Goal: Contribute content: Contribute content

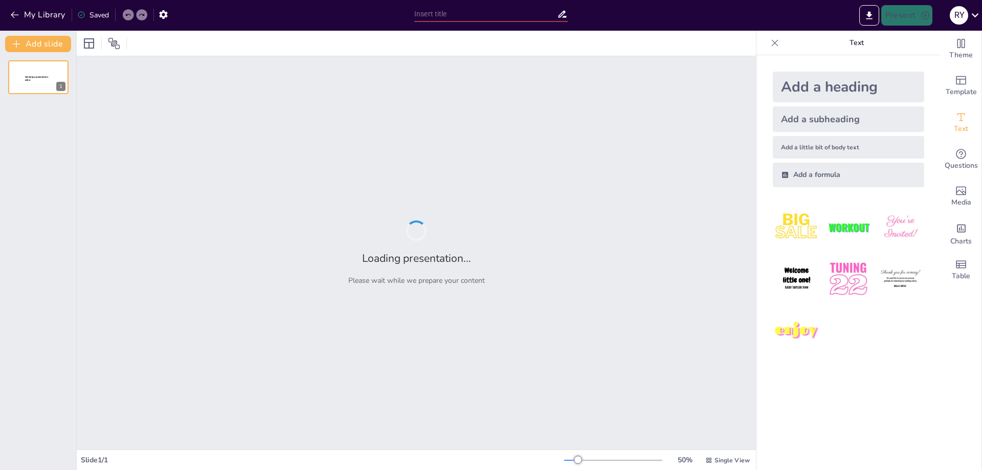
type input "Pegawai Teladan"
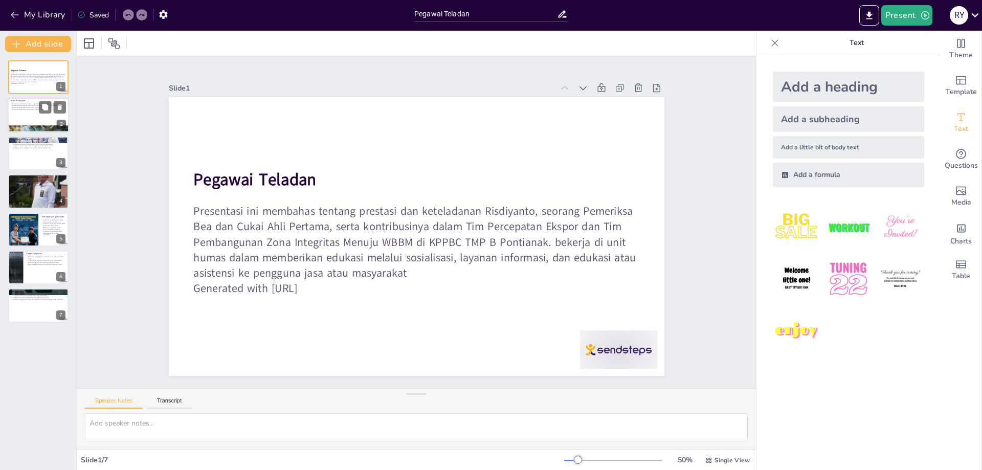
click at [32, 115] on div at bounding box center [38, 115] width 61 height 35
type textarea "Risdiyanto memiliki pendidikan yang relevan di bidang bea dan cukai, yang membe…"
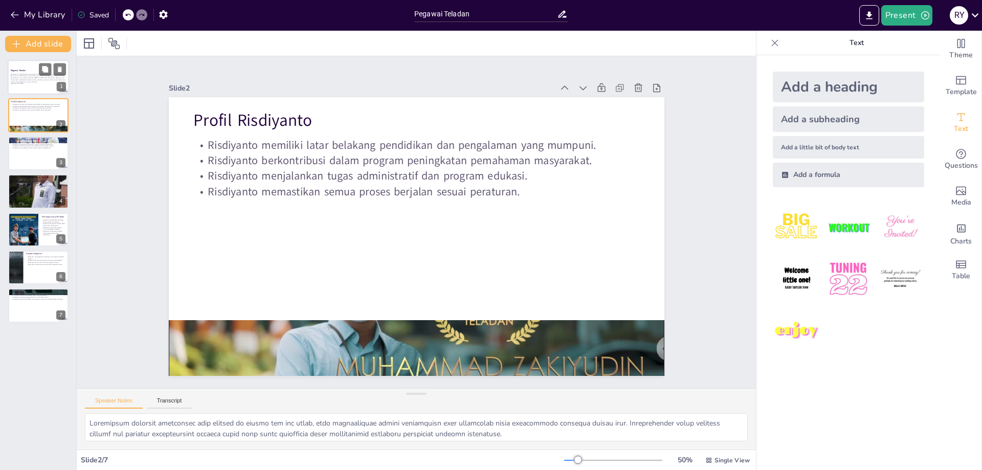
click at [31, 77] on p "Presentasi ini membahas tentang prestasi dan keteladanan Risdiyanto, seorang Pe…" at bounding box center [38, 78] width 55 height 10
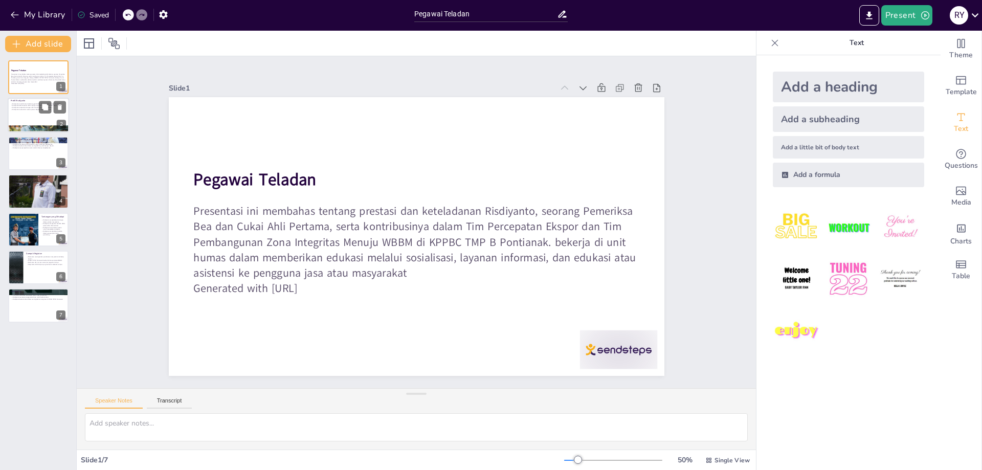
click at [31, 115] on div at bounding box center [38, 115] width 61 height 35
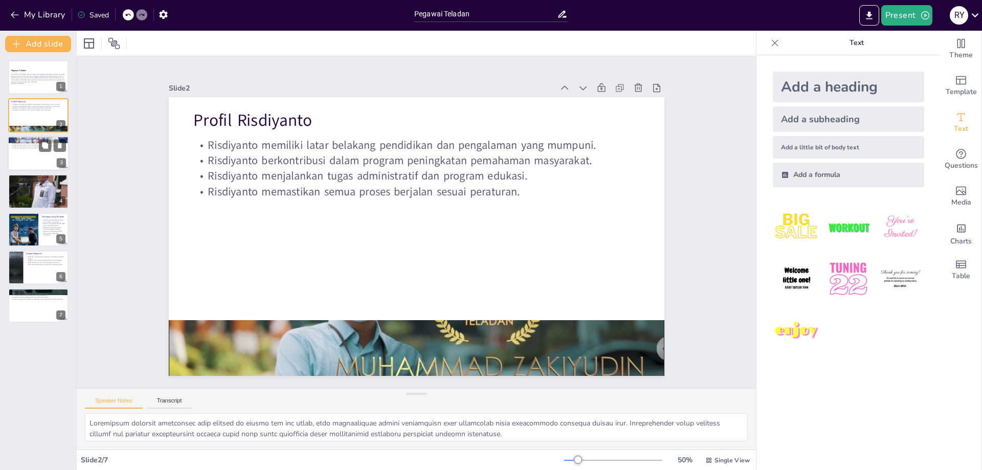
click at [39, 158] on div at bounding box center [38, 153] width 61 height 35
type textarea "Edukasi yang diberikan oleh Risdiyanto sangat penting bagi UMKM, karena banyak …"
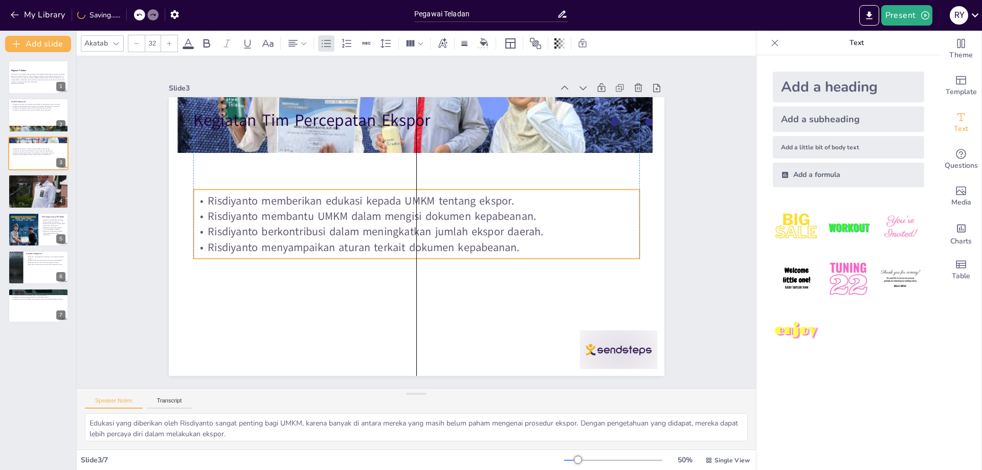
drag, startPoint x: 261, startPoint y: 148, endPoint x: 265, endPoint y: 204, distance: 55.9
click at [320, 204] on p "Risdiyanto memberikan edukasi kepada UMKM tentang ekspor." at bounding box center [396, 228] width 152 height 429
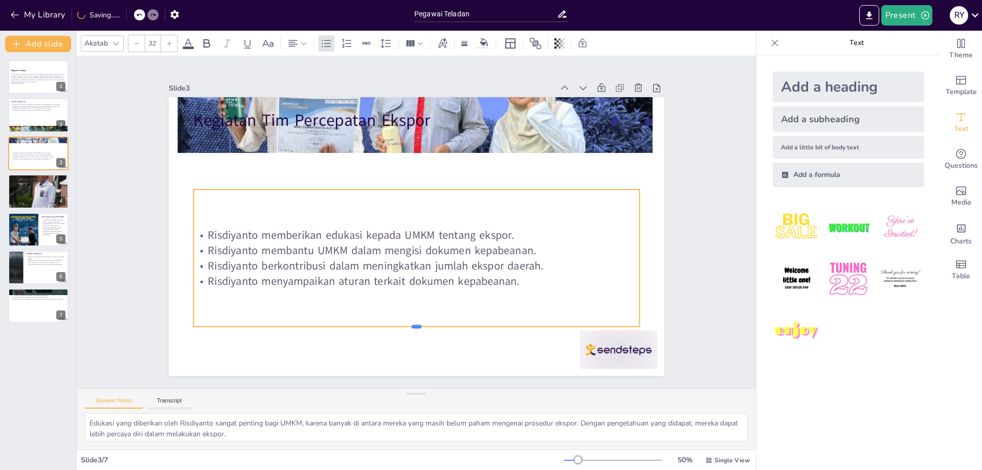
drag, startPoint x: 417, startPoint y: 259, endPoint x: 422, endPoint y: 327, distance: 68.2
click at [422, 327] on div at bounding box center [353, 309] width 366 height 269
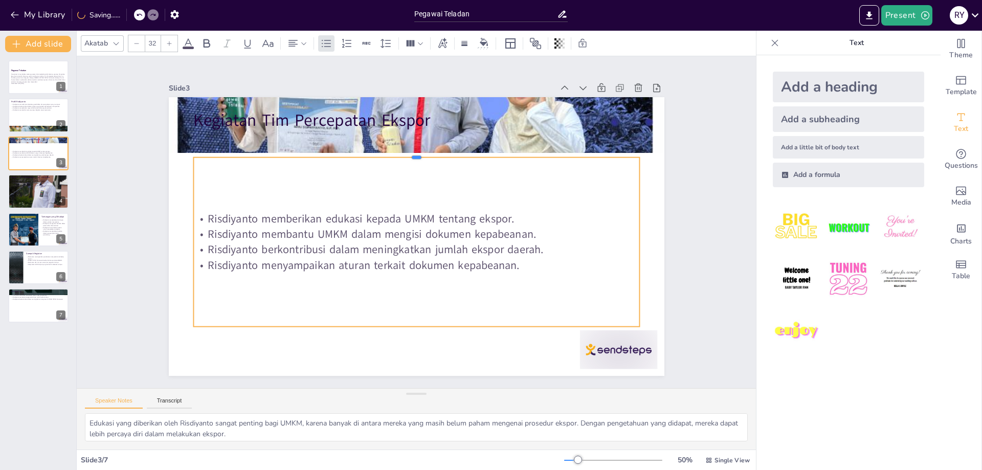
drag, startPoint x: 414, startPoint y: 188, endPoint x: 425, endPoint y: 156, distance: 34.1
click at [433, 156] on div at bounding box center [483, 208] width 101 height 438
click at [27, 76] on p "Presentasi ini membahas tentang prestasi dan keteladanan Risdiyanto, seorang Pe…" at bounding box center [38, 78] width 55 height 10
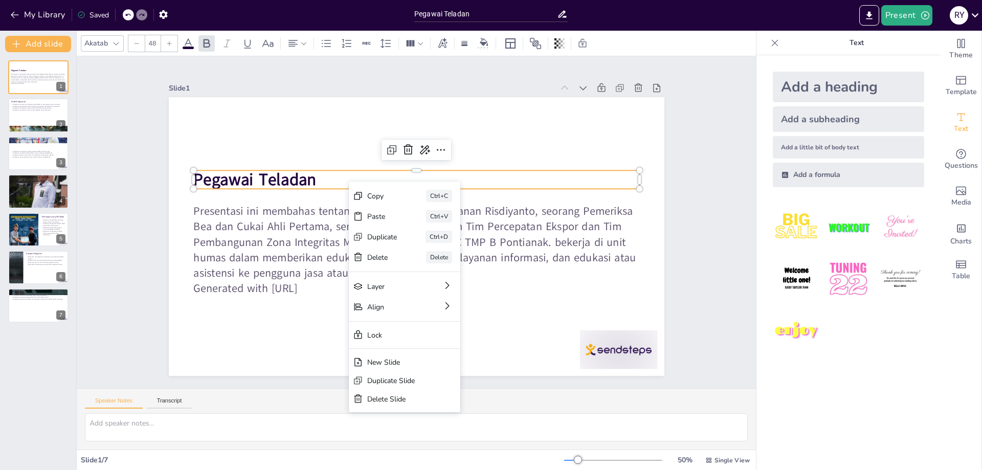
click at [313, 181] on strong "Pegawai Teladan" at bounding box center [254, 179] width 123 height 23
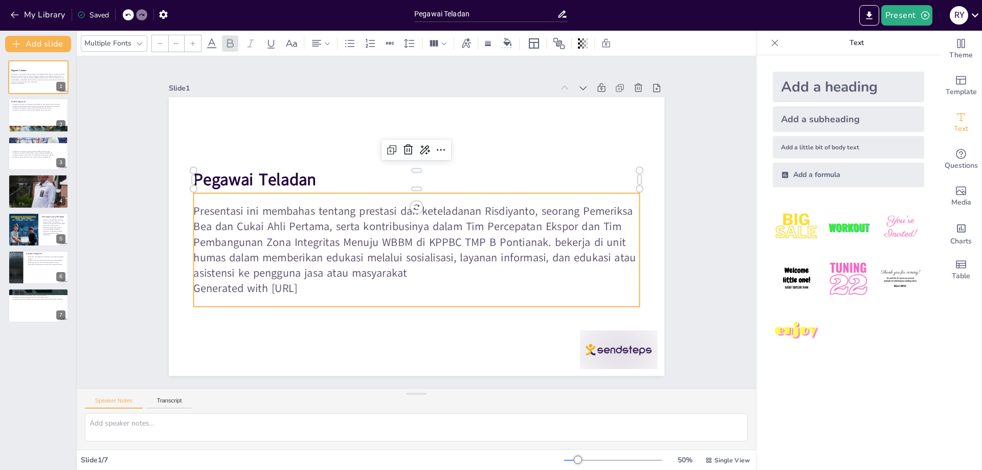
type input "32"
click at [514, 279] on p "Presentasi ini membahas tentang prestasi dan keteladanan Risdiyanto, seorang Pe…" at bounding box center [406, 240] width 425 height 290
click at [32, 146] on div "Risdiyanto memberikan edukasi kepada UMKM tentang ekspor. Risdiyanto membantu U…" at bounding box center [38, 154] width 55 height 21
type textarea "Edukasi yang diberikan oleh Risdiyanto sangat penting bagi UMKM, karena banyak …"
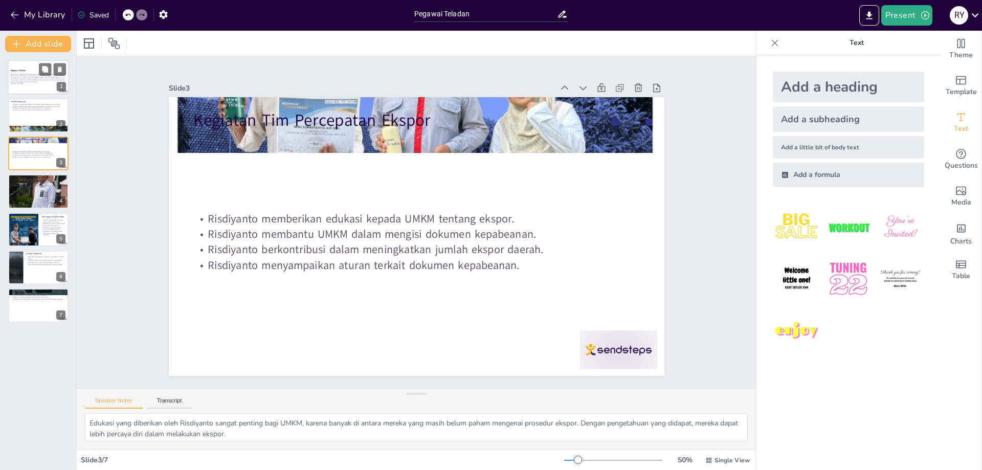
click at [31, 81] on p "Presentasi ini membahas tentang prestasi dan keteladanan Risdiyanto, seorang Pe…" at bounding box center [38, 78] width 55 height 10
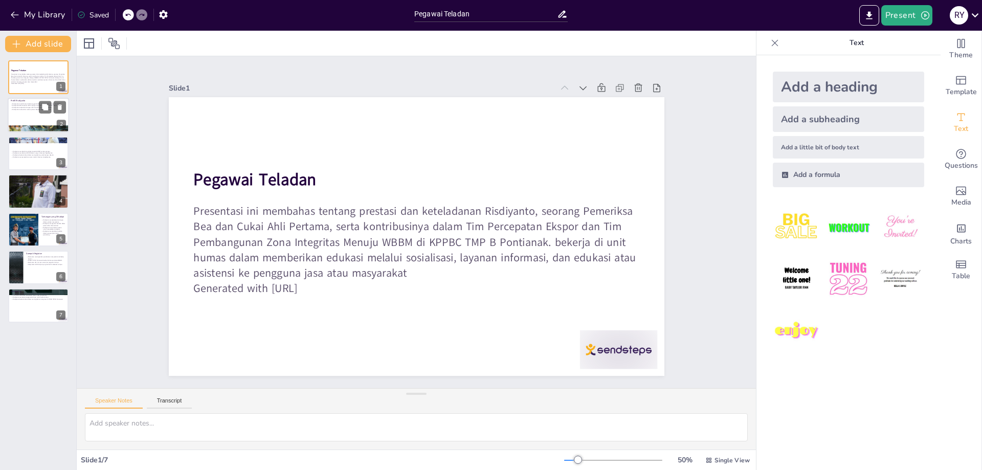
click at [22, 111] on div "Risdiyanto memiliki latar belakang pendidikan dan pengalaman yang mumpuni. Risd…" at bounding box center [38, 107] width 55 height 9
type textarea "Risdiyanto memiliki pendidikan yang relevan di bidang bea dan cukai, yang membe…"
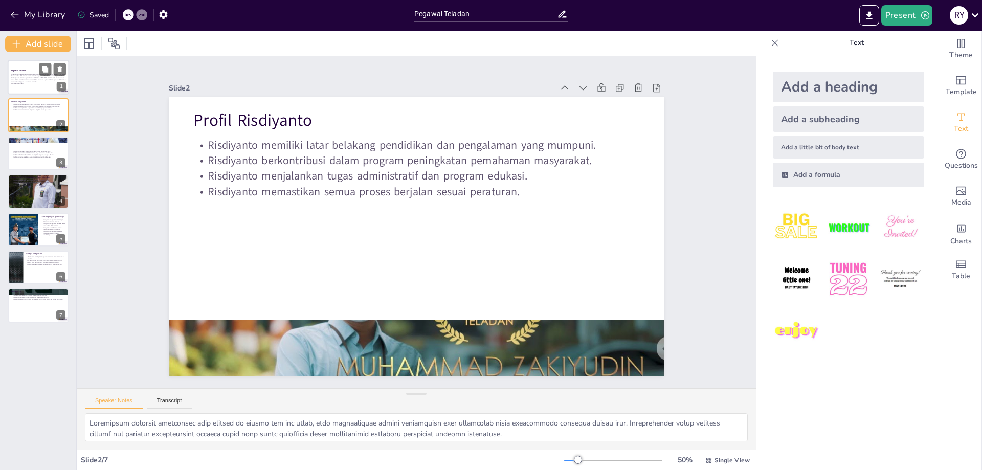
click at [29, 82] on p "Presentasi ini membahas tentang prestasi dan keteladanan Risdiyanto, seorang Pe…" at bounding box center [38, 78] width 55 height 10
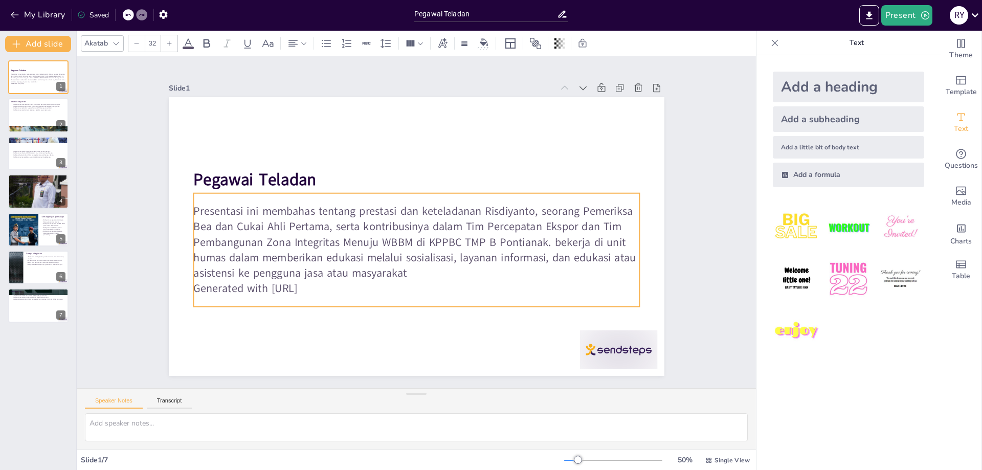
click at [258, 287] on p "Generated with [URL]" at bounding box center [355, 249] width 195 height 414
click at [241, 287] on p "Generated with [URL]" at bounding box center [359, 255] width 236 height 394
click at [223, 287] on p "Generated with [URL]" at bounding box center [377, 276] width 370 height 275
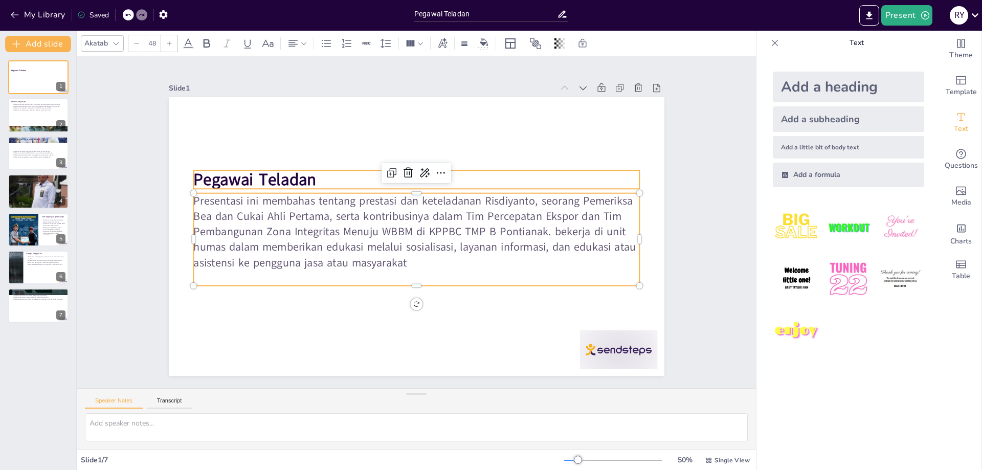
click at [239, 145] on strong "Pegawai Teladan" at bounding box center [298, 104] width 118 height 81
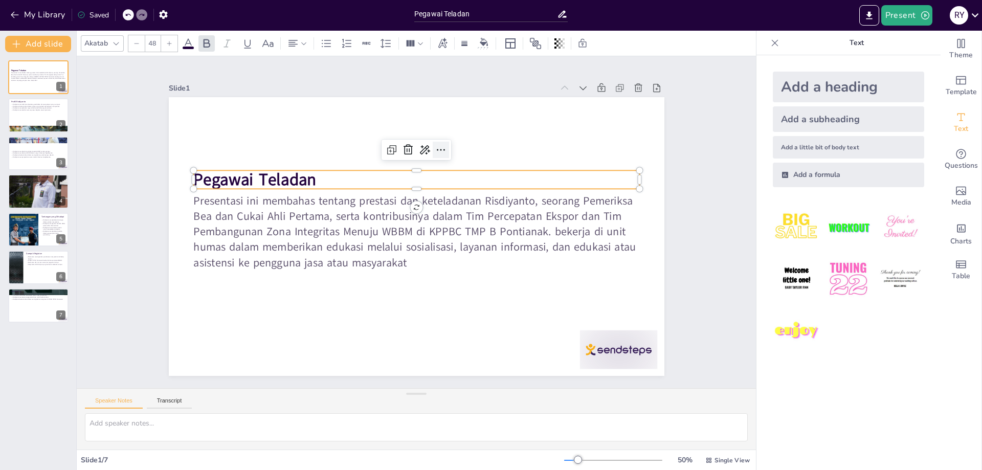
click at [465, 266] on icon at bounding box center [473, 274] width 16 height 16
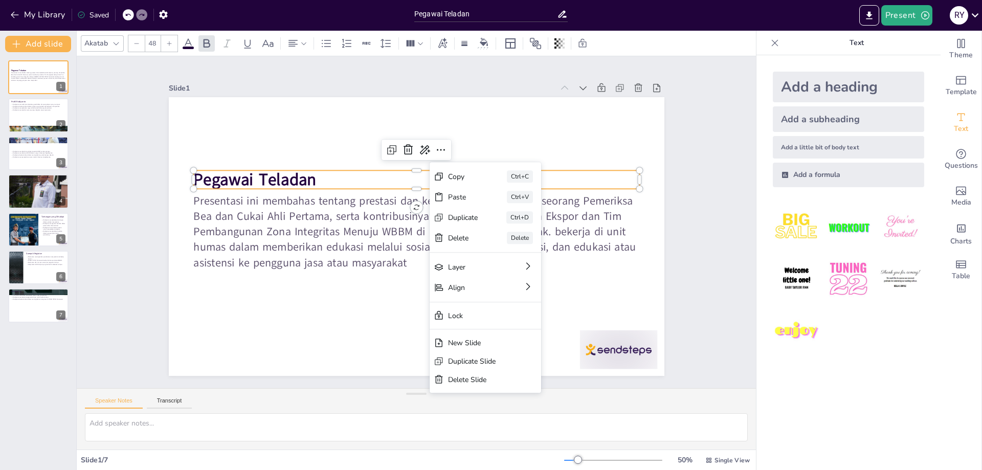
click at [355, 118] on strong "Pegawai Teladan" at bounding box center [390, 56] width 71 height 121
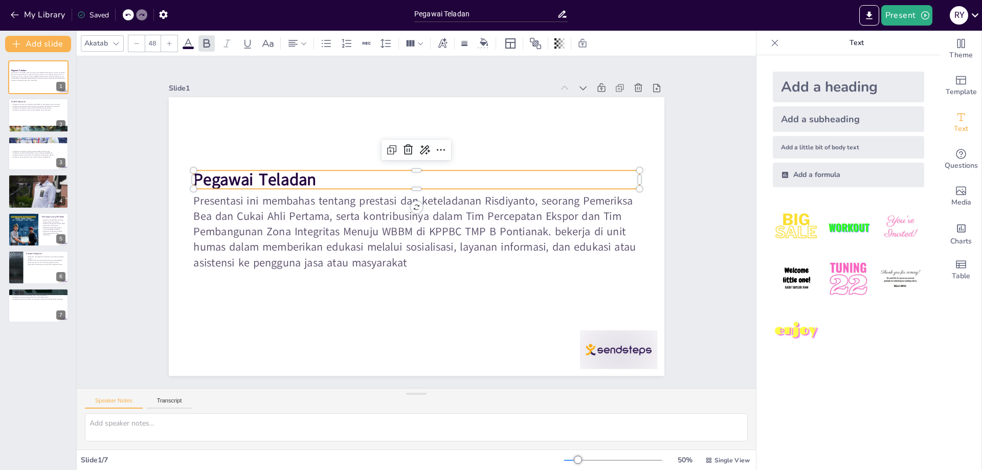
click at [377, 176] on p "Pegawai Teladan" at bounding box center [457, 234] width 160 height 431
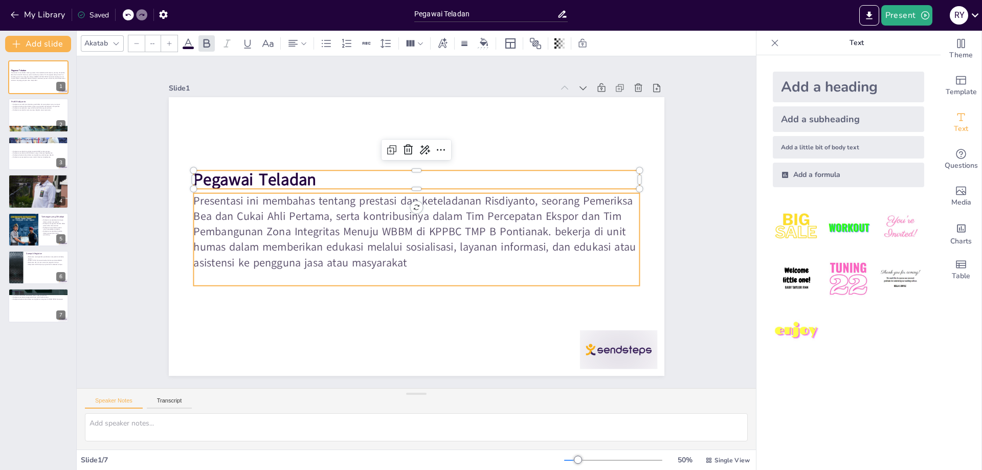
type input "32"
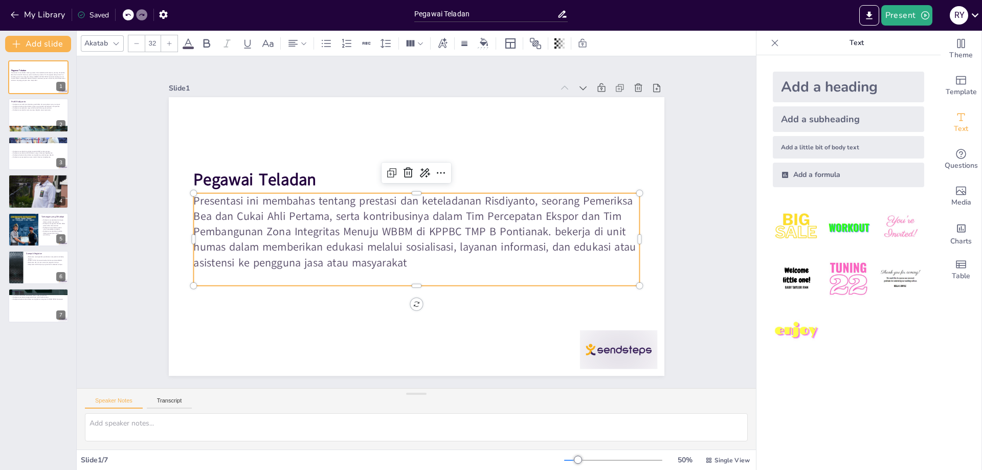
click at [302, 205] on p "Presentasi ini membahas tentang prestasi dan keteladanan Risdiyanto, seorang Pe…" at bounding box center [407, 225] width 211 height 448
click at [492, 232] on p "Presentasi ini membahas tentang prestasi dan keteladanan Risdiyanto, seorang Pe…" at bounding box center [407, 224] width 168 height 452
click at [559, 232] on p "Presentasi ini membahas tentang prestasi dan keteladanan Risdiyanto, seorang Pe…" at bounding box center [410, 228] width 356 height 383
click at [559, 232] on p "Presentasi ini membahas tentang prestasi dan keteladanan Risdiyanto, seorang Pe…" at bounding box center [412, 231] width 439 height 252
click at [560, 232] on p "Presentasi ini membahas tentang prestasi dan keteladanan Risdiyanto, seorang Pe…" at bounding box center [409, 228] width 324 height 406
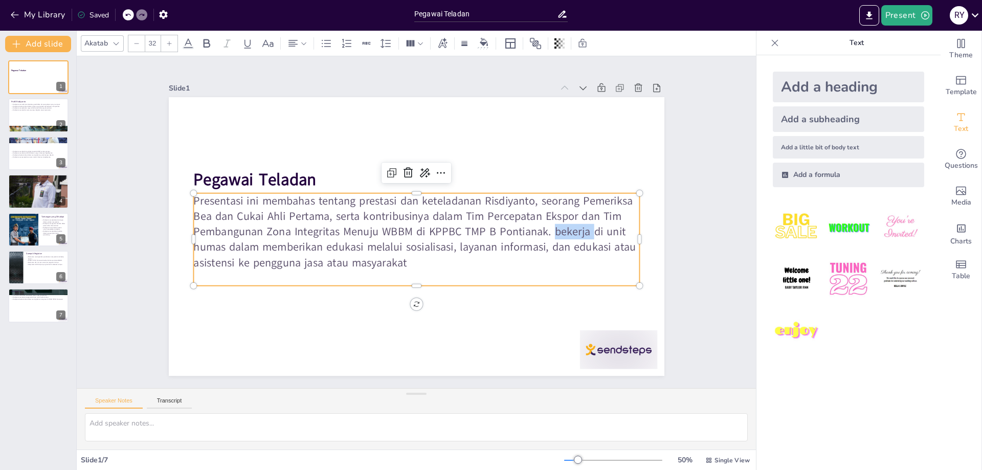
click at [554, 232] on p "Presentasi ini membahas tentang prestasi dan keteladanan Risdiyanto, seorang Pe…" at bounding box center [408, 227] width 290 height 425
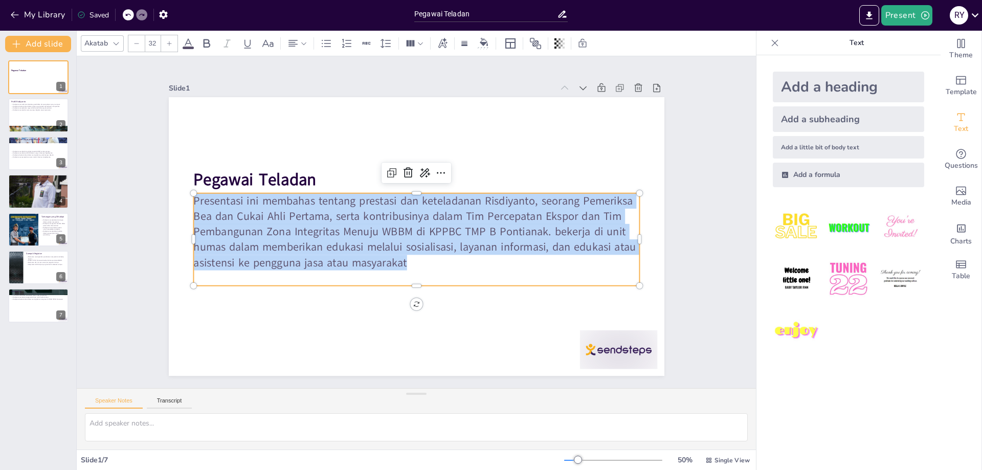
click at [560, 232] on p "Presentasi ini membahas tentang prestasi dan keteladanan Risdiyanto, seorang Pe…" at bounding box center [409, 230] width 383 height 356
click at [560, 232] on p "Presentasi ini membahas tentang prestasi dan keteladanan Risdiyanto, seorang Pe…" at bounding box center [409, 228] width 324 height 406
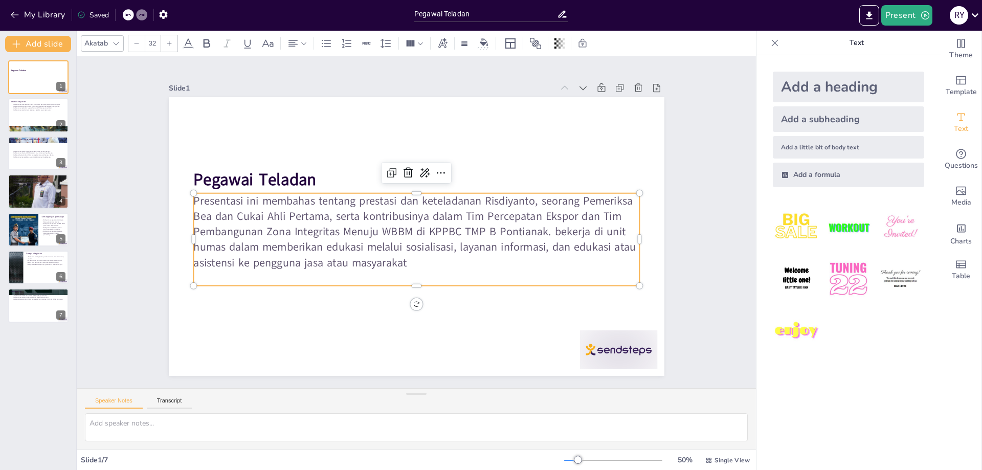
click at [440, 265] on p "Presentasi ini membahas tentang prestasi dan keteladanan Risdiyanto, seorang Pe…" at bounding box center [409, 230] width 383 height 356
click at [432, 170] on icon at bounding box center [439, 177] width 15 height 15
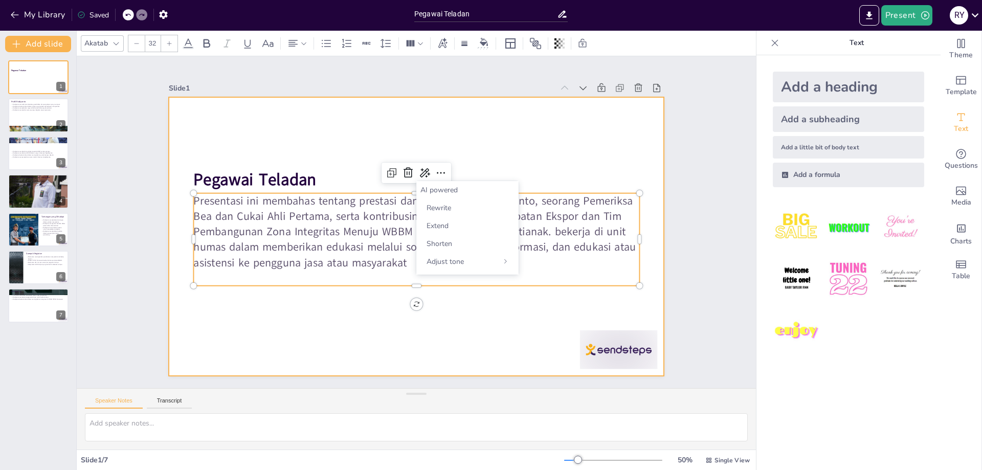
click at [486, 304] on div at bounding box center [412, 236] width 558 height 419
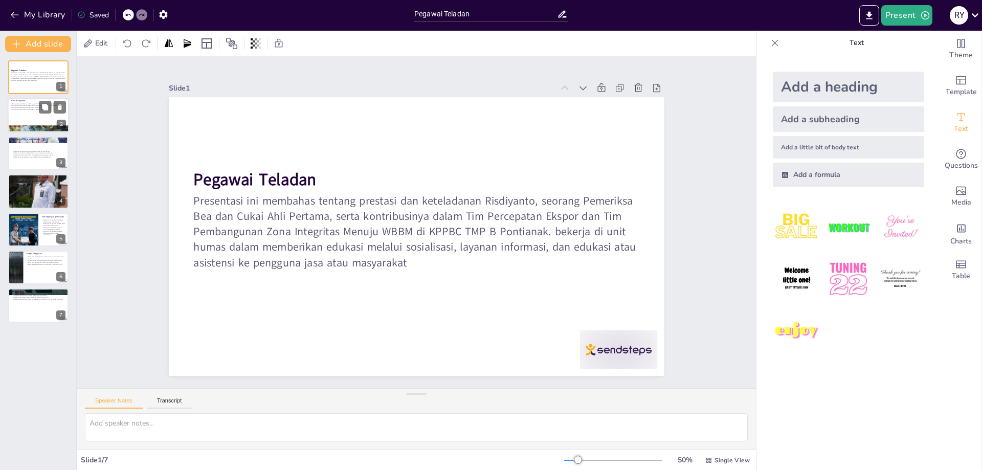
drag, startPoint x: 31, startPoint y: 107, endPoint x: 26, endPoint y: 111, distance: 6.6
click at [30, 107] on div "Risdiyanto memiliki latar belakang pendidikan dan pengalaman yang mumpuni. Risd…" at bounding box center [38, 107] width 55 height 8
type textarea "Risdiyanto memiliki pendidikan yang relevan di bidang bea dan cukai, yang membe…"
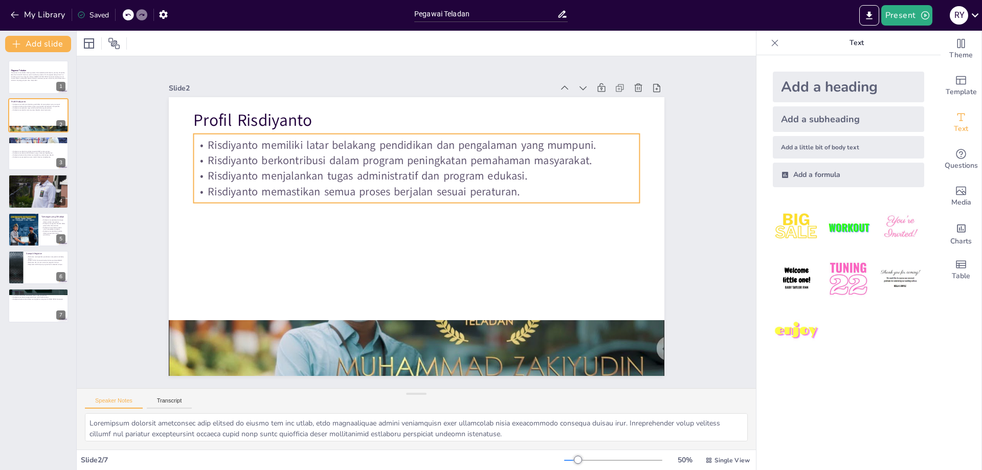
click at [383, 181] on p "Risdiyanto menjalankan tugas administratif dan program edukasi." at bounding box center [456, 199] width 236 height 394
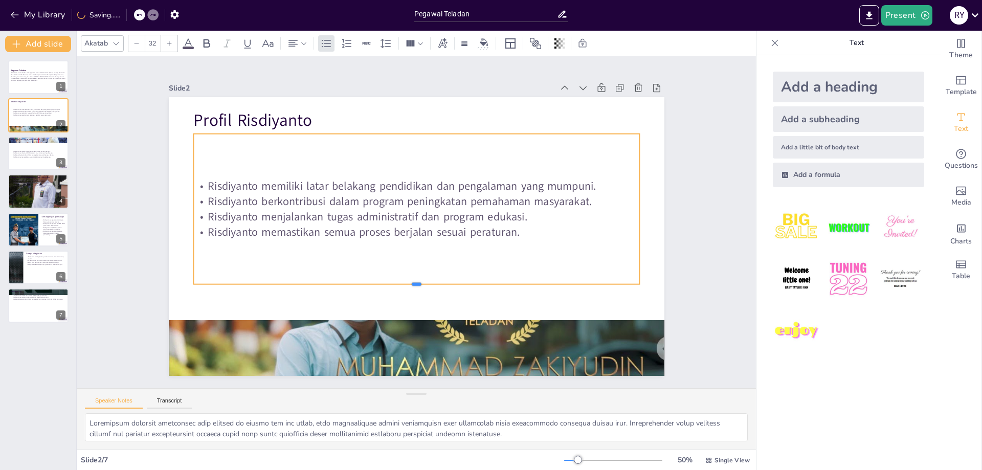
drag, startPoint x: 413, startPoint y: 203, endPoint x: 430, endPoint y: 284, distance: 83.1
click at [378, 284] on div at bounding box center [350, 215] width 55 height 445
click at [338, 192] on p "Risdiyanto memiliki latar belakang pendidikan dan pengalaman yang mumpuni." at bounding box center [432, 189] width 414 height 196
click at [27, 77] on p "Presentasi ini membahas tentang prestasi dan keteladanan Risdiyanto, seorang Pe…" at bounding box center [38, 77] width 55 height 10
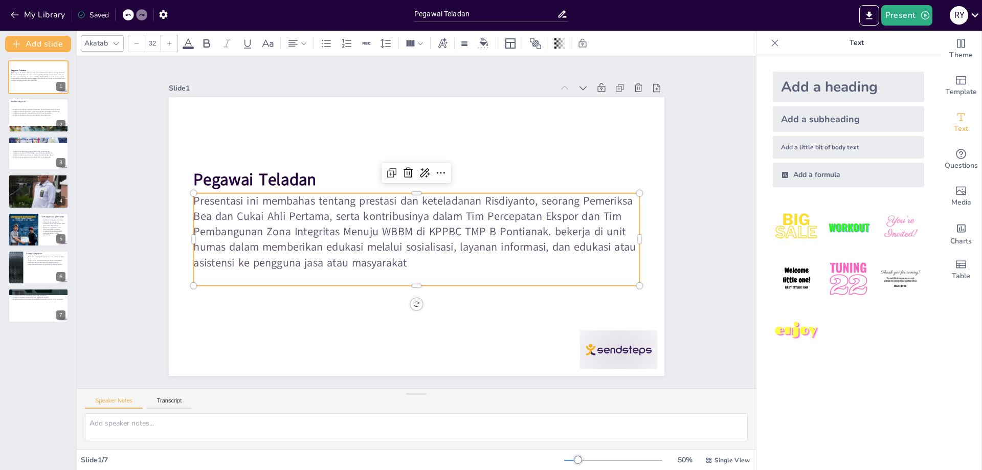
click at [553, 231] on p "Presentasi ini membahas tentang prestasi dan keteladanan Risdiyanto, seorang Pe…" at bounding box center [412, 231] width 439 height 252
click at [553, 231] on p "Presentasi ini membahas tentang prestasi dan keteladanan Risdiyanto, seorang Pe…" at bounding box center [412, 230] width 425 height 290
click at [558, 236] on p "Presentasi ini membahas tentang prestasi dan keteladanan Risdiyanto, seorang Pe…" at bounding box center [410, 228] width 356 height 383
click at [558, 235] on p "Presentasi ini membahas tentang prestasi dan keteladanan Risdiyanto, seorang Pe…" at bounding box center [412, 230] width 425 height 290
click at [283, 279] on p "serta" at bounding box center [388, 270] width 394 height 236
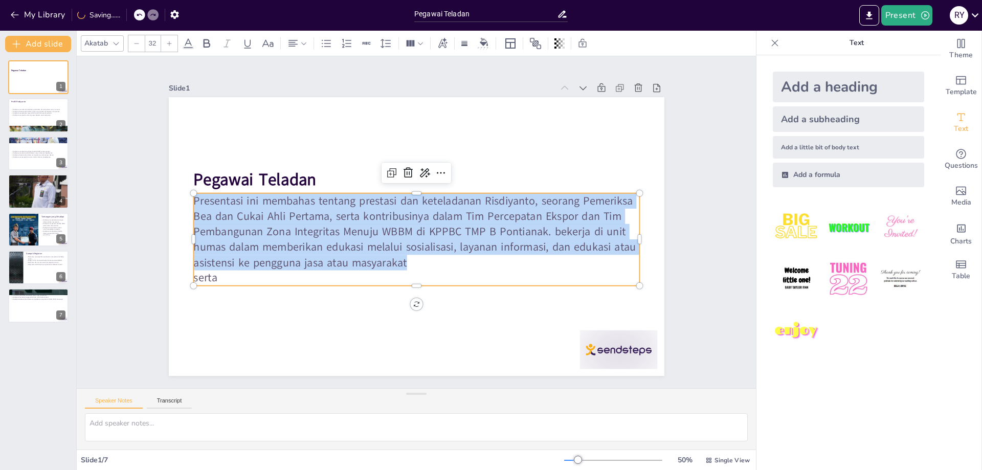
click at [283, 279] on p "serta" at bounding box center [384, 267] width 370 height 275
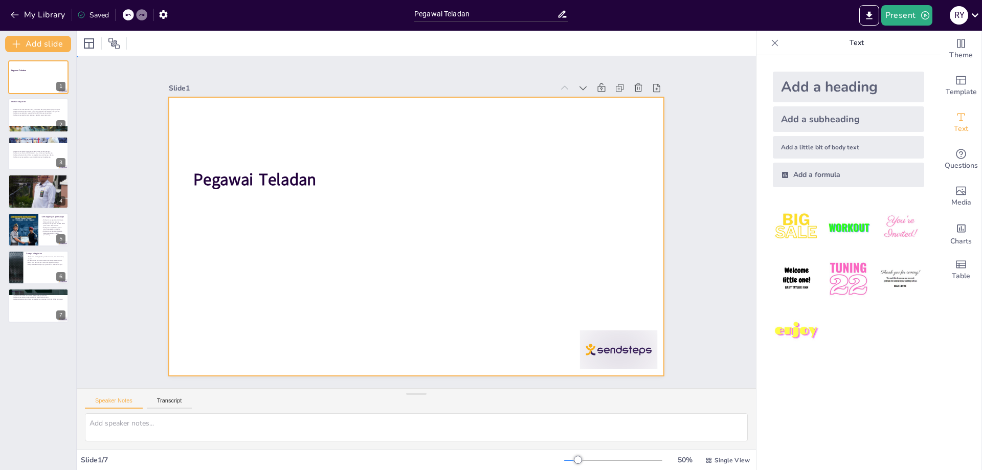
click at [247, 192] on div at bounding box center [415, 236] width 522 height 329
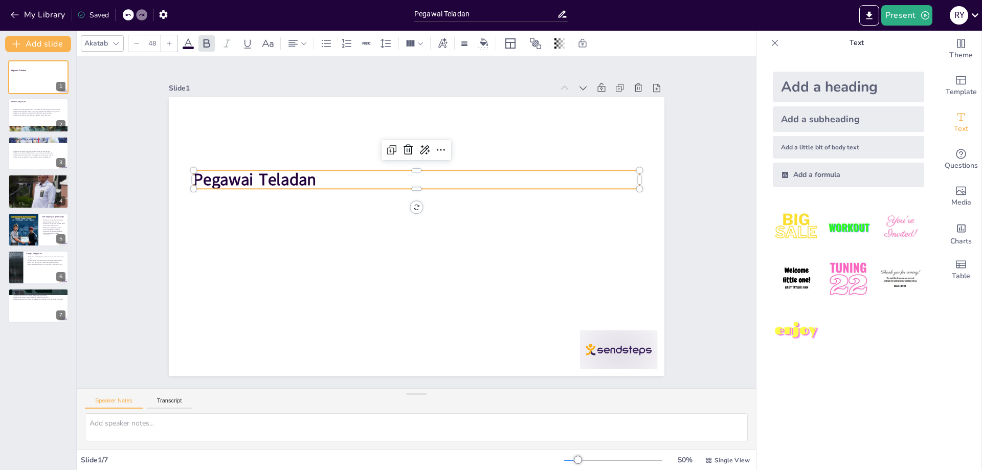
click at [248, 153] on strong "Pegawai Teladan" at bounding box center [286, 117] width 121 height 71
click at [311, 123] on strong "Pegawai Teladan" at bounding box center [356, 66] width 91 height 113
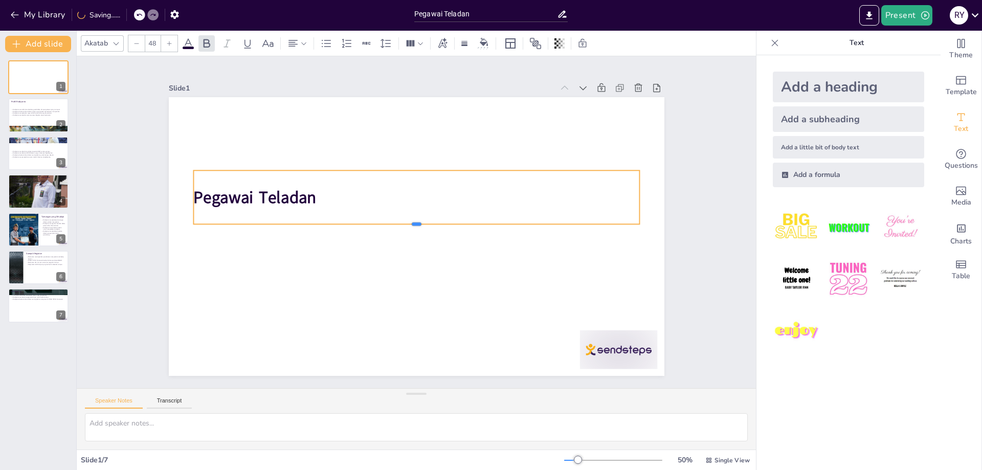
drag, startPoint x: 419, startPoint y: 189, endPoint x: 420, endPoint y: 225, distance: 35.3
click at [420, 225] on div at bounding box center [413, 228] width 390 height 230
click at [260, 145] on strong "Pegawai Teladan" at bounding box center [313, 95] width 106 height 99
drag, startPoint x: 203, startPoint y: 197, endPoint x: 196, endPoint y: 197, distance: 7.2
click at [209, 179] on strong "Pegawai Teladan" at bounding box center [271, 148] width 124 height 59
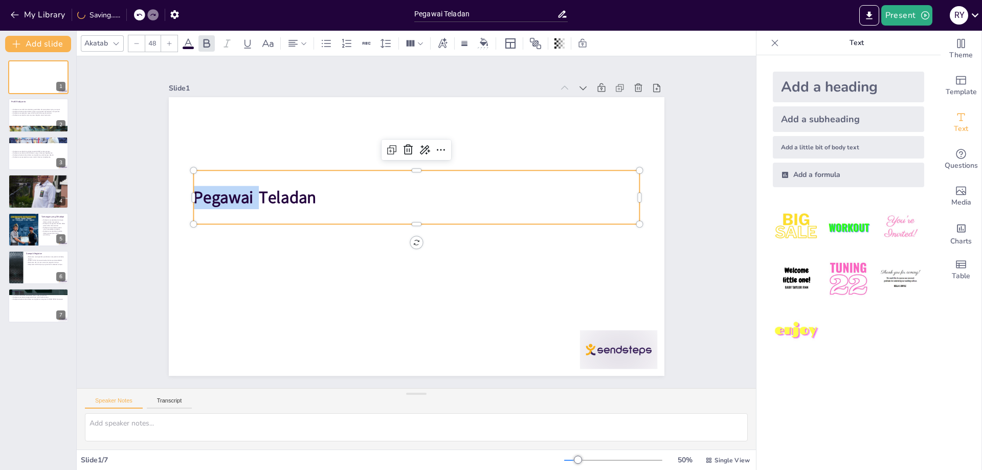
click at [407, 121] on strong "Pegawai Teladan" at bounding box center [424, 59] width 35 height 124
click at [218, 169] on strong "Pegawai Teladan" at bounding box center [278, 133] width 121 height 71
click at [260, 145] on strong "Pegawai Teladan" at bounding box center [313, 95] width 106 height 99
click at [244, 152] on strong "Pegawai Teladan" at bounding box center [300, 107] width 113 height 91
click at [218, 169] on strong "Pegawai Teladan" at bounding box center [278, 134] width 121 height 71
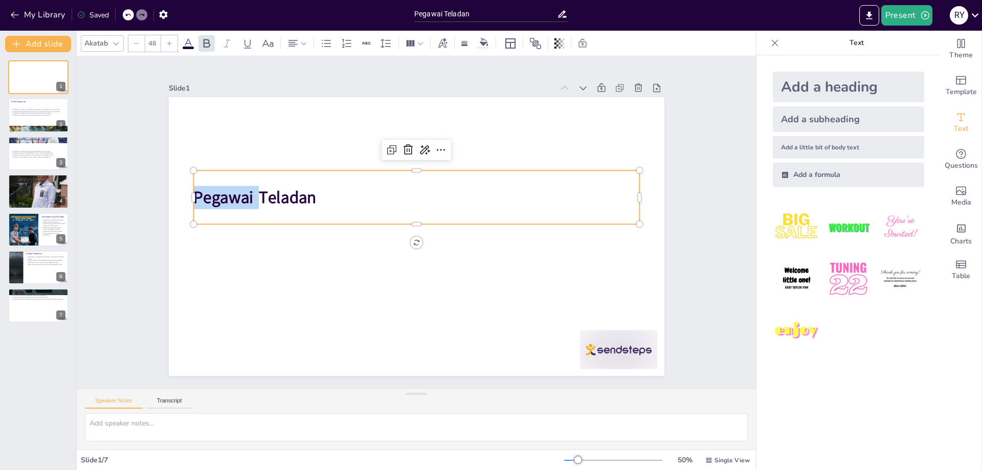
click at [234, 169] on strong "Pegawai Teladan" at bounding box center [278, 134] width 121 height 71
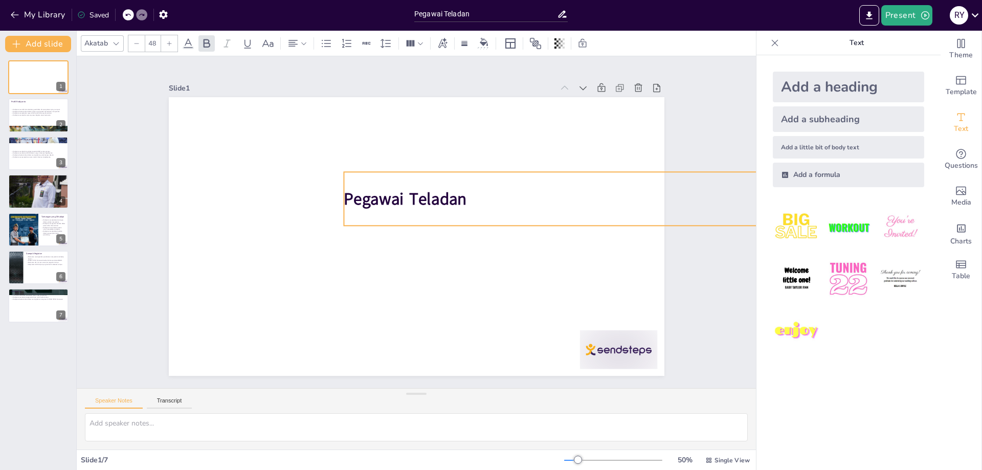
drag, startPoint x: 342, startPoint y: 202, endPoint x: 493, endPoint y: 203, distance: 150.4
click at [493, 203] on p "Pegawai Teladan" at bounding box center [563, 262] width 417 height 203
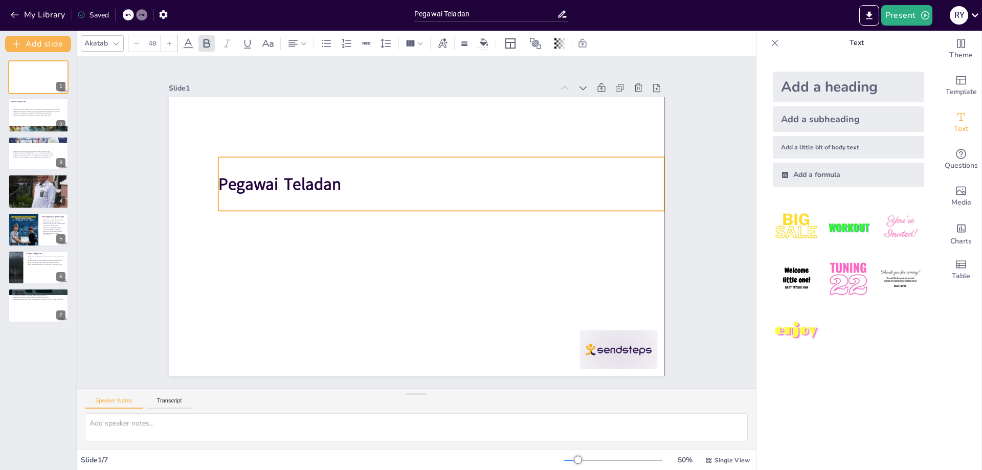
drag, startPoint x: 590, startPoint y: 185, endPoint x: 466, endPoint y: 170, distance: 125.2
click at [466, 170] on div "Pegawai Teladan" at bounding box center [455, 197] width 430 height 231
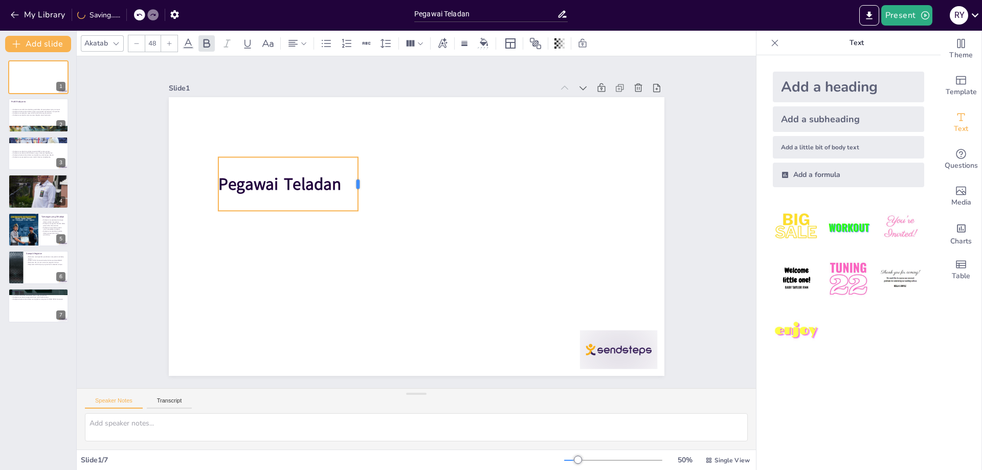
drag, startPoint x: 668, startPoint y: 188, endPoint x: 362, endPoint y: 192, distance: 306.5
click at [364, 192] on div at bounding box center [376, 169] width 25 height 54
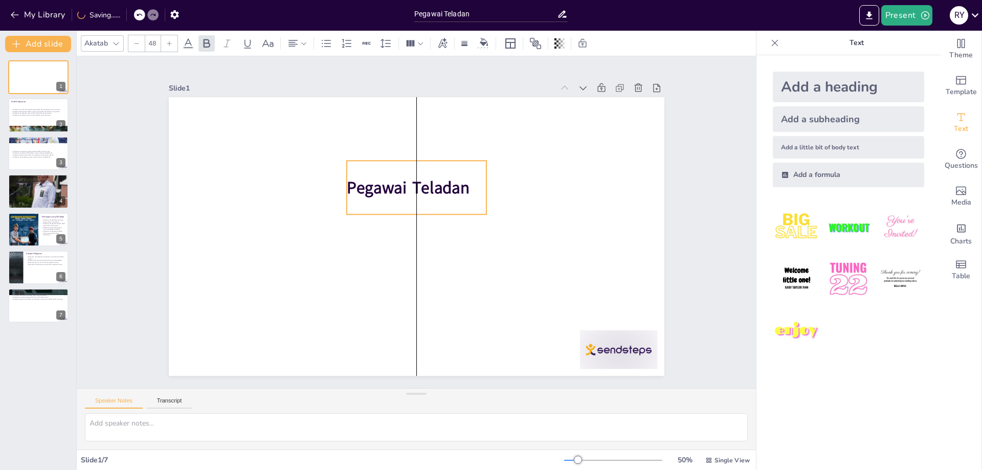
drag, startPoint x: 362, startPoint y: 168, endPoint x: 395, endPoint y: 171, distance: 32.9
click at [395, 171] on div "Pegawai Teladan" at bounding box center [434, 192] width 148 height 117
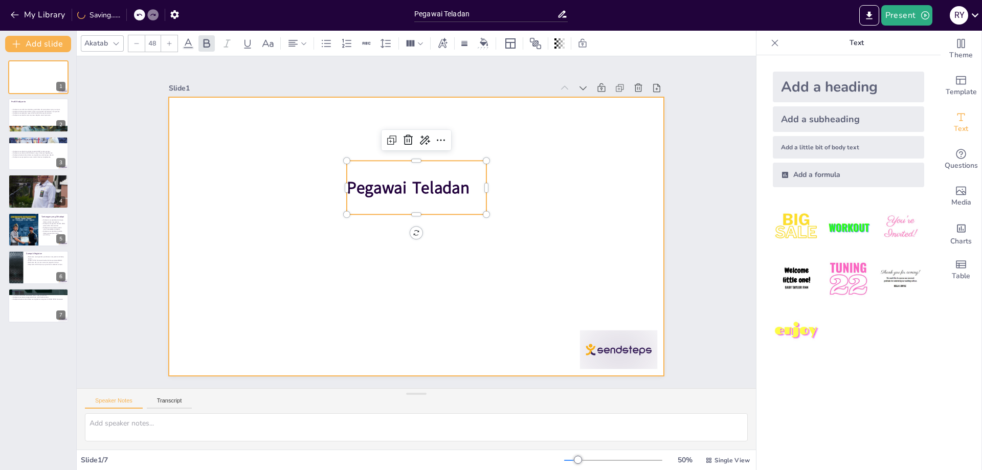
click at [493, 262] on div at bounding box center [412, 236] width 558 height 419
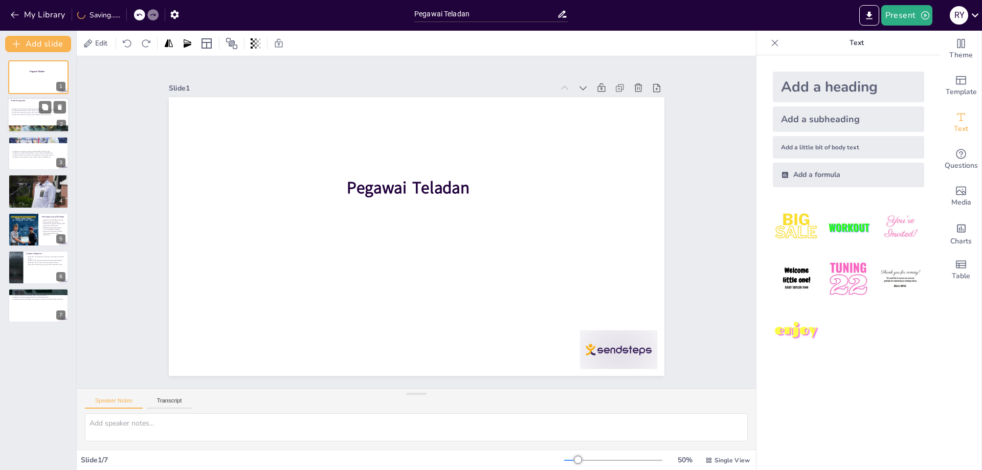
click at [35, 109] on p "Risdiyanto memiliki latar belakang pendidikan dan pengalaman yang mumpuni." at bounding box center [38, 109] width 55 height 2
type textarea "Risdiyanto memiliki pendidikan yang relevan di bidang bea dan cukai, yang membe…"
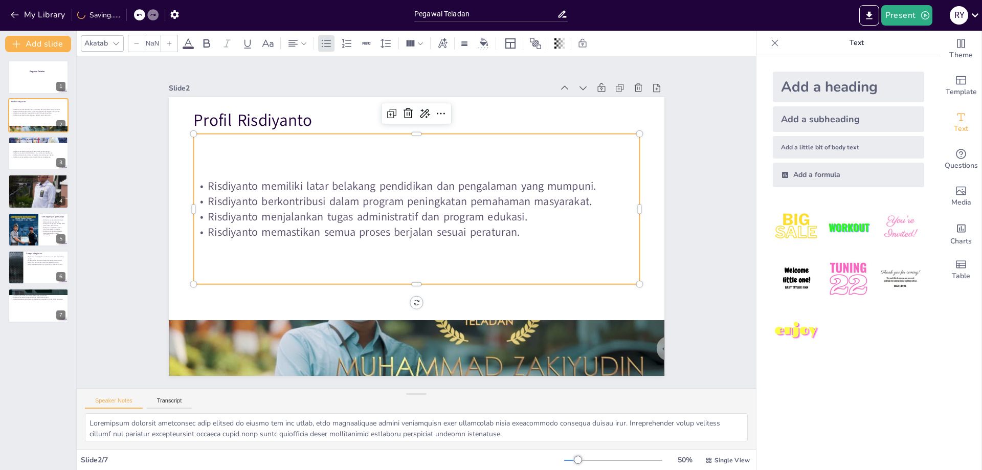
type input "32"
click at [367, 193] on p "Risdiyanto memiliki latar belakang pendidikan dan pengalaman yang mumpuni." at bounding box center [431, 189] width 414 height 195
click at [367, 193] on p "Risdiyanto memiliki latar belakang pendidikan dan pengalaman yang mumpuni." at bounding box center [438, 193] width 370 height 275
click at [42, 152] on p "Risdiyanto membantu UMKM dalam mengisi dokumen kepabeanan." at bounding box center [38, 153] width 55 height 2
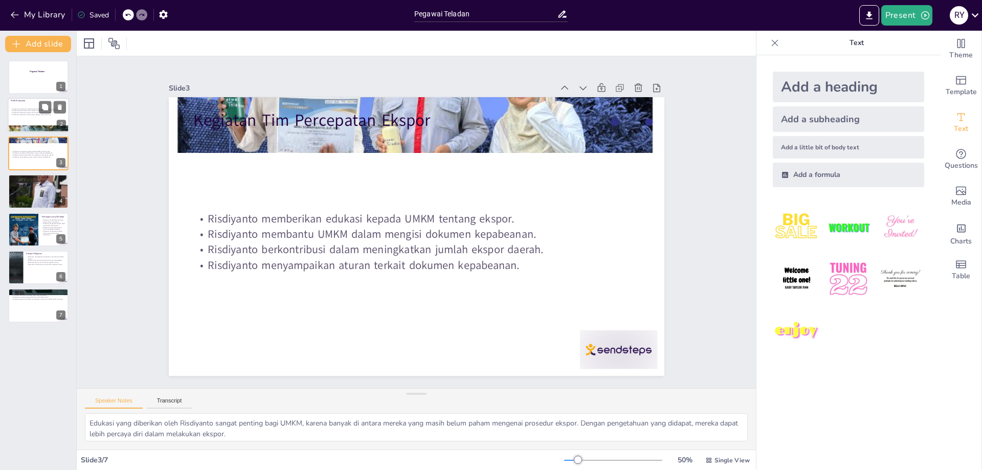
click at [21, 106] on div "Risdiyanto memiliki latar belakang pendidikan dan pengalaman yang mumpuni. Risd…" at bounding box center [38, 112] width 55 height 19
type textarea "Risdiyanto memiliki pendidikan yang relevan di bidang bea dan cukai, yang membe…"
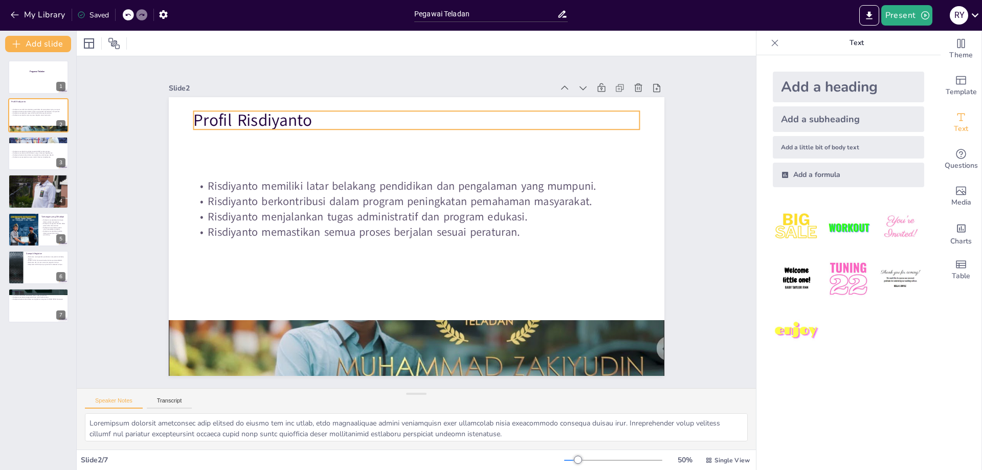
click at [278, 118] on p "Profil Risdiyanto" at bounding box center [447, 126] width 431 height 160
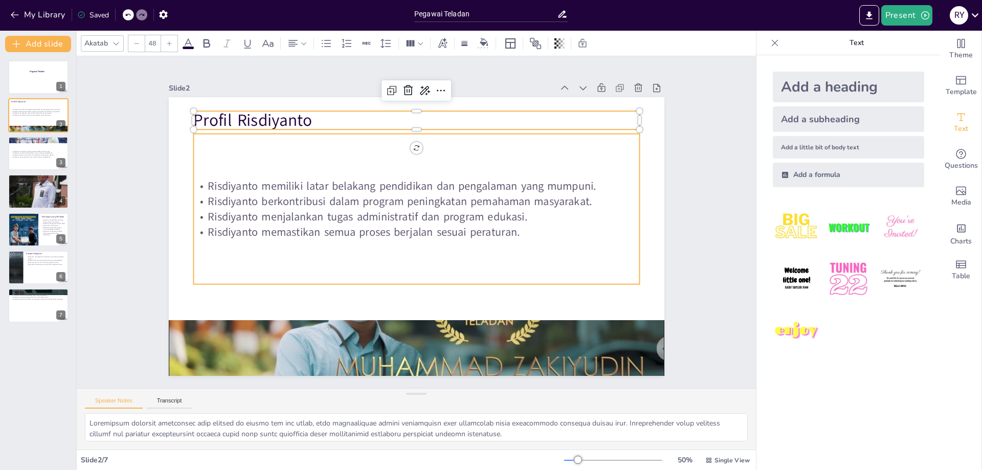
type input "32"
click at [534, 214] on p "Risdiyanto menjalankan tugas administratif dan program edukasi." at bounding box center [418, 217] width 429 height 152
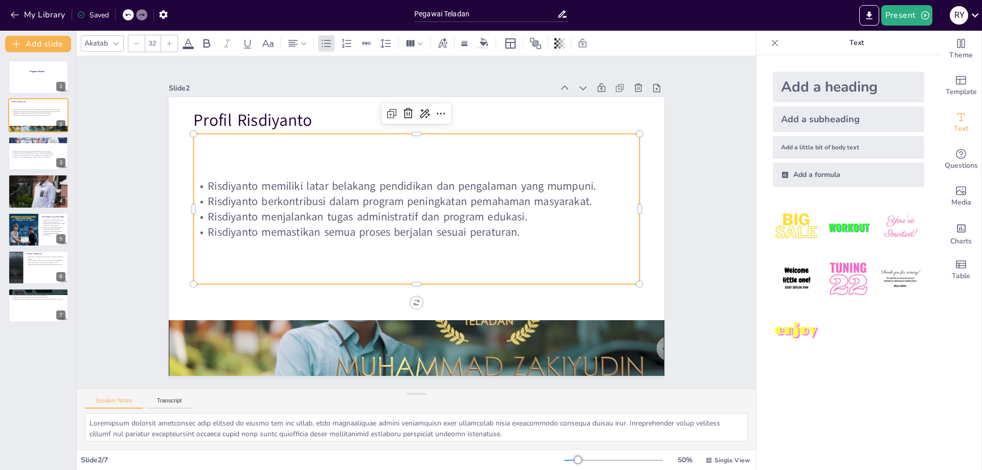
click at [534, 214] on p "Risdiyanto menjalankan tugas administratif dan program edukasi." at bounding box center [419, 217] width 394 height 236
click at [599, 183] on p "Risdiyanto memiliki latar belakang pendidikan dan pengalaman yang mumpuni." at bounding box center [444, 198] width 310 height 342
click at [267, 182] on p "Risdiyanto memiliki latar belakang pendidikan dan pengalaman yang mumpuni." at bounding box center [431, 189] width 414 height 195
click at [267, 182] on p "Risdiyanto memiliki latar belakang pendidikan dan pengalaman yang mumpuni." at bounding box center [427, 188] width 429 height 152
click at [266, 182] on p "Risdiyanto memiliki latar belakang pendidikan dan pengalaman yang mumpuni." at bounding box center [419, 187] width 445 height 62
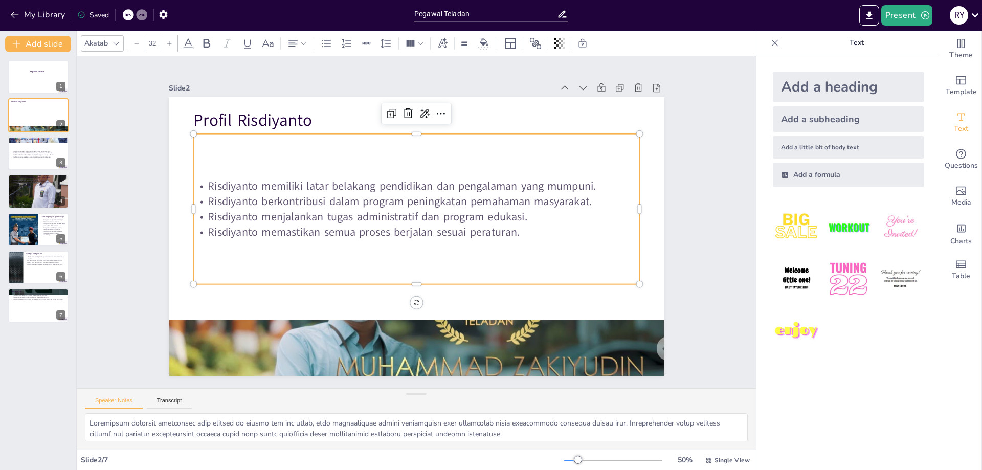
click at [378, 189] on p "Risdiyanto memiliki latar belakang pendidikan dan pengalaman yang mumpuni." at bounding box center [427, 188] width 429 height 152
click at [436, 185] on p "Risdiyanto memiliki latar belakang pendidikan dan pengalaman yang mumpuni." at bounding box center [434, 191] width 394 height 236
click at [42, 153] on p "Risdiyanto membantu UMKM dalam mengisi dokumen kepabeanan." at bounding box center [38, 153] width 55 height 2
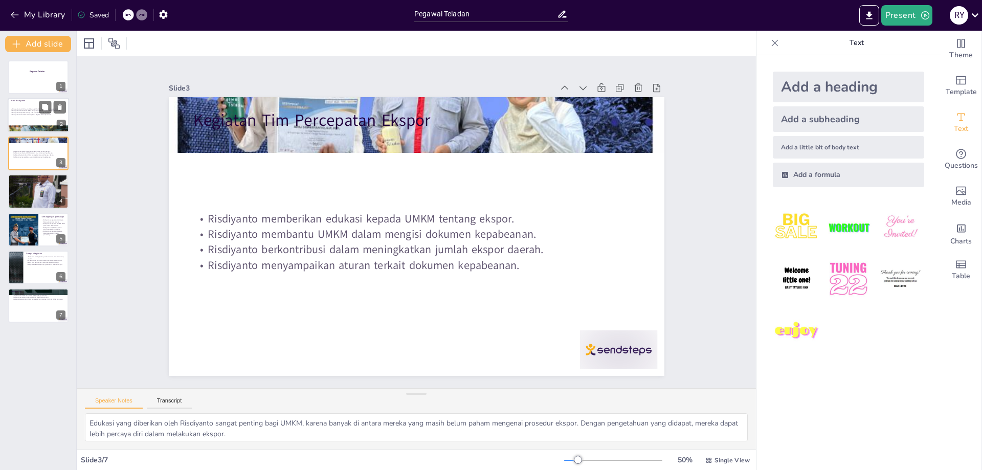
click at [40, 116] on div "Risdiyanto memiliki latar belakang pendidikan dan pengalaman yang mumpuni. Risd…" at bounding box center [38, 112] width 55 height 19
type textarea "Risdiyanto memiliki pendidikan yang relevan di bidang bea dan cukai, yang membe…"
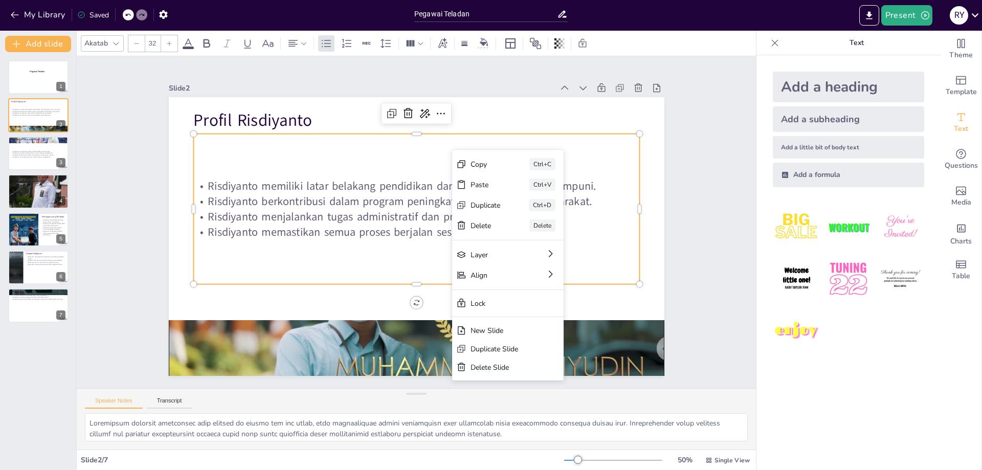
click at [622, 195] on p "Risdiyanto berkontribusi dalam program peningkatan pemahaman masyarakat." at bounding box center [422, 202] width 429 height 152
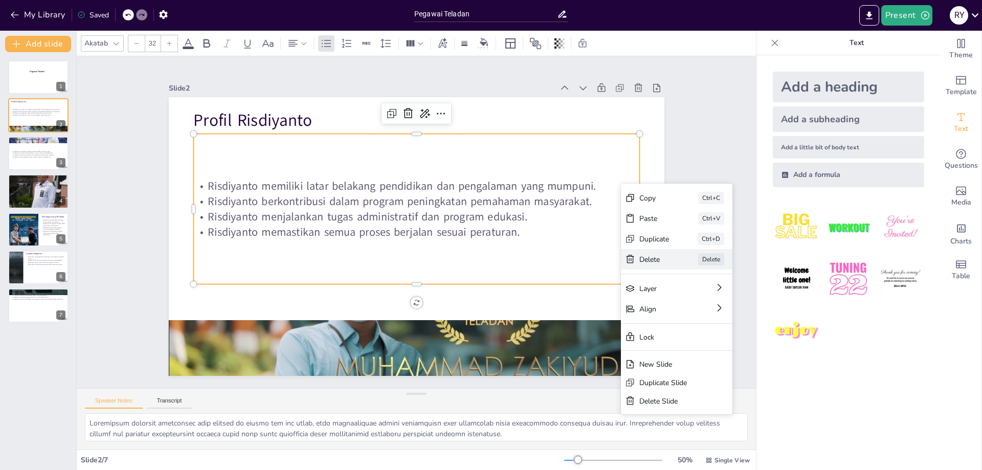
click at [705, 342] on div "Delete" at bounding box center [720, 348] width 31 height 13
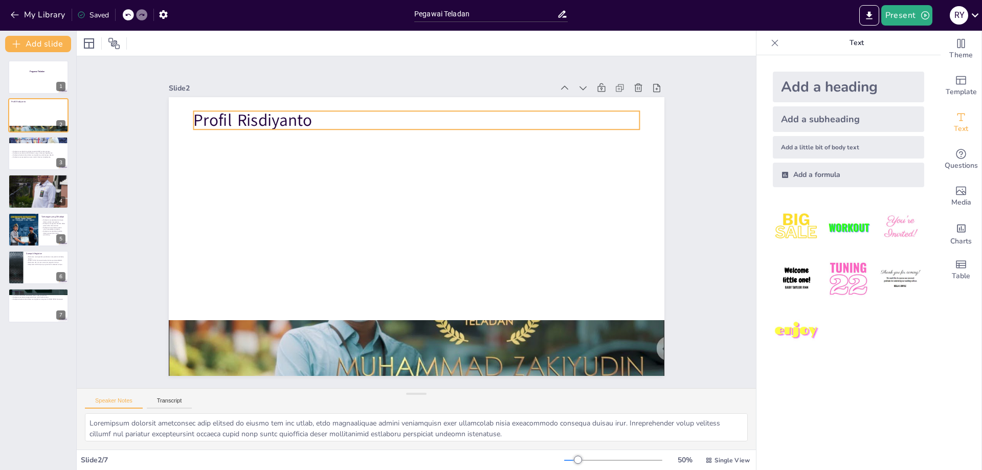
click at [269, 126] on p "Profil Risdiyanto" at bounding box center [468, 134] width 398 height 243
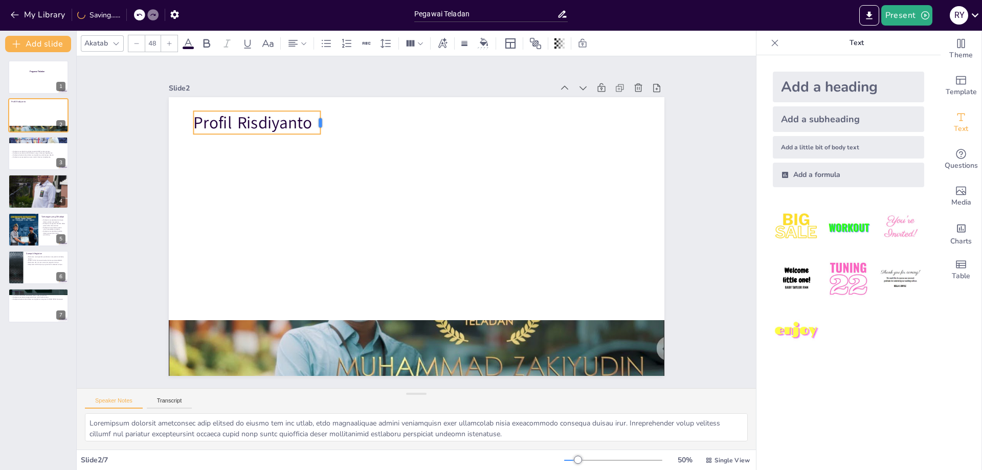
drag, startPoint x: 640, startPoint y: 121, endPoint x: 321, endPoint y: 137, distance: 319.6
click at [321, 137] on div "Profil Risdiyanto" at bounding box center [413, 236] width 543 height 376
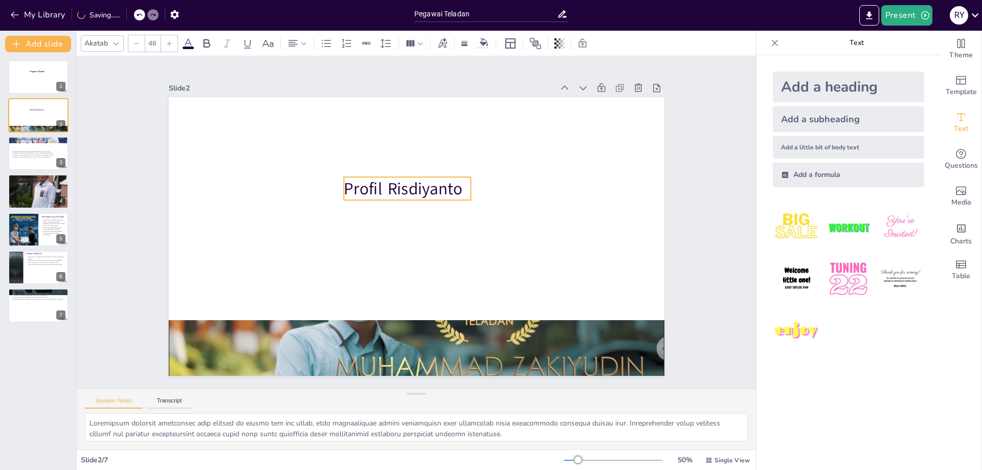
drag, startPoint x: 291, startPoint y: 117, endPoint x: 442, endPoint y: 183, distance: 164.3
click at [442, 183] on p "Profil Risdiyanto" at bounding box center [410, 188] width 128 height 36
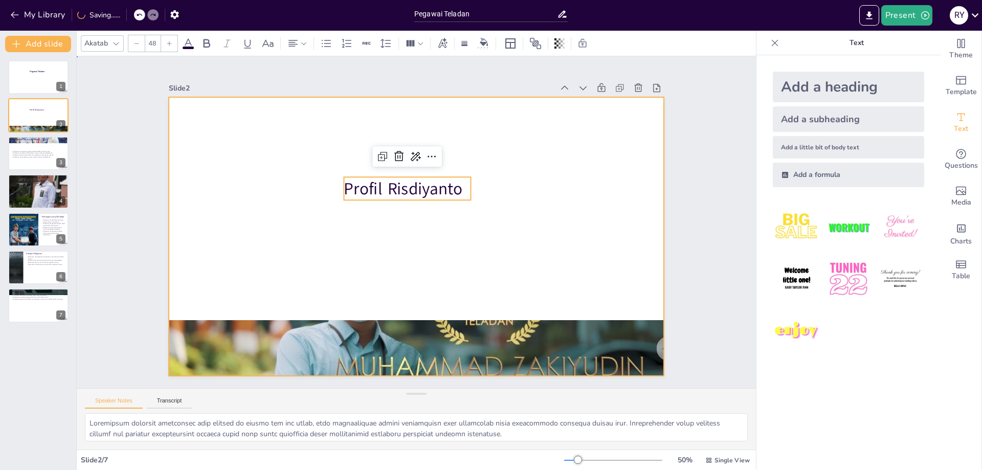
click at [481, 229] on div at bounding box center [417, 236] width 496 height 279
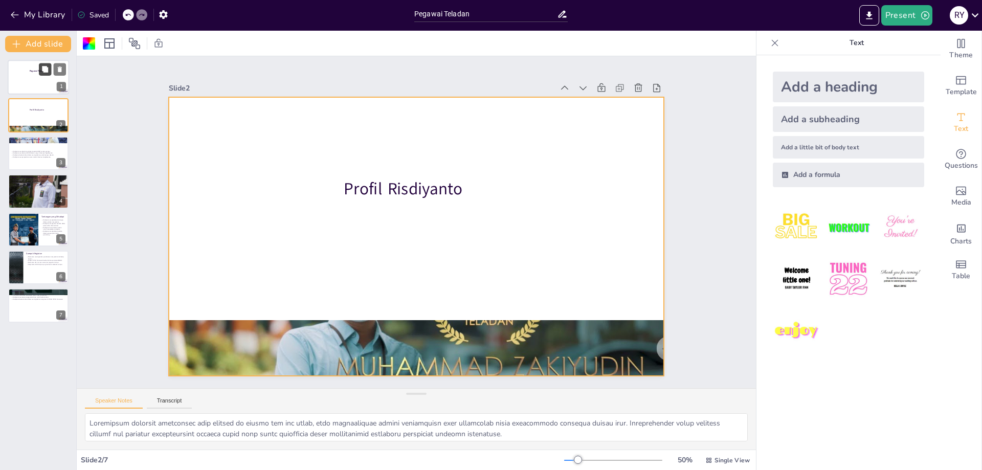
click at [41, 74] on button at bounding box center [45, 69] width 12 height 12
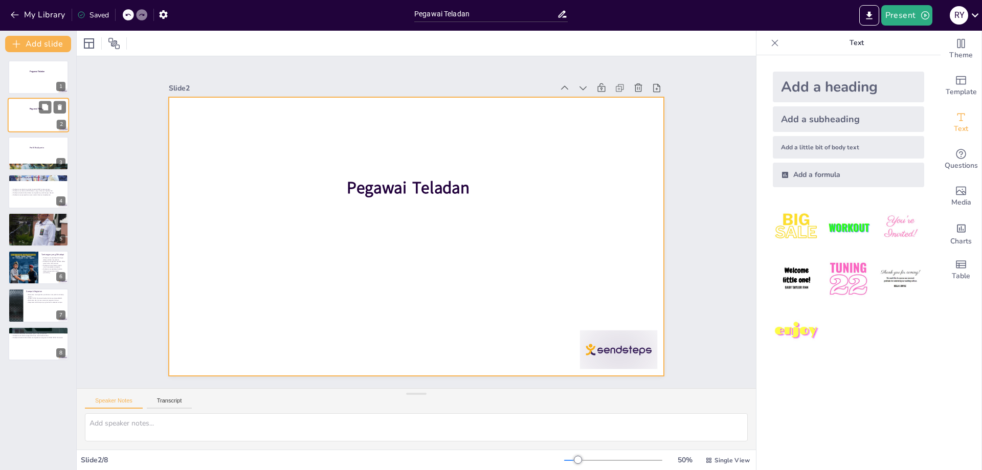
click at [36, 116] on div at bounding box center [38, 115] width 61 height 35
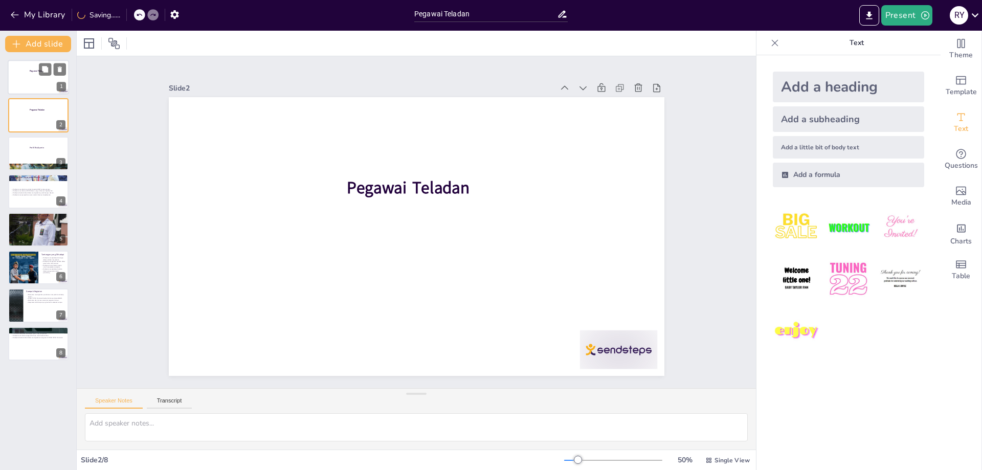
click at [19, 80] on div at bounding box center [38, 77] width 61 height 35
click at [20, 123] on div at bounding box center [38, 115] width 61 height 35
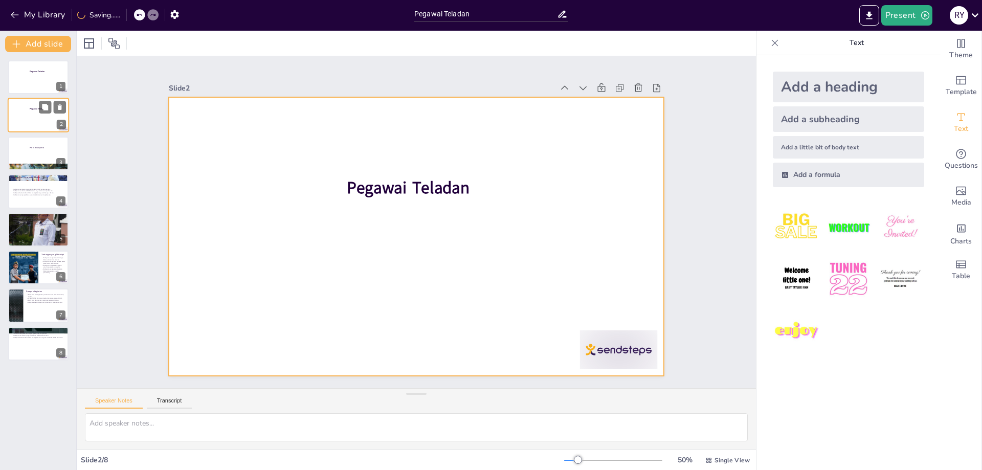
click at [25, 121] on div at bounding box center [38, 115] width 61 height 35
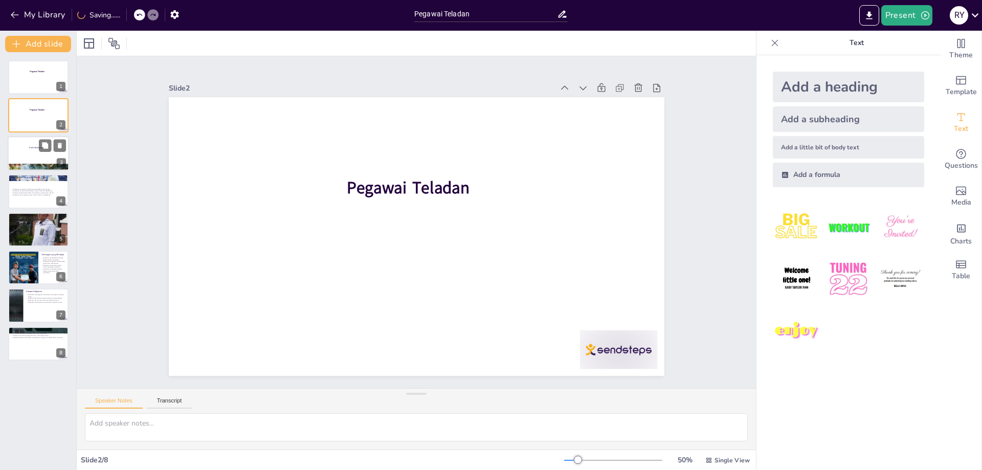
click at [34, 150] on div at bounding box center [38, 153] width 61 height 35
type textarea "Risdiyanto memiliki pendidikan yang relevan di bidang bea dan cukai, yang membe…"
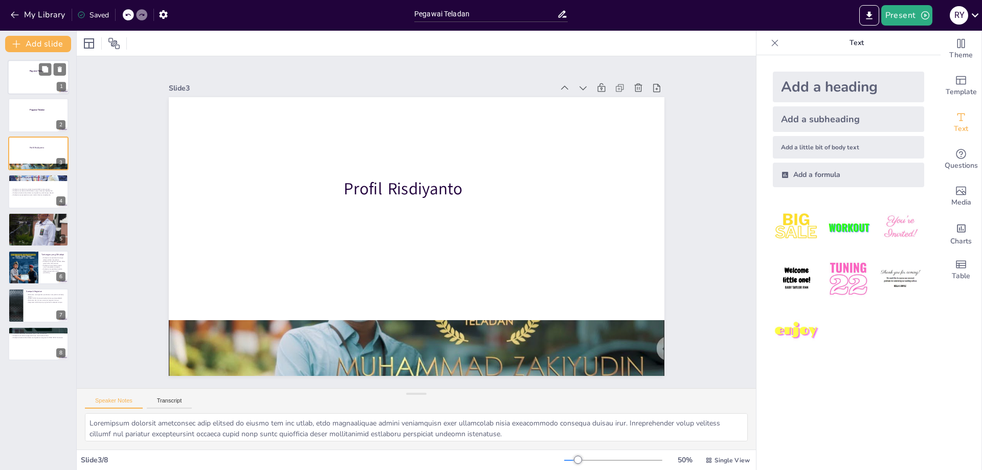
click at [31, 75] on div at bounding box center [38, 77] width 61 height 35
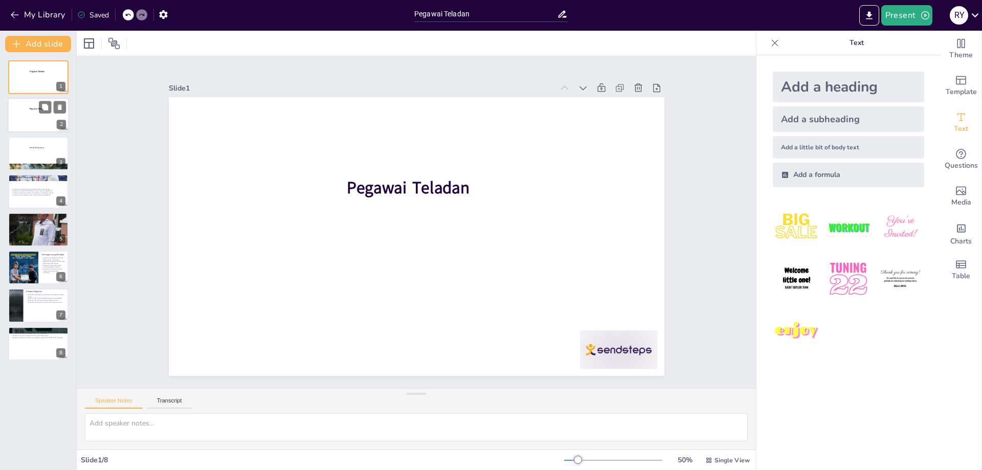
click at [16, 113] on div at bounding box center [38, 115] width 61 height 35
click at [45, 79] on div at bounding box center [38, 77] width 61 height 35
click at [59, 67] on icon at bounding box center [59, 69] width 7 height 7
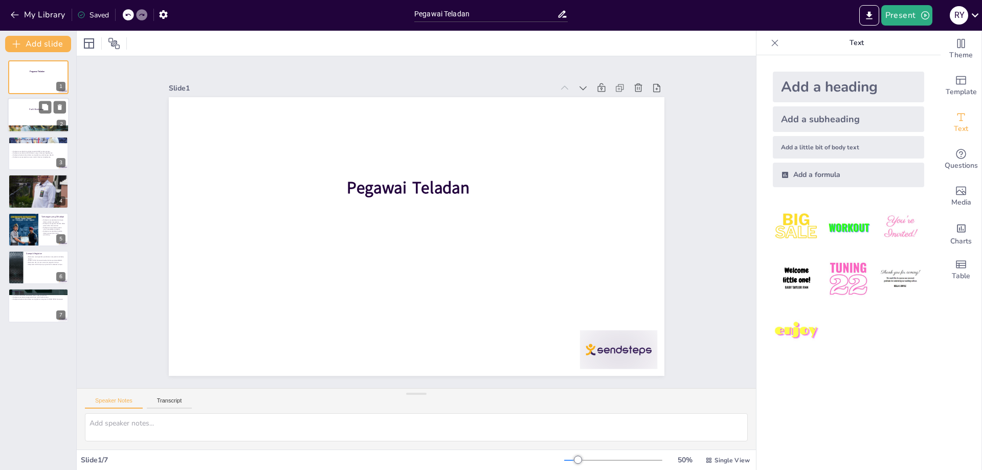
click at [52, 114] on div at bounding box center [38, 115] width 61 height 35
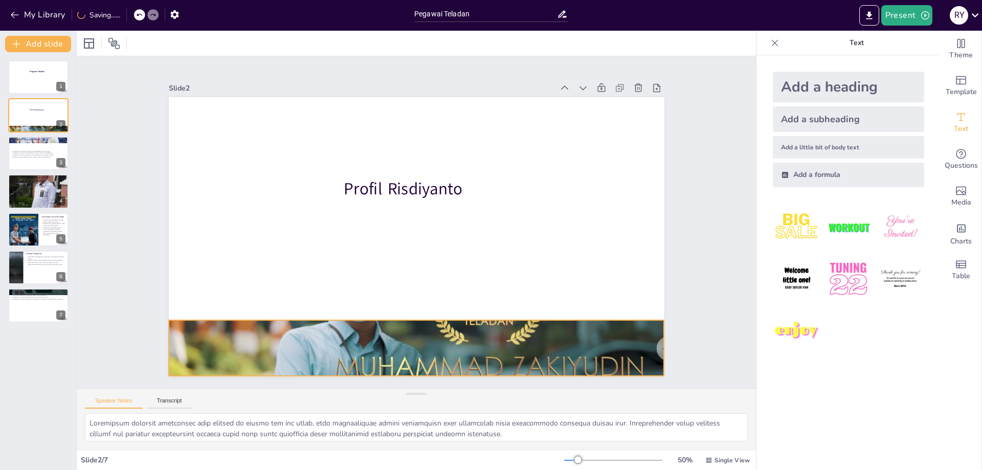
click at [591, 331] on div at bounding box center [365, 337] width 566 height 456
click at [386, 298] on icon at bounding box center [377, 289] width 17 height 17
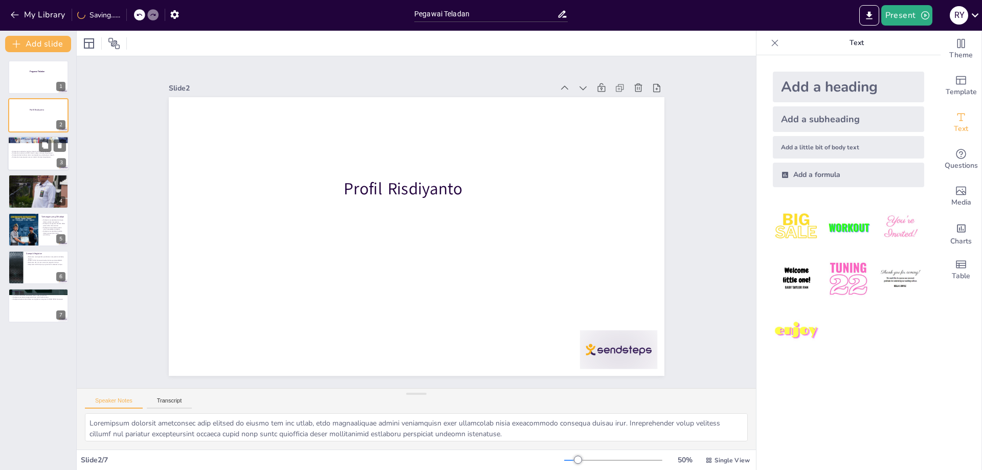
click at [28, 151] on p "Risdiyanto memberikan edukasi kepada UMKM tentang ekspor." at bounding box center [38, 151] width 55 height 2
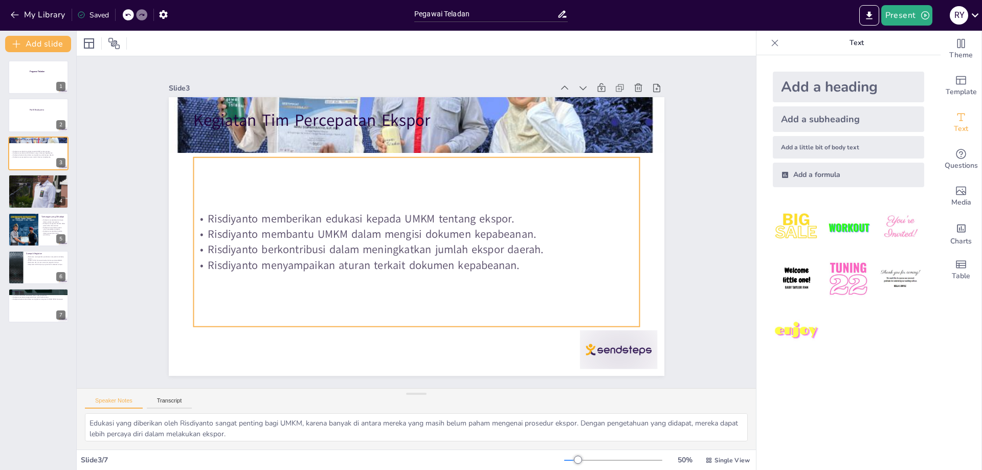
click at [232, 218] on p "Risdiyanto memberikan edukasi kepada UMKM tentang ekspor." at bounding box center [417, 219] width 429 height 152
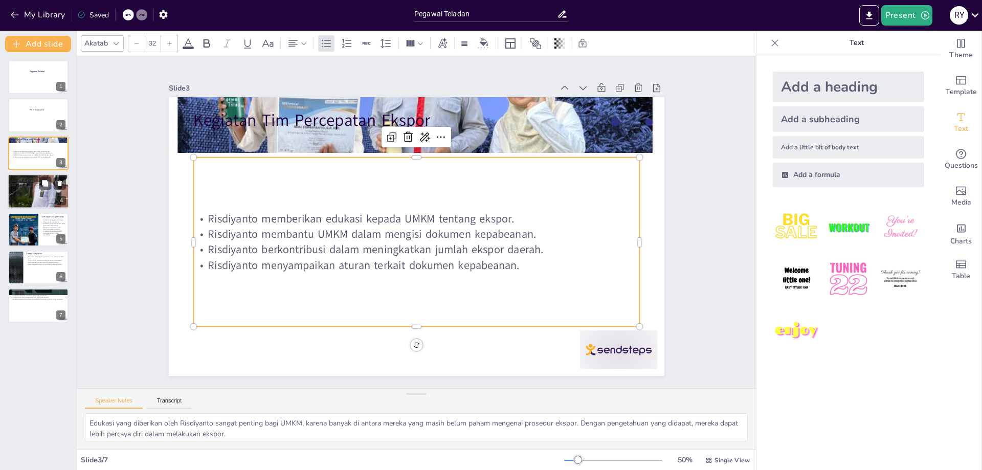
click at [53, 192] on div at bounding box center [38, 191] width 61 height 77
type textarea "Fokus Risdiyanto pada pelayanan publik menunjukkan komitmennya untuk memberikan…"
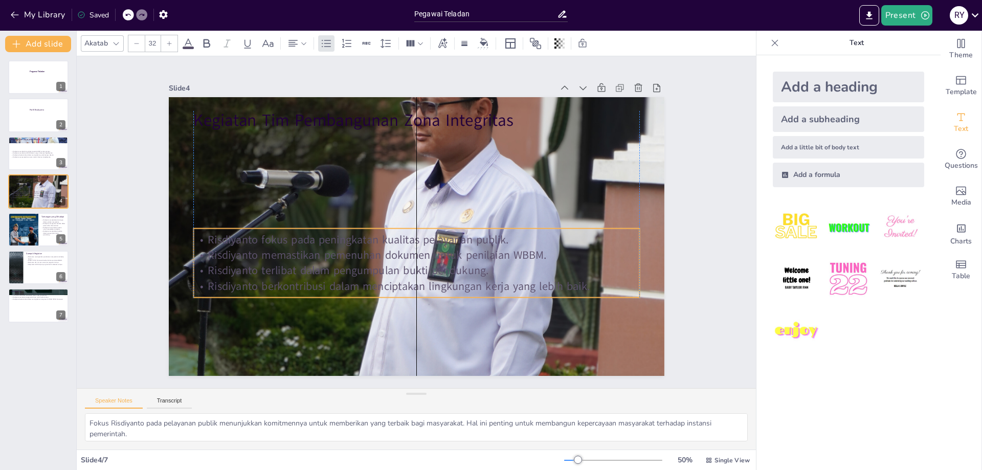
drag, startPoint x: 410, startPoint y: 165, endPoint x: 413, endPoint y: 260, distance: 94.7
click at [413, 260] on p "Risdiyanto memastikan pemenuhan dokumen untuk penilaian WBBM." at bounding box center [397, 249] width 370 height 275
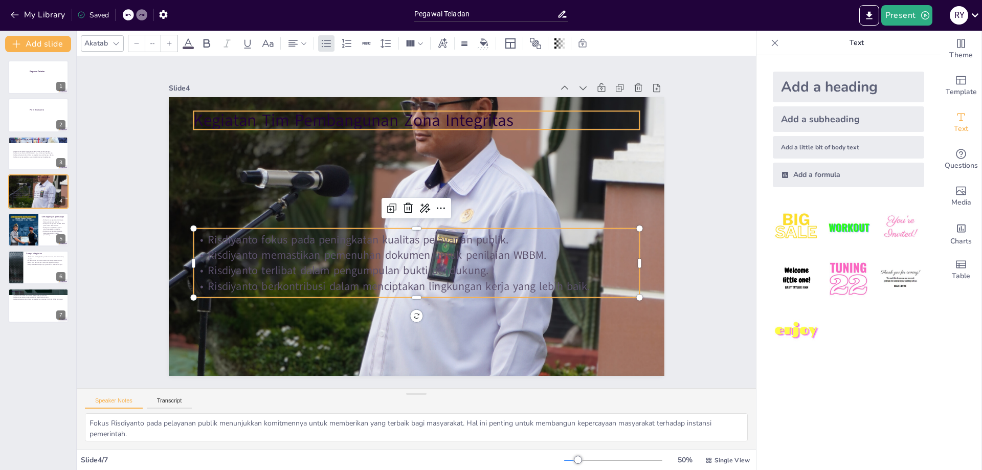
type input "48"
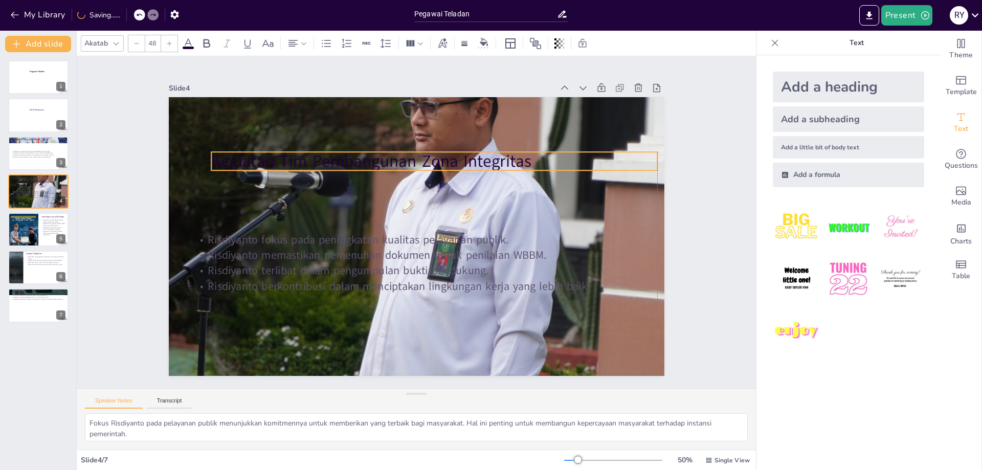
drag, startPoint x: 441, startPoint y: 117, endPoint x: 456, endPoint y: 158, distance: 43.7
click at [456, 158] on p "Kegiatan Tim Pembangunan Zona Integritas" at bounding box center [440, 164] width 446 height 70
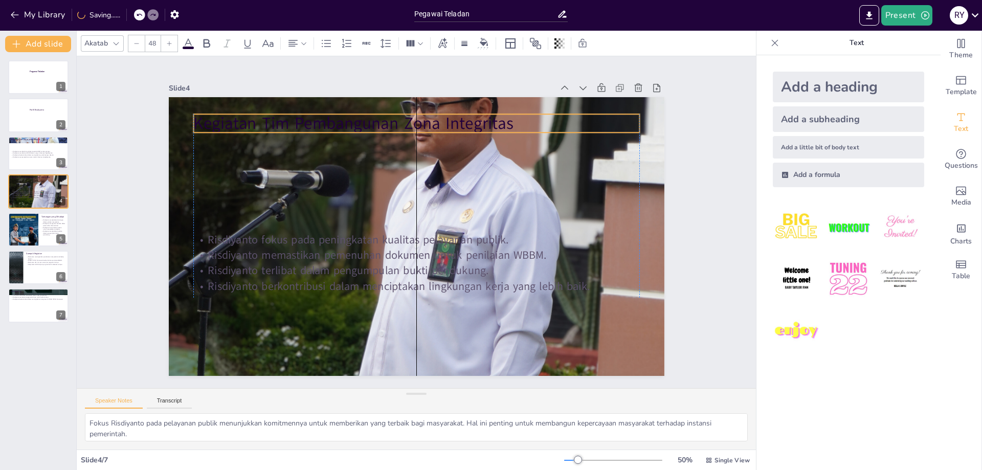
drag, startPoint x: 469, startPoint y: 159, endPoint x: 453, endPoint y: 121, distance: 41.0
click at [453, 121] on p "Kegiatan Tim Pembangunan Zona Integritas" at bounding box center [416, 123] width 446 height 23
click at [31, 227] on div at bounding box center [23, 229] width 31 height 38
type textarea "Tantangan dalam edukasi masyarakat sangat penting untuk diatasi, karena tanpa p…"
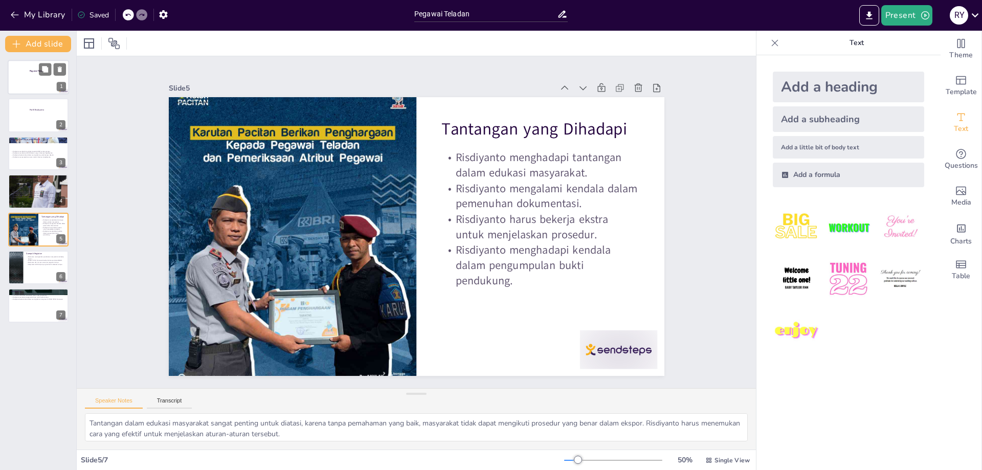
click at [34, 81] on div at bounding box center [38, 77] width 61 height 35
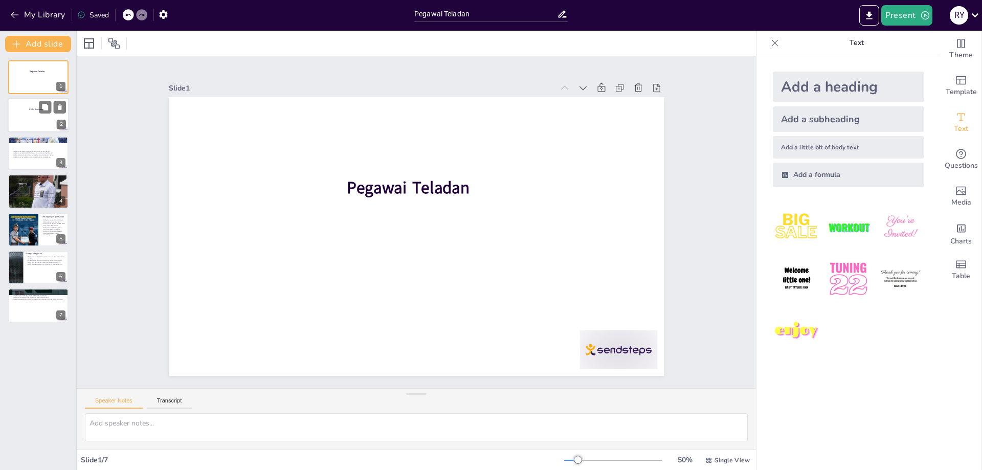
click at [26, 120] on div at bounding box center [38, 115] width 61 height 35
type textarea "Risdiyanto memiliki pendidikan yang relevan di bidang bea dan cukai, yang membe…"
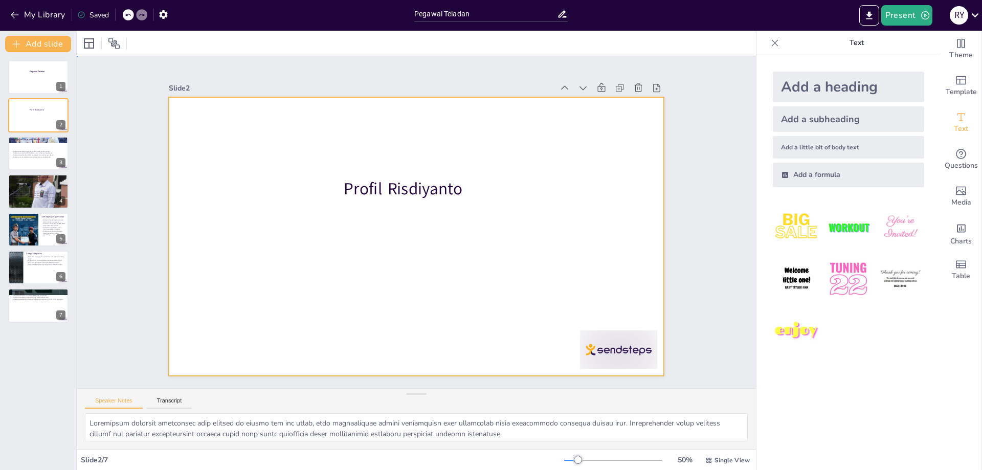
click at [478, 194] on div at bounding box center [410, 235] width 566 height 456
click at [406, 236] on div at bounding box center [412, 236] width 558 height 419
click at [548, 406] on div at bounding box center [505, 444] width 85 height 77
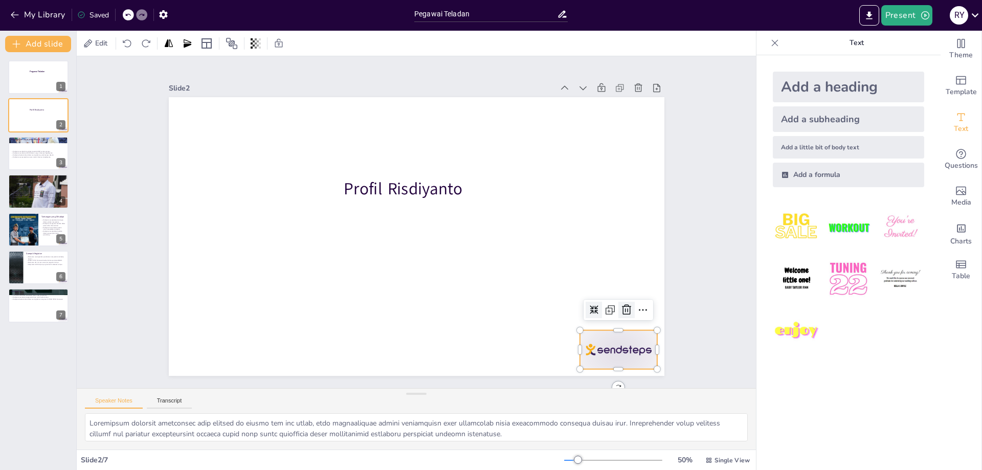
click at [521, 421] on icon at bounding box center [514, 428] width 13 height 14
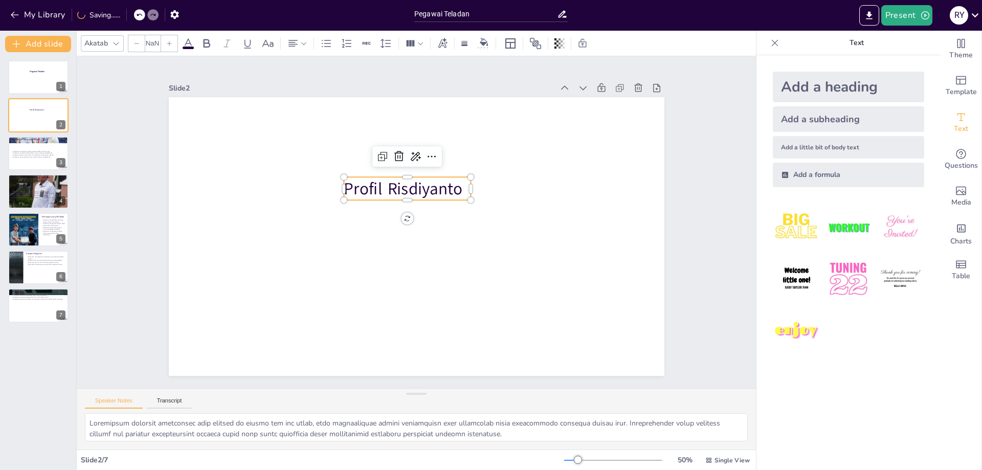
type input "48"
click at [461, 179] on p "Profil Risdiyanto" at bounding box center [410, 188] width 128 height 36
click at [422, 154] on icon at bounding box center [429, 157] width 14 height 14
click at [426, 188] on span "Rewrite" at bounding box center [429, 192] width 25 height 10
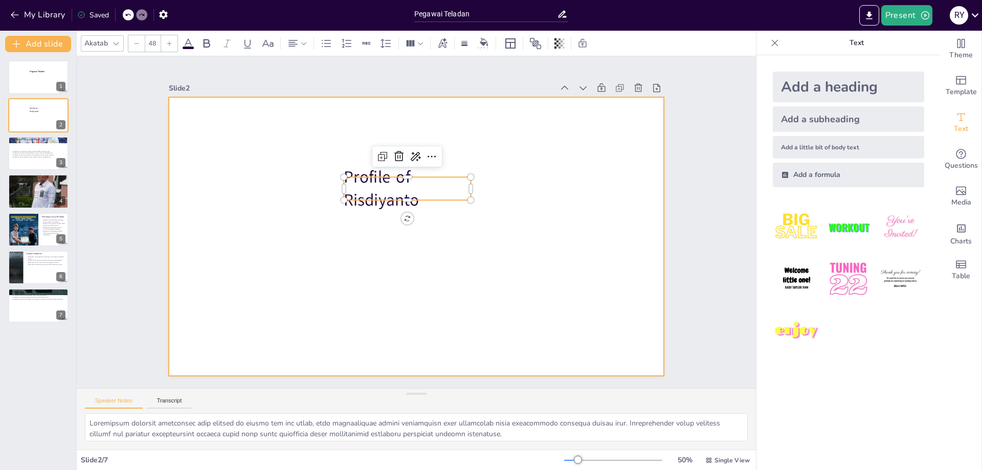
click at [516, 153] on div at bounding box center [406, 233] width 555 height 539
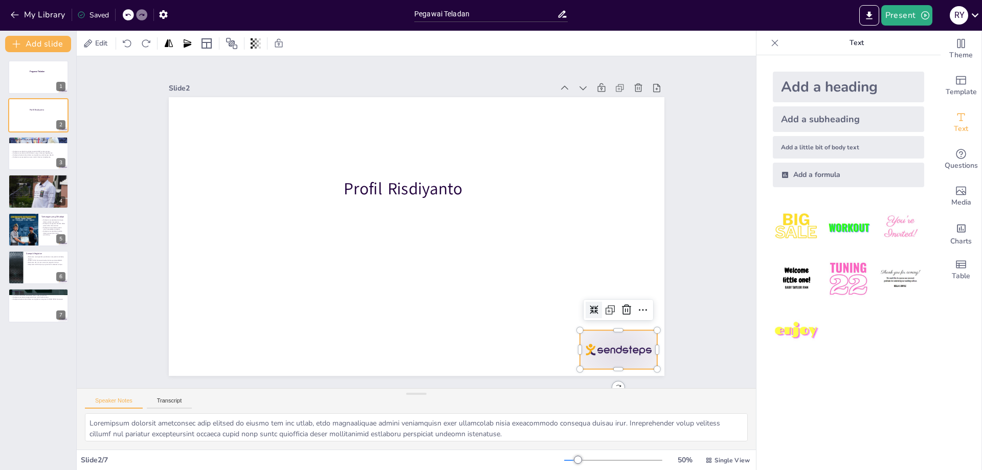
click at [603, 376] on div at bounding box center [568, 406] width 85 height 61
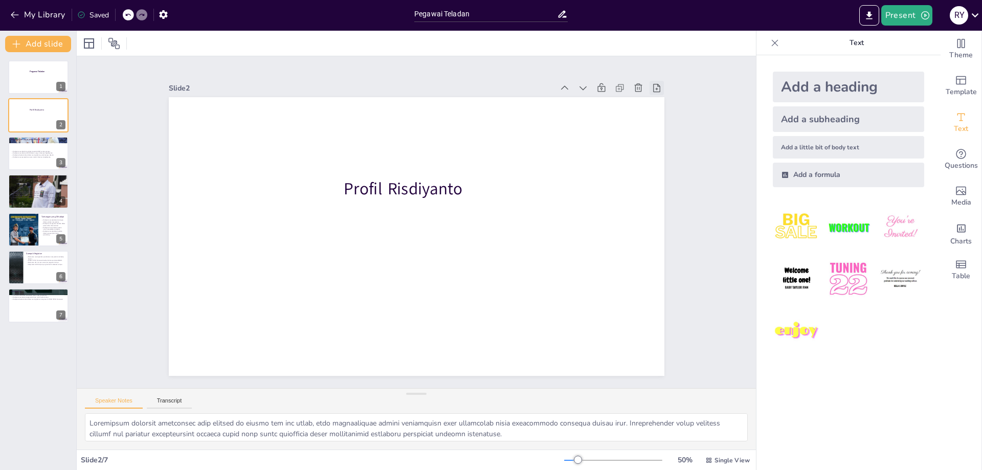
click at [674, 135] on icon at bounding box center [680, 141] width 12 height 12
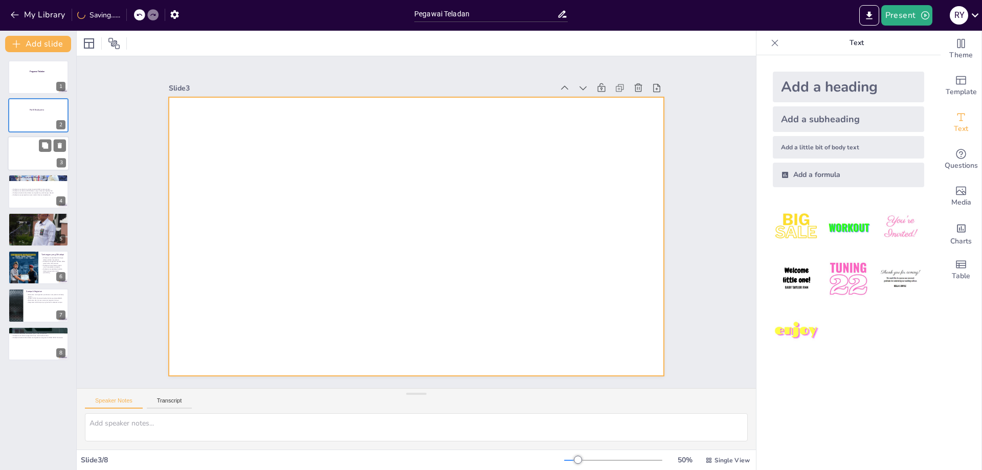
click at [30, 149] on div at bounding box center [38, 153] width 61 height 35
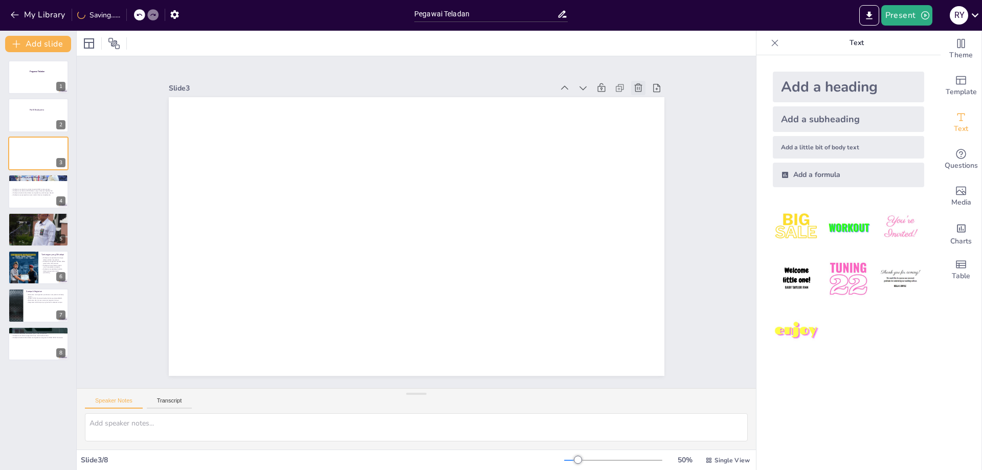
click at [656, 131] on icon at bounding box center [662, 137] width 12 height 12
type textarea "Edukasi yang diberikan oleh Risdiyanto sangat penting bagi UMKM, karena banyak …"
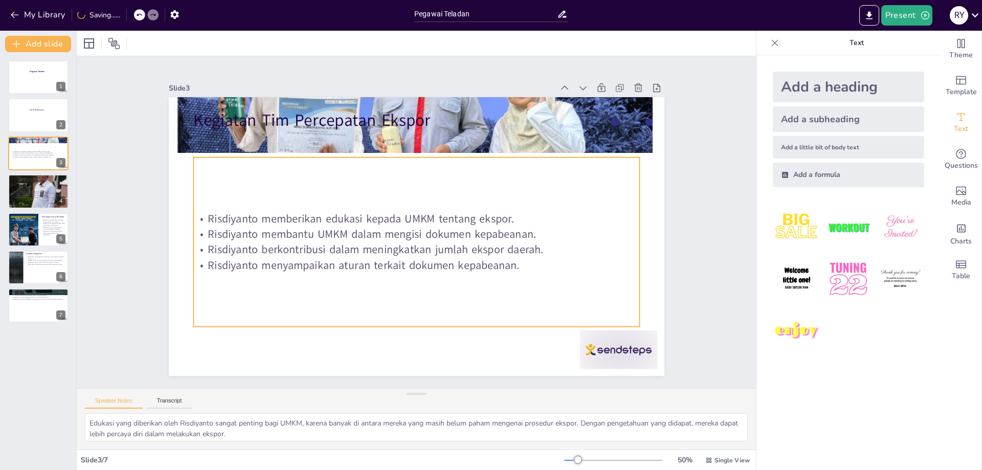
click at [304, 219] on p "Risdiyanto memberikan edukasi kepada UMKM tentang ekspor." at bounding box center [417, 219] width 429 height 152
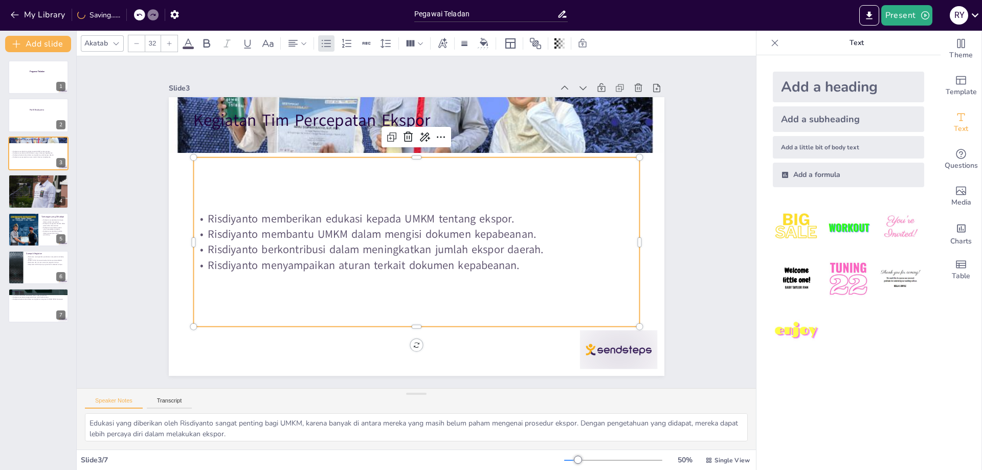
click at [250, 218] on p "Risdiyanto memberikan edukasi kepada UMKM tentang ekspor." at bounding box center [417, 219] width 429 height 152
click at [250, 218] on p "Risdiyanto memberikan edukasi kepada UMKM tentang ekspor." at bounding box center [418, 218] width 414 height 195
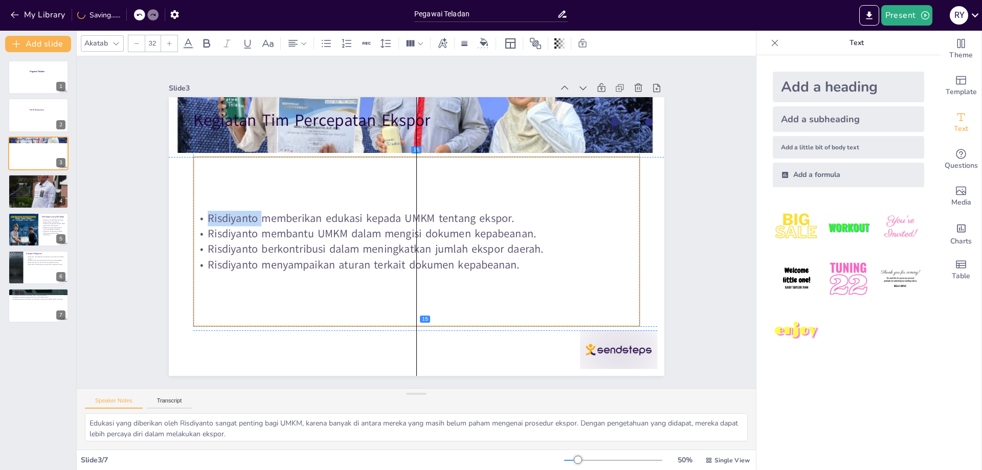
click at [250, 218] on p "Risdiyanto memberikan edukasi kepada UMKM tentang ekspor." at bounding box center [419, 219] width 394 height 236
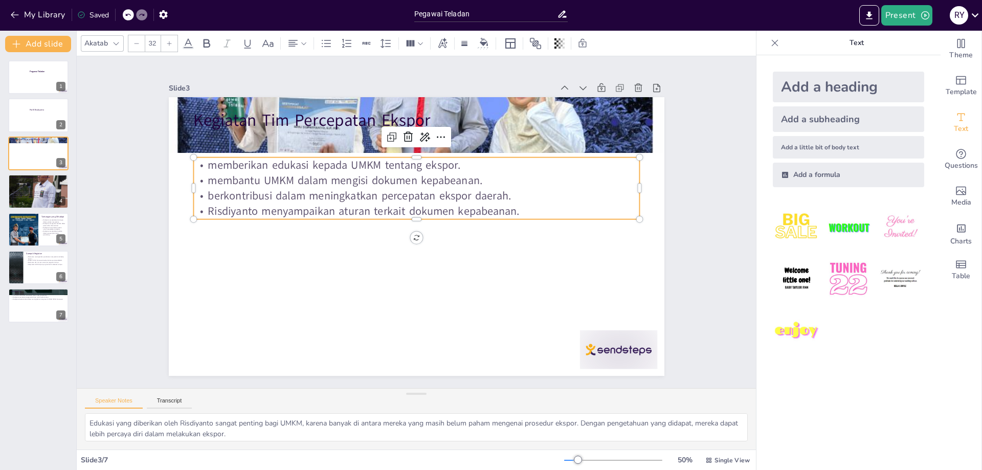
click at [253, 211] on p "Risdiyanto menyampaikan aturan terkait dokumen kepabeanan." at bounding box center [424, 214] width 342 height 310
click at [245, 211] on p "Risdiyanto menyampaikan aturan terkait dokumen kepabeanan." at bounding box center [418, 212] width 439 height 108
click at [273, 167] on p "memberikan edukasi kepada UMKM tentang ekspor." at bounding box center [440, 169] width 414 height 195
click at [449, 166] on p "memberikan edukasi dan asistensi kepada UMKM tentang ekspor." at bounding box center [450, 176] width 370 height 275
click at [538, 169] on p "memberikan edukasi dan asistensi kepada [PERSON_NAME] atau calon ekspor." at bounding box center [440, 169] width 414 height 195
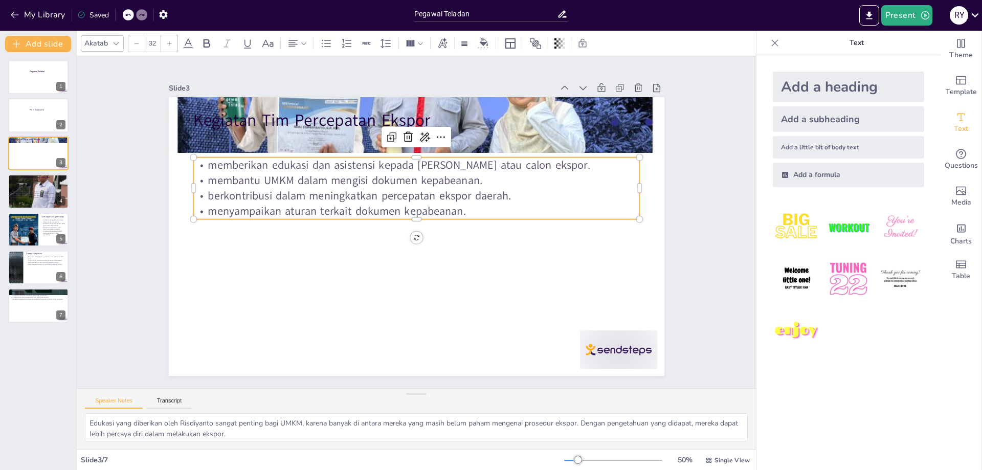
click at [538, 167] on p "memberikan edukasi dan asistensi kepada [PERSON_NAME] atau calon ekspor." at bounding box center [433, 168] width 429 height 152
click at [538, 167] on p "memberikan edukasi dan asistensi kepada [PERSON_NAME] atau calon ekspor." at bounding box center [455, 180] width 342 height 310
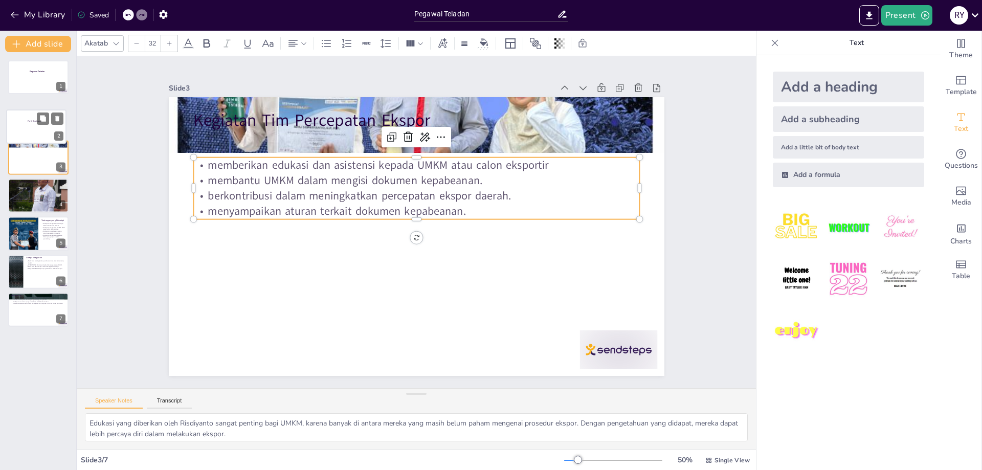
click at [36, 117] on div at bounding box center [36, 126] width 60 height 34
type textarea "Risdiyanto memiliki pendidikan yang relevan di bidang bea dan cukai, yang membe…"
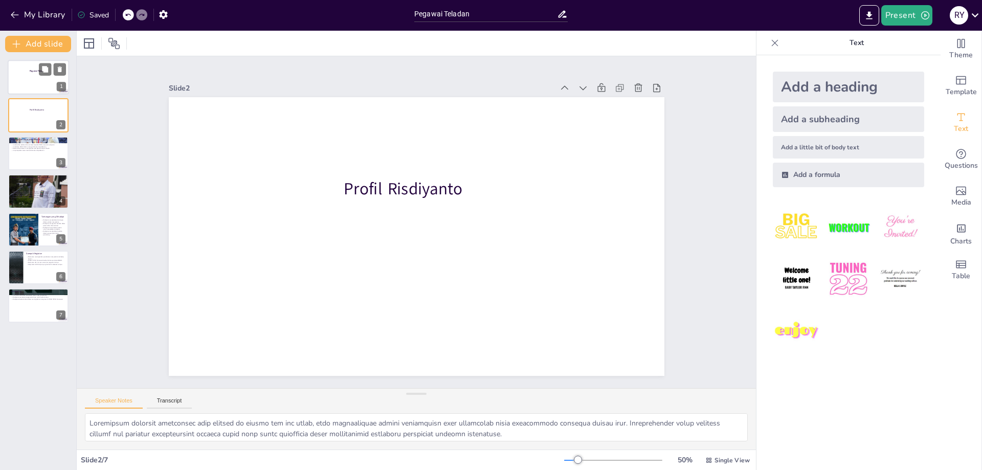
click at [40, 83] on div at bounding box center [38, 77] width 61 height 35
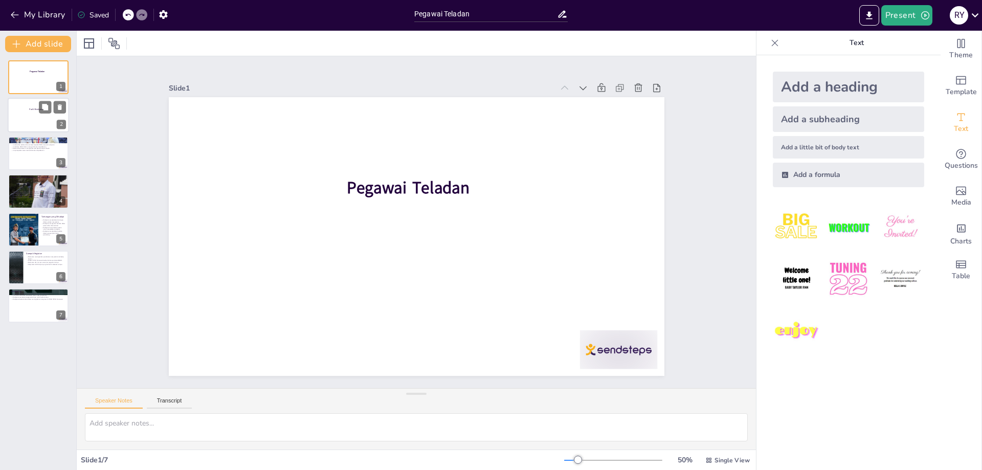
click at [40, 122] on div at bounding box center [38, 115] width 61 height 35
type textarea "Risdiyanto memiliki pendidikan yang relevan di bidang bea dan cukai, yang membe…"
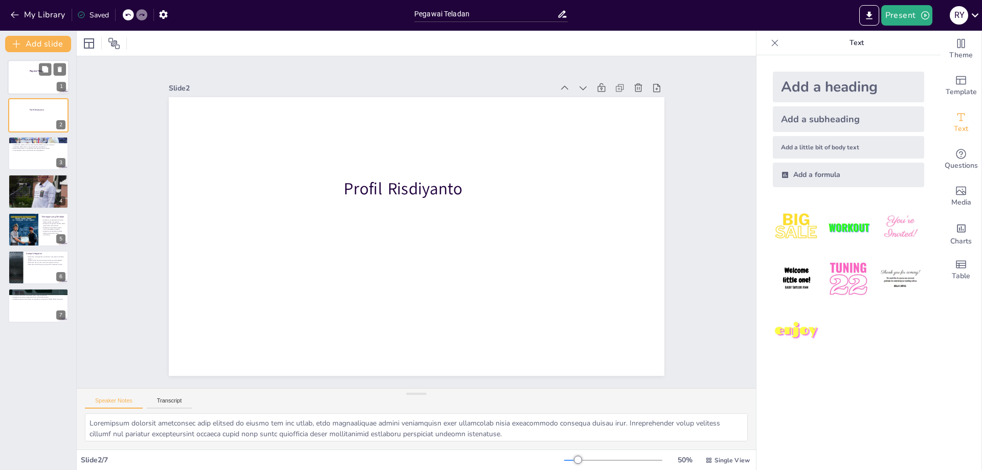
click at [40, 84] on div at bounding box center [38, 77] width 61 height 35
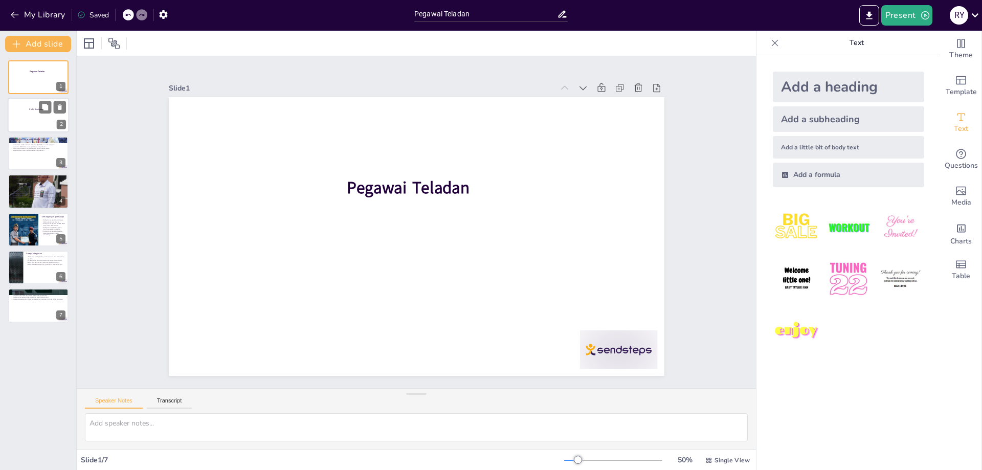
click at [40, 120] on div at bounding box center [38, 115] width 61 height 35
type textarea "Risdiyanto memiliki pendidikan yang relevan di bidang bea dan cukai, yang membe…"
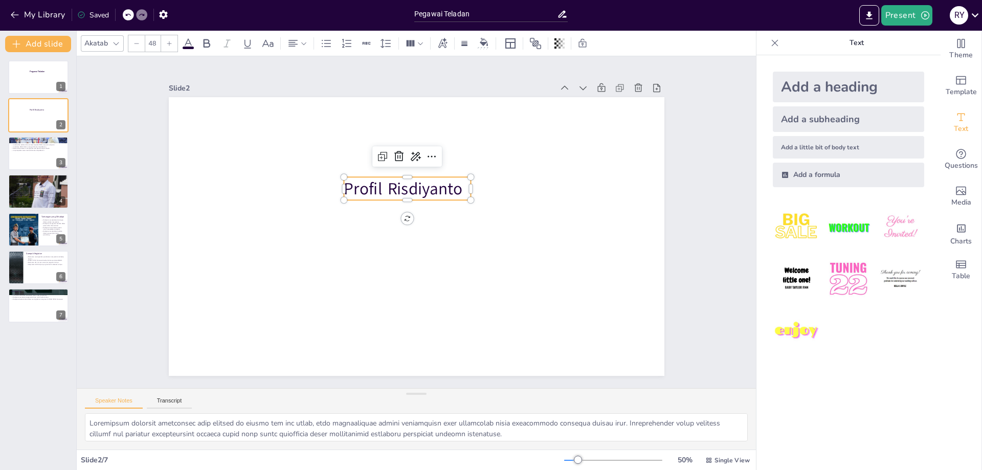
click at [424, 182] on p "Profil Risdiyanto" at bounding box center [428, 189] width 116 height 93
click at [424, 182] on p "Profil Risdiyanto" at bounding box center [421, 187] width 125 height 73
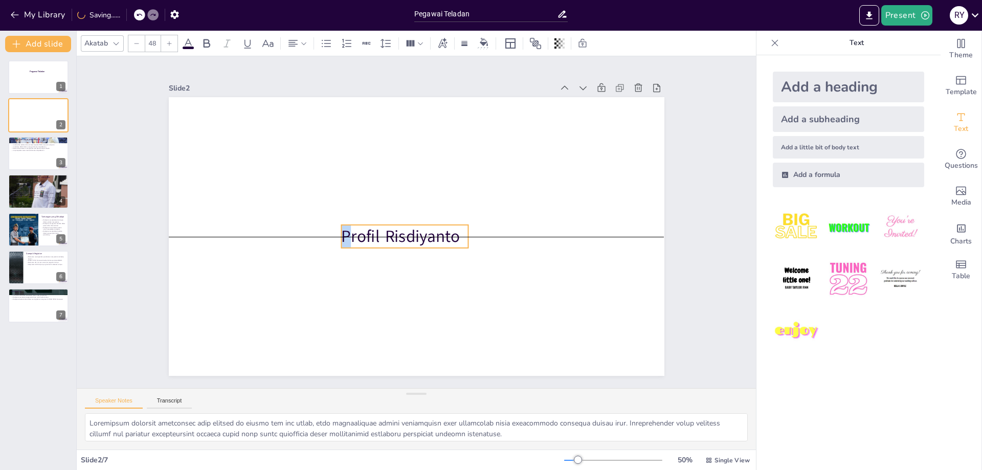
drag, startPoint x: 347, startPoint y: 188, endPoint x: 345, endPoint y: 240, distance: 51.7
click at [345, 240] on p "Profil Risdiyanto" at bounding box center [398, 225] width 110 height 102
click at [42, 81] on div at bounding box center [38, 77] width 61 height 35
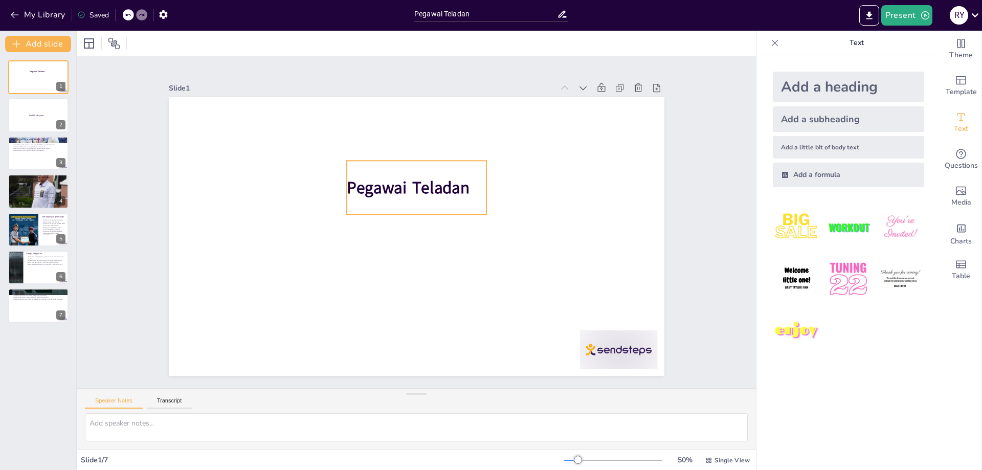
click at [373, 182] on strong "Pegawai Teladan" at bounding box center [429, 189] width 113 height 91
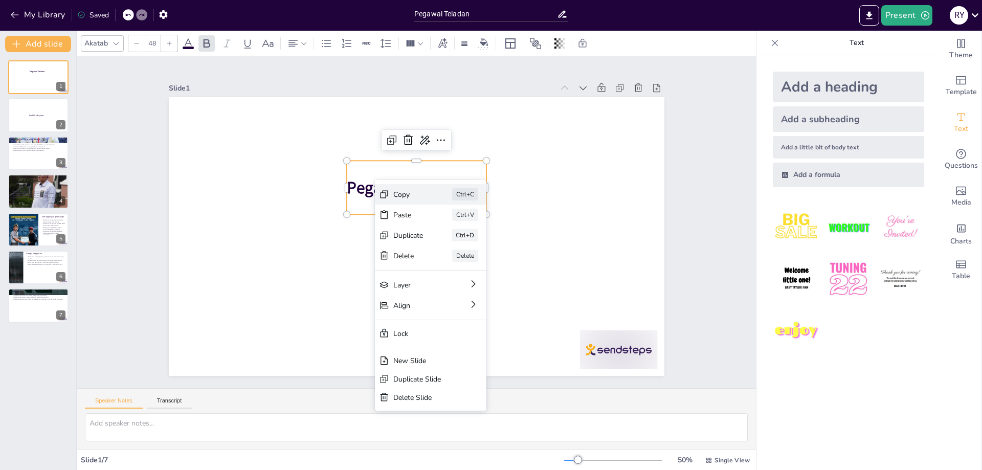
click at [452, 266] on div "Copy" at bounding box center [468, 276] width 32 height 21
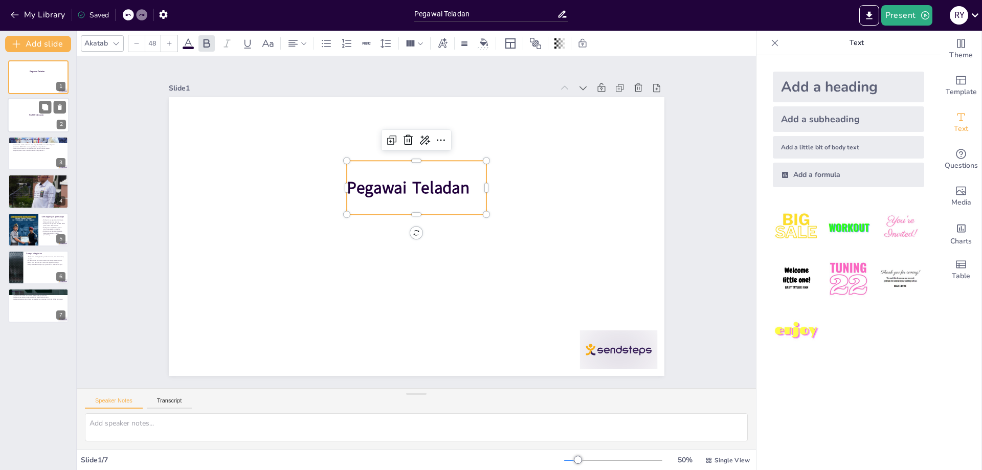
click at [47, 114] on div at bounding box center [38, 115] width 61 height 35
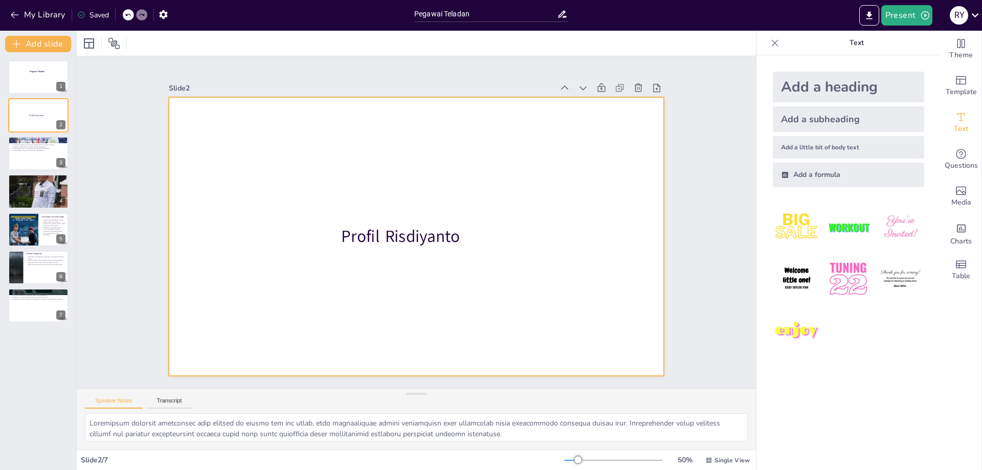
click at [405, 188] on div at bounding box center [409, 234] width 569 height 489
click at [426, 167] on div at bounding box center [415, 236] width 522 height 329
click at [348, 234] on p "Profil Risdiyanto" at bounding box center [401, 232] width 128 height 61
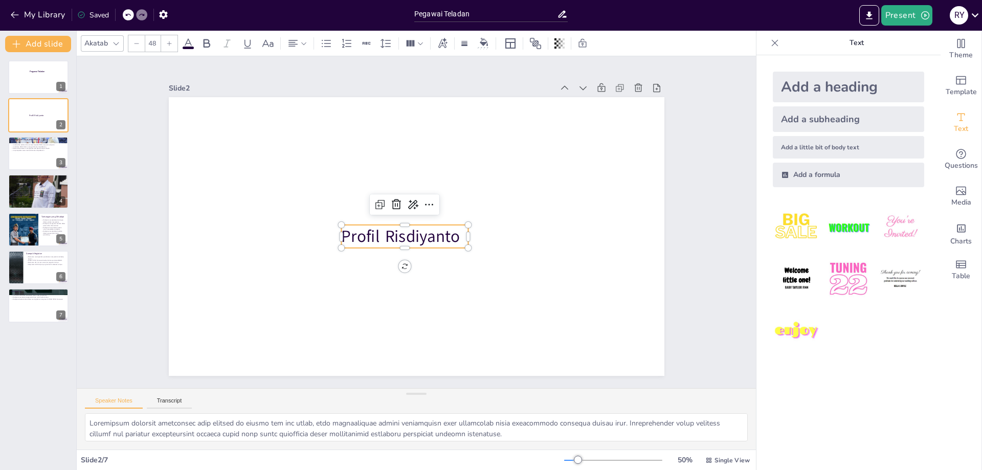
click at [348, 234] on p "Profil Risdiyanto" at bounding box center [398, 228] width 121 height 83
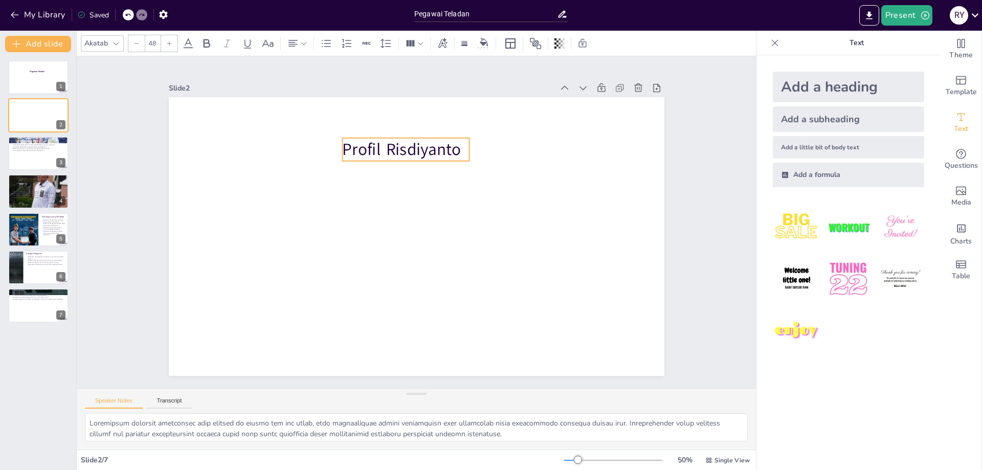
drag, startPoint x: 405, startPoint y: 228, endPoint x: 406, endPoint y: 141, distance: 87.0
click at [406, 141] on p "Profil Risdiyanto" at bounding box center [443, 153] width 121 height 83
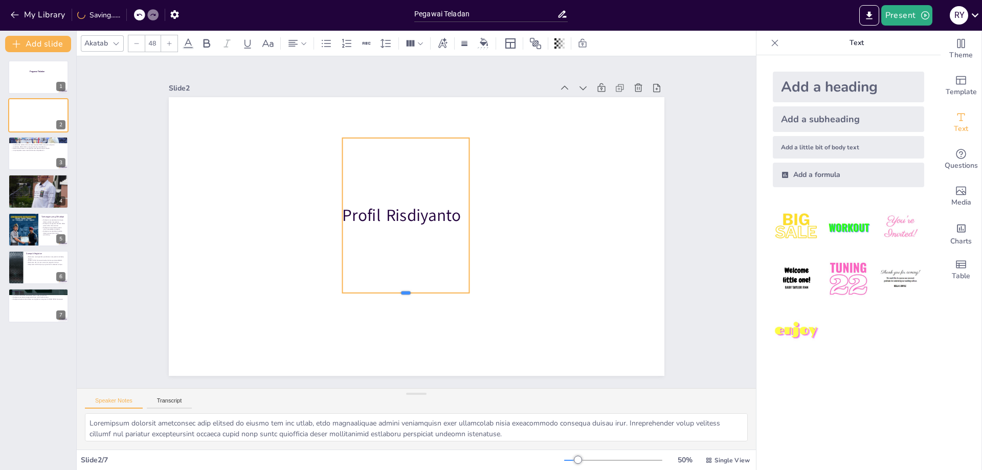
drag, startPoint x: 408, startPoint y: 163, endPoint x: 407, endPoint y: 295, distance: 132.0
click at [407, 295] on div at bounding box center [398, 295] width 127 height 21
click at [398, 163] on div "Profil Risdiyanto" at bounding box center [405, 215] width 127 height 155
click at [398, 163] on div "Profil Risdiyanto" at bounding box center [408, 212] width 169 height 187
click at [398, 163] on div "Profil Risdiyanto" at bounding box center [410, 211] width 187 height 198
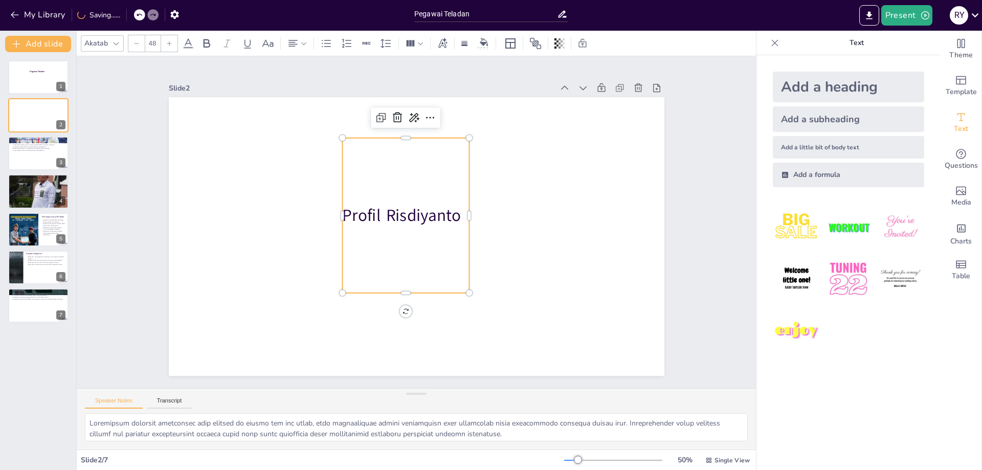
click at [398, 163] on div "Profil Risdiyanto" at bounding box center [408, 212] width 169 height 187
click at [398, 163] on div "Profil Risdiyanto" at bounding box center [410, 211] width 187 height 198
click at [58, 67] on icon at bounding box center [60, 70] width 4 height 6
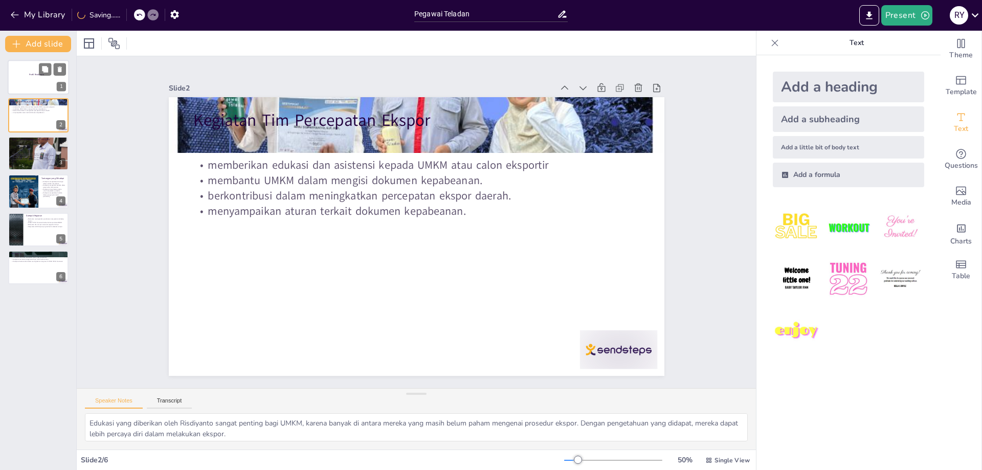
drag, startPoint x: 29, startPoint y: 83, endPoint x: 34, endPoint y: 86, distance: 6.2
click at [29, 85] on div at bounding box center [38, 77] width 61 height 35
type textarea "Risdiyanto memiliki pendidikan yang relevan di bidang bea dan cukai, yang membe…"
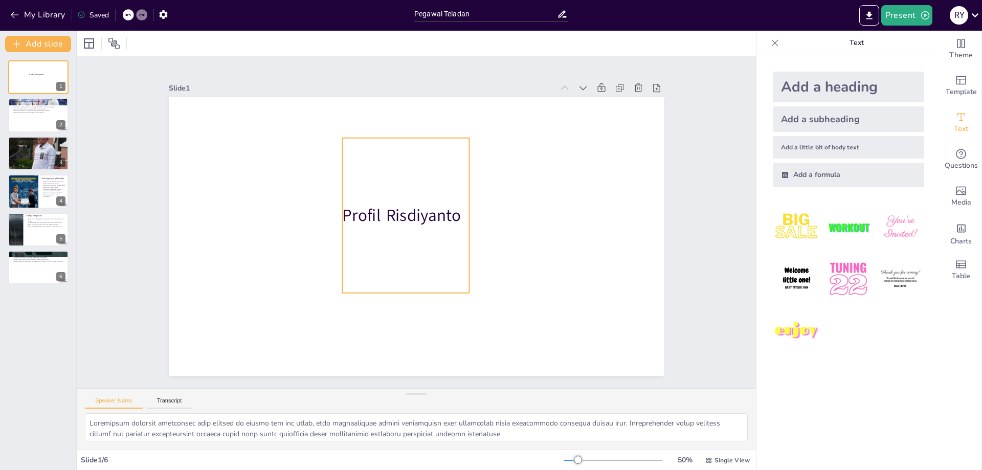
click at [368, 215] on p "Profil Risdiyanto" at bounding box center [407, 213] width 129 height 49
click at [368, 215] on p "Profil Risdiyanto" at bounding box center [413, 210] width 110 height 102
click at [387, 219] on p "Profil Risdiyanto" at bounding box center [409, 211] width 125 height 73
click at [384, 214] on p "Profil Risdiyanto" at bounding box center [408, 212] width 128 height 61
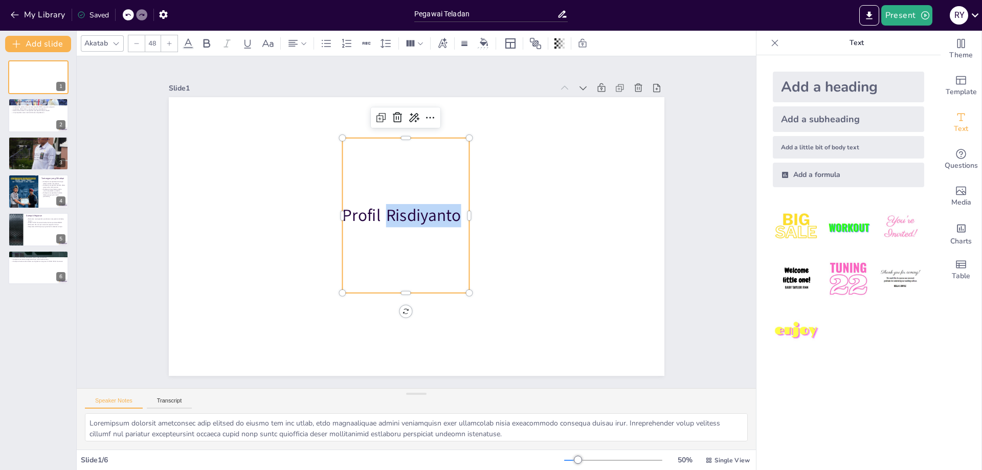
click at [385, 214] on p "Profil Risdiyanto" at bounding box center [408, 212] width 128 height 61
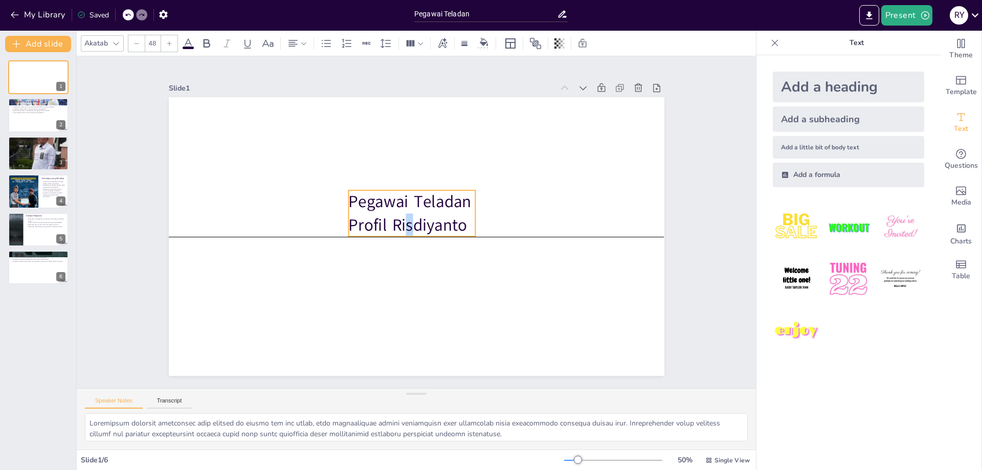
drag, startPoint x: 403, startPoint y: 183, endPoint x: 409, endPoint y: 235, distance: 52.5
click at [409, 235] on p "Pegawai Teladan Profil Risdiyanto" at bounding box center [414, 213] width 134 height 72
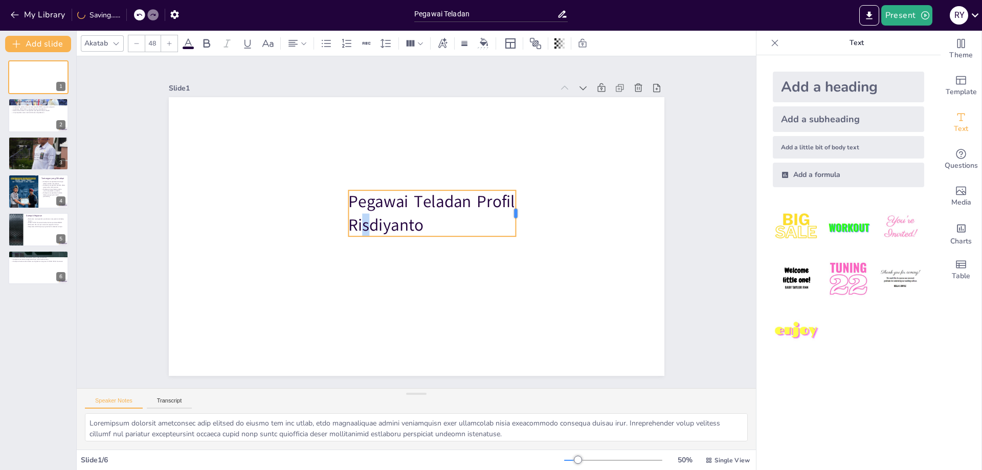
drag, startPoint x: 476, startPoint y: 215, endPoint x: 517, endPoint y: 218, distance: 40.5
click at [517, 223] on div at bounding box center [518, 246] width 22 height 47
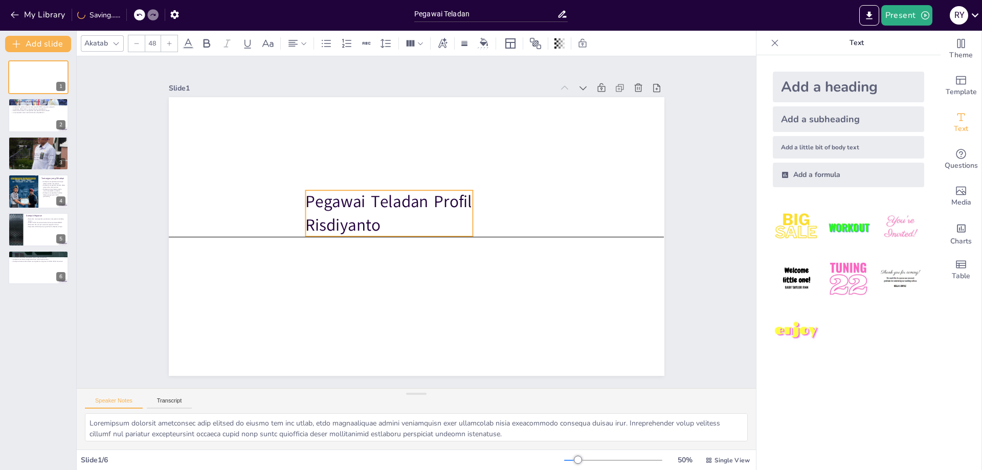
drag, startPoint x: 350, startPoint y: 210, endPoint x: 307, endPoint y: 209, distance: 43.0
click at [332, 209] on p "Pegawai Teladan Profil Risdiyanto" at bounding box center [405, 197] width 146 height 156
click at [404, 204] on p "Pegawai Teladan Profil Risdiyanto" at bounding box center [397, 201] width 168 height 124
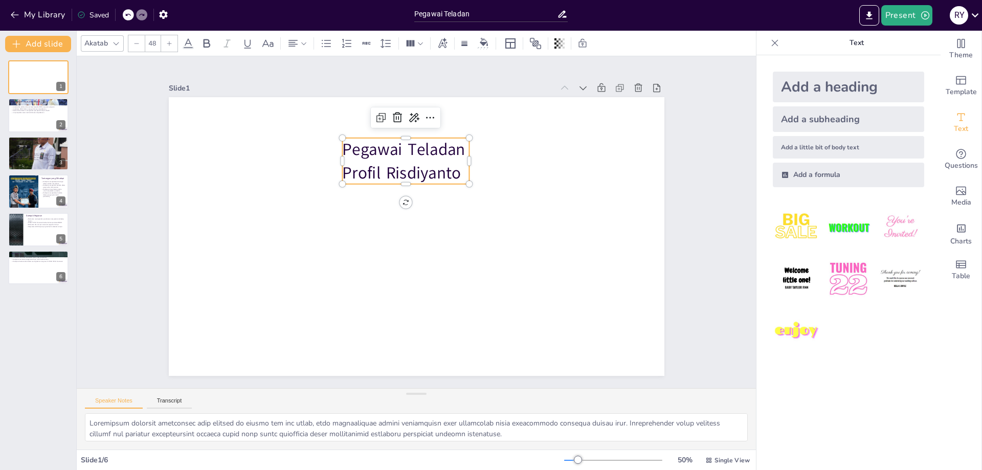
click at [448, 179] on p "Pegawai Teladan Profil Risdiyanto" at bounding box center [419, 160] width 134 height 72
click at [460, 175] on p "Pegawai Teladan Profil Risdiyanto" at bounding box center [437, 163] width 133 height 103
click at [460, 175] on p "Pegawai Teladan Profil Risdiyanto" at bounding box center [431, 162] width 135 height 94
click at [375, 176] on p "Pegawai Teladan Profil Risdiyanto" at bounding box center [419, 160] width 134 height 72
click at [375, 176] on p "Pegawai Teladan Profil Risdiyanto" at bounding box center [431, 162] width 135 height 94
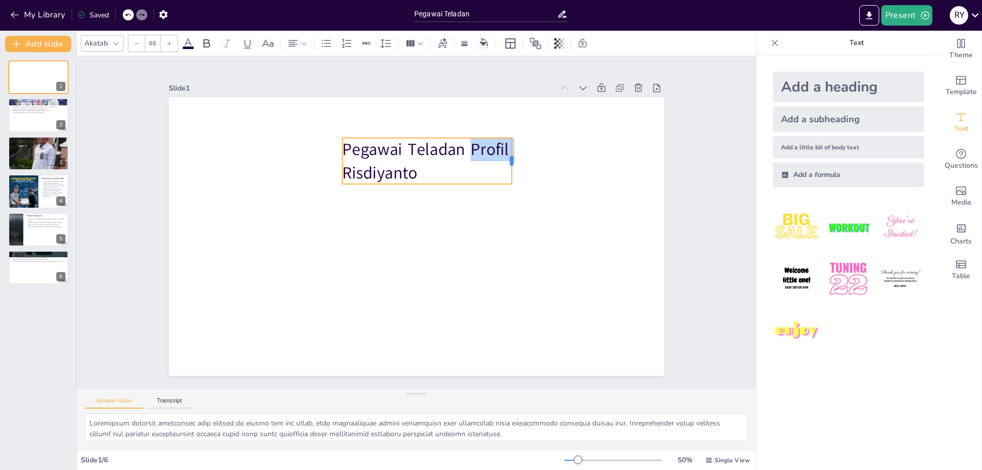
drag, startPoint x: 470, startPoint y: 159, endPoint x: 513, endPoint y: 159, distance: 42.5
click at [517, 160] on div at bounding box center [525, 183] width 17 height 47
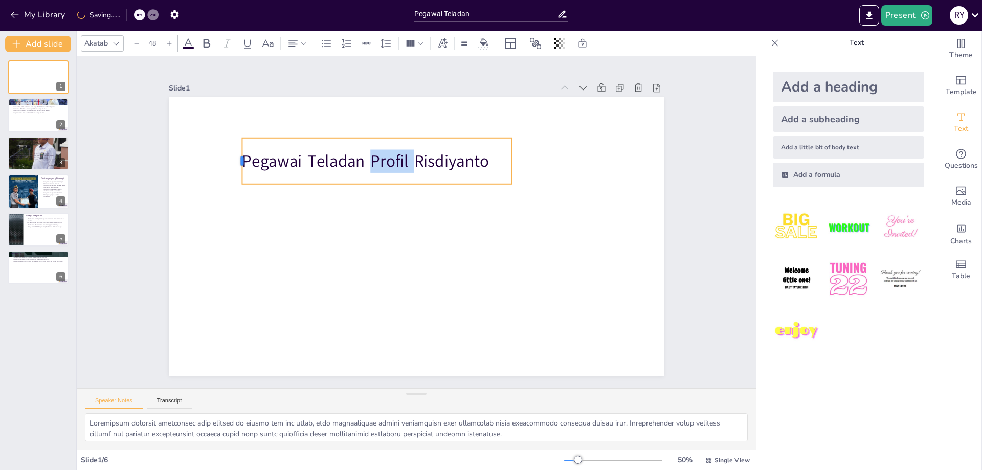
drag, startPoint x: 341, startPoint y: 161, endPoint x: 240, endPoint y: 157, distance: 100.4
click at [265, 117] on div at bounding box center [278, 94] width 26 height 46
drag, startPoint x: 513, startPoint y: 161, endPoint x: 577, endPoint y: 162, distance: 64.5
click at [548, 347] on div at bounding box center [525, 358] width 47 height 22
click at [398, 164] on p "Pegawai Teladan Profil Risdiyanto" at bounding box center [434, 163] width 315 height 157
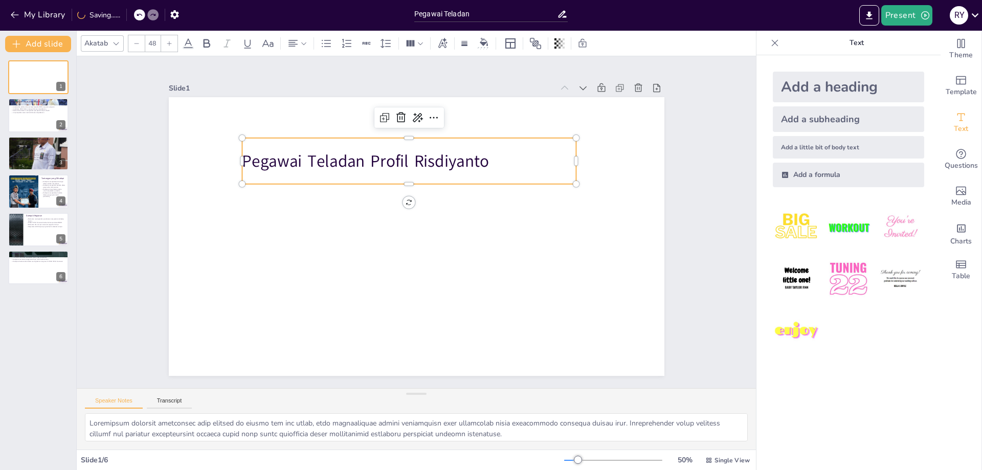
click at [370, 156] on p "Pegawai Teladan Profil Risdiyanto" at bounding box center [415, 161] width 335 height 58
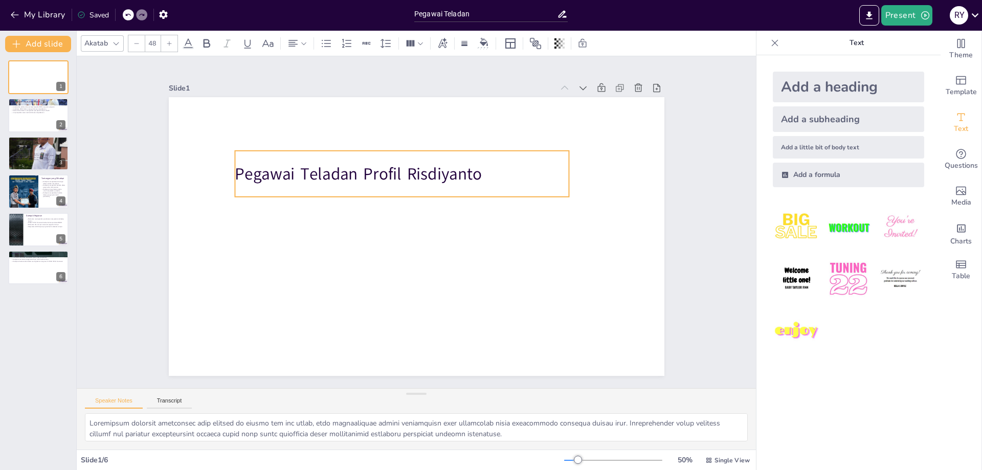
drag, startPoint x: 501, startPoint y: 159, endPoint x: 494, endPoint y: 171, distance: 14.7
click at [494, 171] on p "Pegawai Teladan Profil Risdiyanto" at bounding box center [413, 172] width 332 height 92
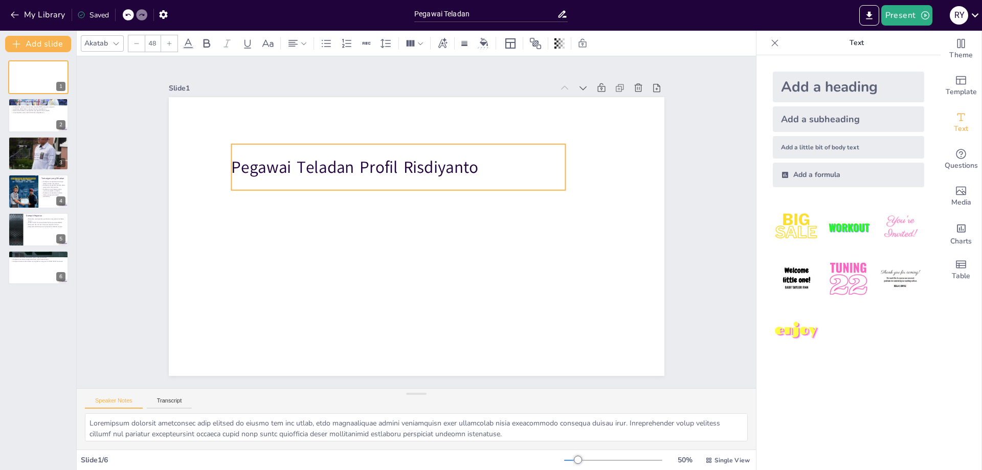
drag, startPoint x: 483, startPoint y: 178, endPoint x: 480, endPoint y: 171, distance: 7.6
click at [480, 171] on p "Pegawai Teladan Profil Risdiyanto" at bounding box center [416, 164] width 325 height 125
drag, startPoint x: 363, startPoint y: 168, endPoint x: 399, endPoint y: 170, distance: 35.4
click at [399, 170] on p "Pegawai Teladan Profil Risdiyanto" at bounding box center [453, 180] width 315 height 157
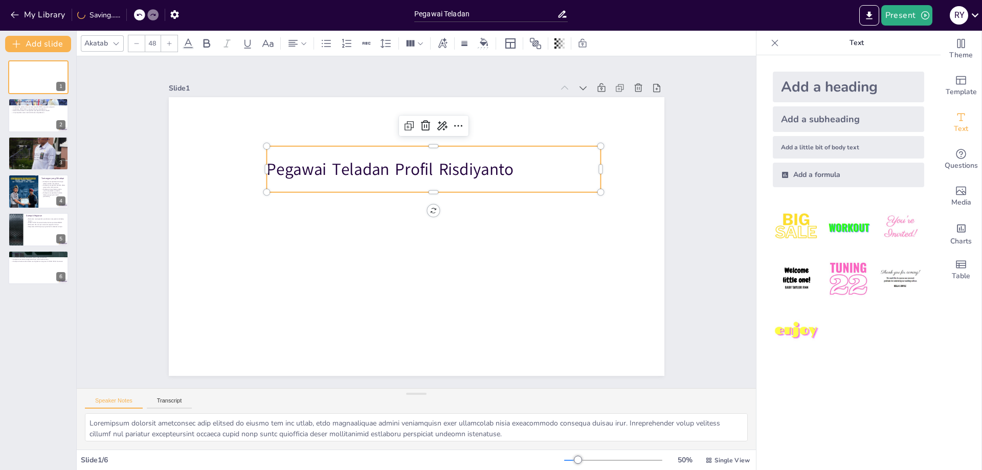
click at [512, 171] on p "Pegawai Teladan Profil Risdiyanto" at bounding box center [444, 174] width 332 height 92
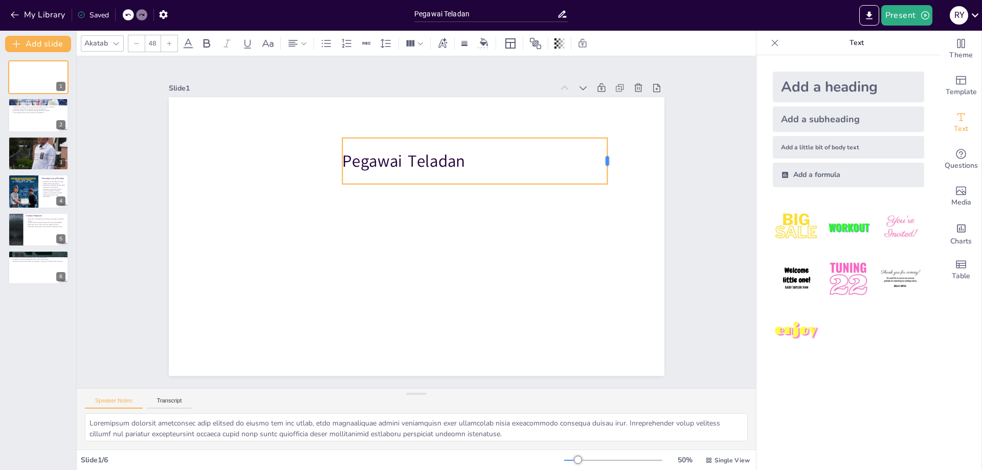
drag, startPoint x: 472, startPoint y: 160, endPoint x: 610, endPoint y: 169, distance: 138.4
click at [610, 169] on div at bounding box center [611, 161] width 8 height 46
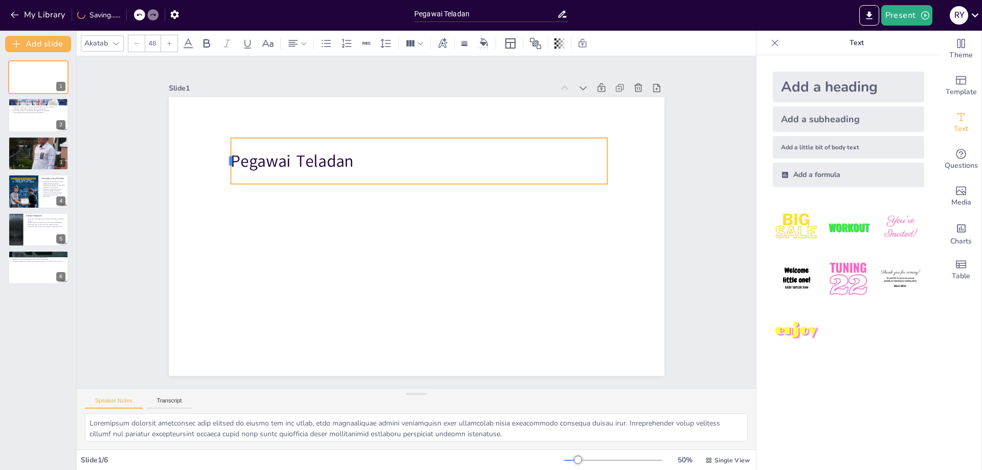
drag, startPoint x: 342, startPoint y: 158, endPoint x: 230, endPoint y: 158, distance: 111.5
click at [230, 158] on div at bounding box center [227, 161] width 8 height 46
drag, startPoint x: 376, startPoint y: 162, endPoint x: 391, endPoint y: 166, distance: 15.4
click at [377, 162] on p "Pegawai Teladan" at bounding box center [419, 160] width 377 height 23
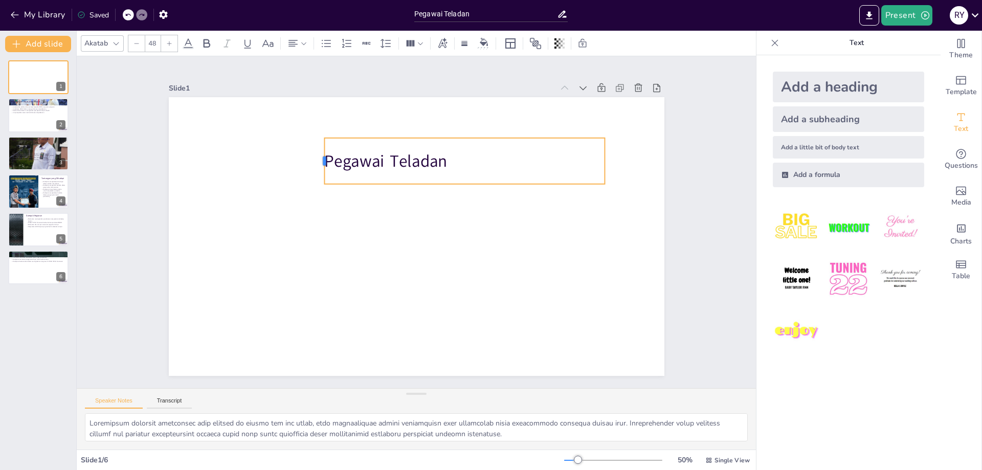
drag, startPoint x: 227, startPoint y: 164, endPoint x: 323, endPoint y: 159, distance: 96.3
click at [333, 158] on div at bounding box center [344, 134] width 22 height 47
drag, startPoint x: 605, startPoint y: 165, endPoint x: 455, endPoint y: 185, distance: 151.2
click at [455, 185] on div "Pegawai Teladan" at bounding box center [413, 237] width 543 height 376
click at [19, 151] on div at bounding box center [38, 153] width 61 height 77
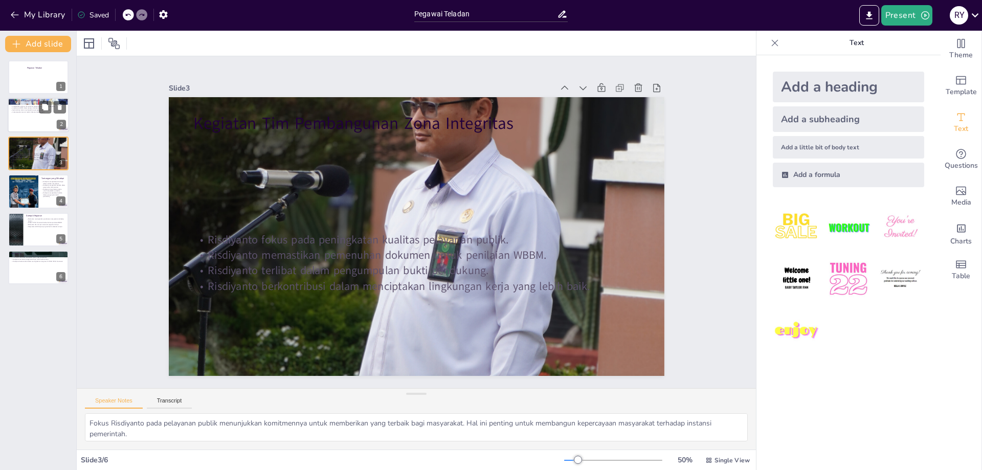
click at [37, 124] on div at bounding box center [38, 115] width 61 height 35
type textarea "Edukasi yang diberikan oleh Risdiyanto sangat penting bagi UMKM, karena banyak …"
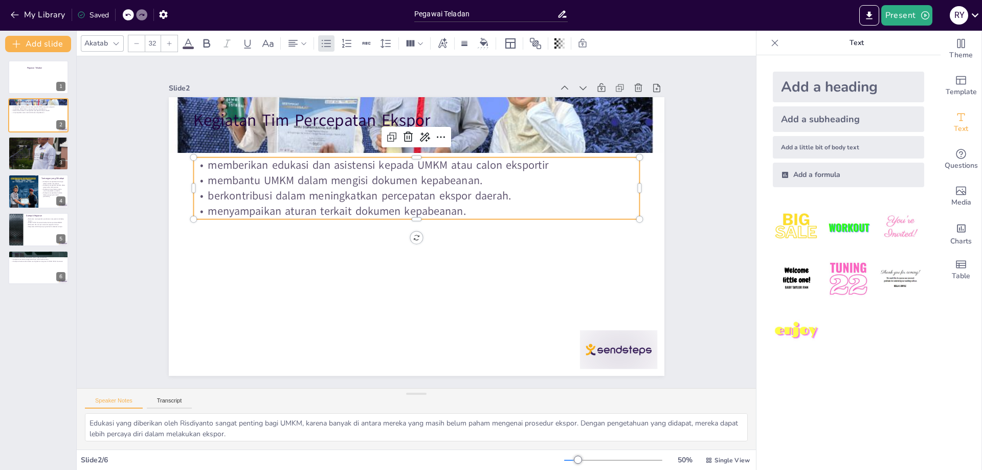
click at [474, 182] on p "membantu UMKM dalam mengisi dokumen kepabeanan." at bounding box center [429, 182] width 429 height 152
click at [474, 185] on p "membantu UMKM dalam mengisi dokumen kepabeanan." at bounding box center [424, 181] width 439 height 108
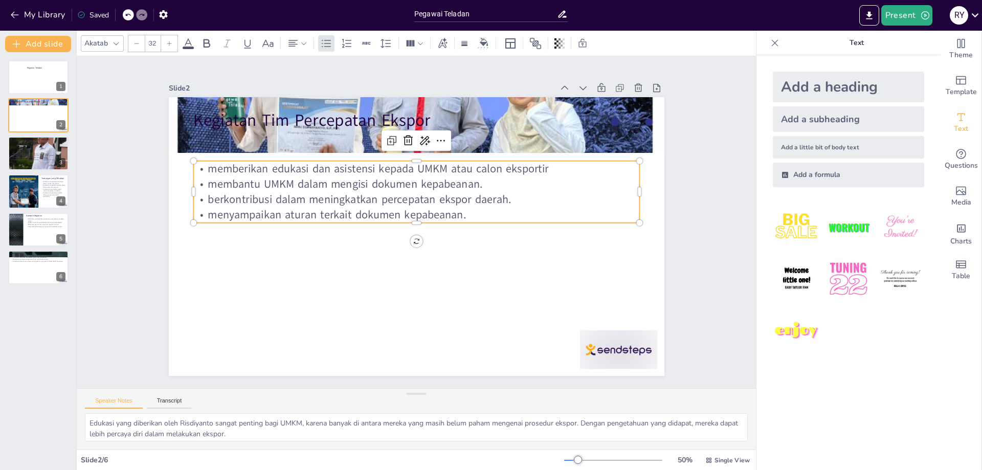
click at [476, 184] on p "membantu UMKM dalam mengisi dokumen kepabeanan." at bounding box center [416, 184] width 446 height 15
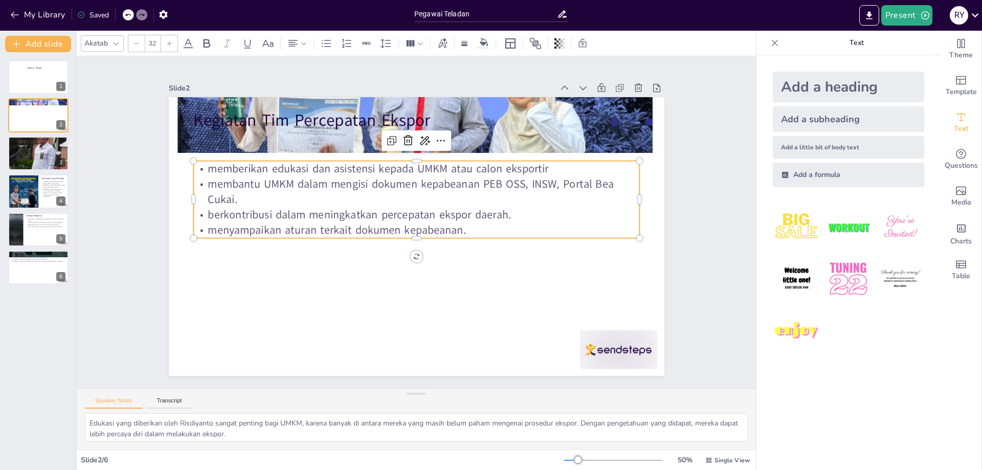
click at [506, 216] on p "berkontribusi dalam meningkatkan percepatan ekspor daerah." at bounding box center [419, 215] width 414 height 195
click at [562, 171] on p "memberikan edukasi dan asistensi kepada UMKM atau calon eksportir" at bounding box center [443, 176] width 394 height 236
click at [211, 184] on p "membantu UMKM dalam mengisi dokumen kepabeanan PEB OSS, INSW, Portal Bea Cukai." at bounding box center [423, 192] width 443 height 123
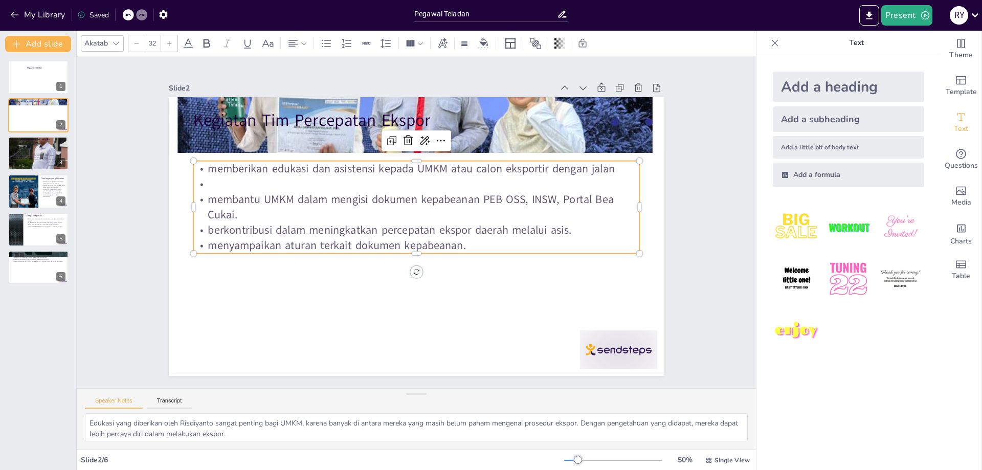
click at [626, 175] on p "memberikan edukasi dan asistensi kepada UMKM atau calon eksportir dengan jalan" at bounding box center [432, 171] width 429 height 153
click at [254, 187] on p at bounding box center [439, 191] width 370 height 275
click at [218, 170] on p "memberikan edukasi dan asistensi kepada UMKM atau calon eksportir dengan cara:" at bounding box center [432, 171] width 429 height 152
click at [290, 187] on p "Me" at bounding box center [445, 197] width 310 height 342
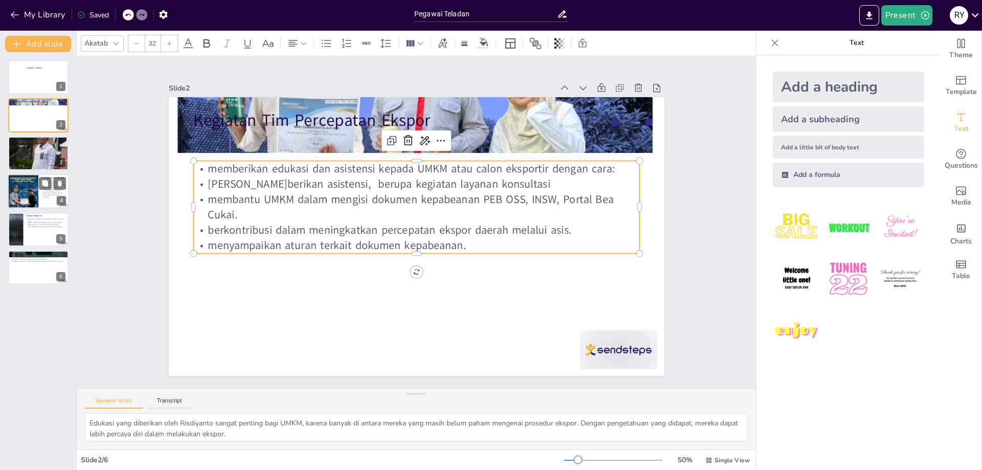
click at [53, 187] on div at bounding box center [52, 184] width 27 height 12
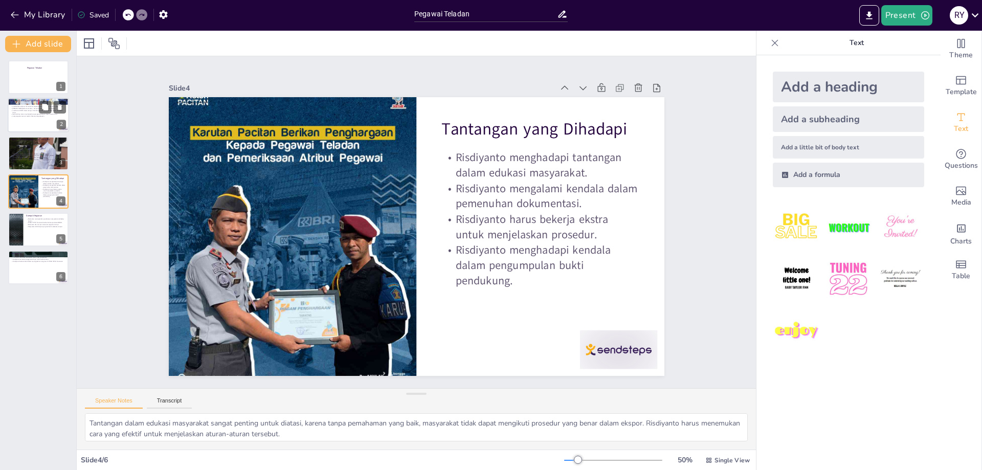
click at [47, 121] on div at bounding box center [38, 115] width 61 height 35
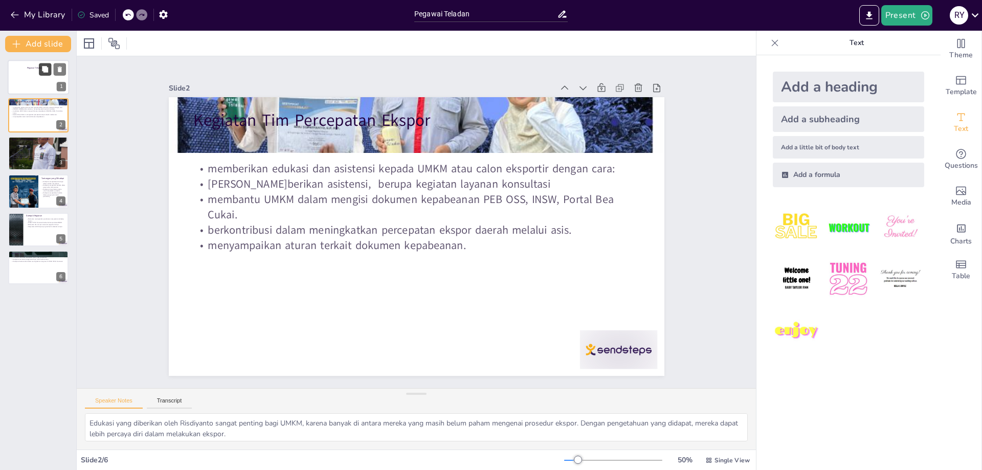
click at [41, 75] on button at bounding box center [45, 69] width 12 height 12
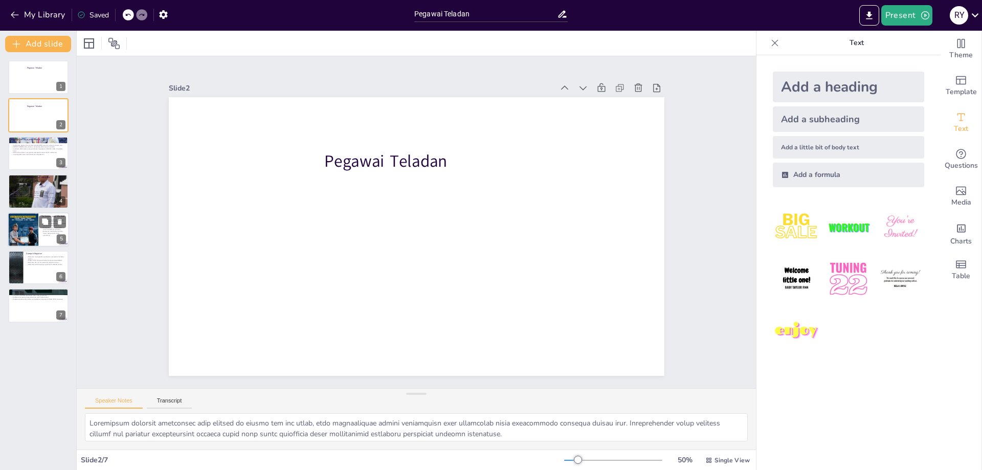
click at [38, 236] on div at bounding box center [23, 229] width 31 height 38
type textarea "Tantangan dalam edukasi masyarakat sangat penting untuk diatasi, karena tanpa p…"
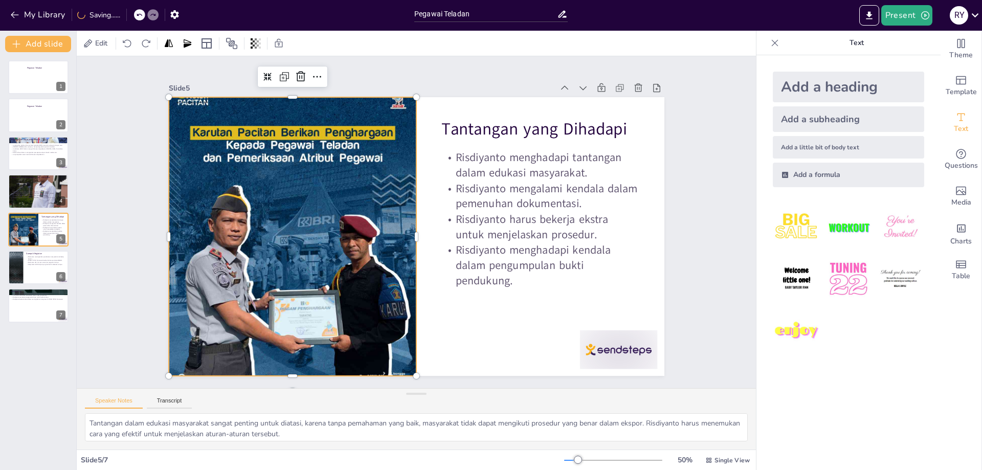
click at [287, 207] on div at bounding box center [323, 139] width 396 height 391
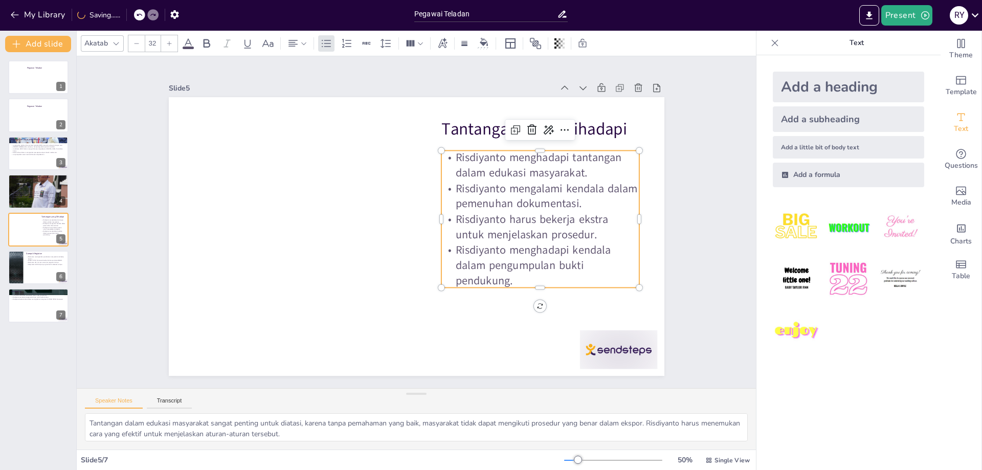
drag, startPoint x: 556, startPoint y: 199, endPoint x: 517, endPoint y: 202, distance: 38.5
click at [555, 203] on p "Risdiyanto mengalami kendala dalam pemenuhan dokumentasi." at bounding box center [532, 274] width 179 height 142
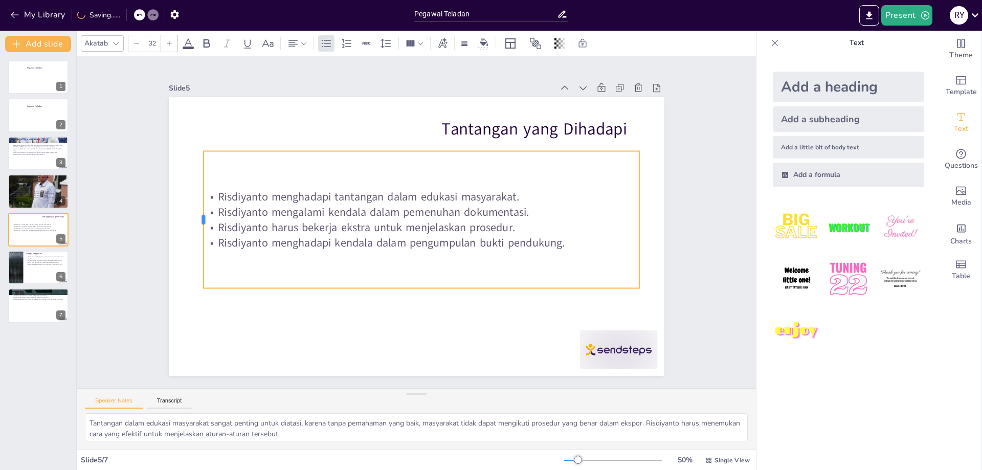
drag, startPoint x: 439, startPoint y: 221, endPoint x: 206, endPoint y: 195, distance: 234.7
click at [206, 151] on div at bounding box center [242, 93] width 87 height 116
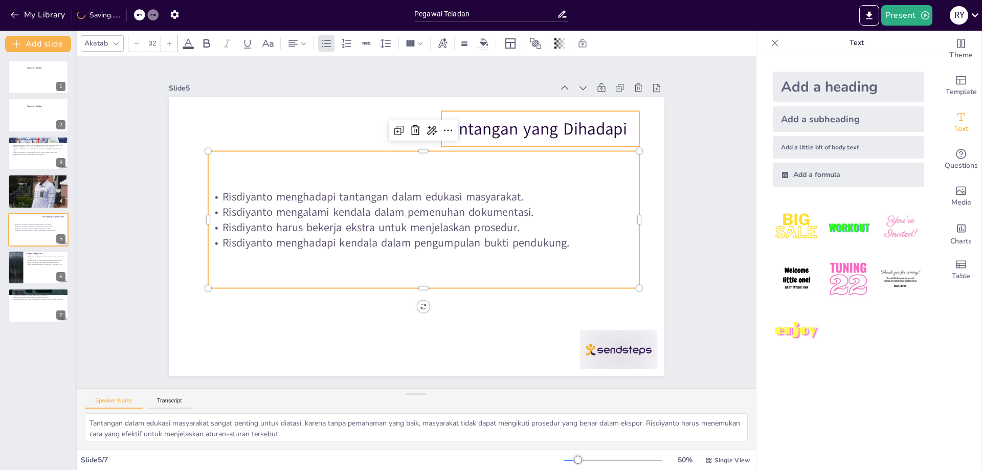
type input "48"
click at [516, 129] on p "Tantangan yang Dihadapi" at bounding box center [557, 157] width 199 height 64
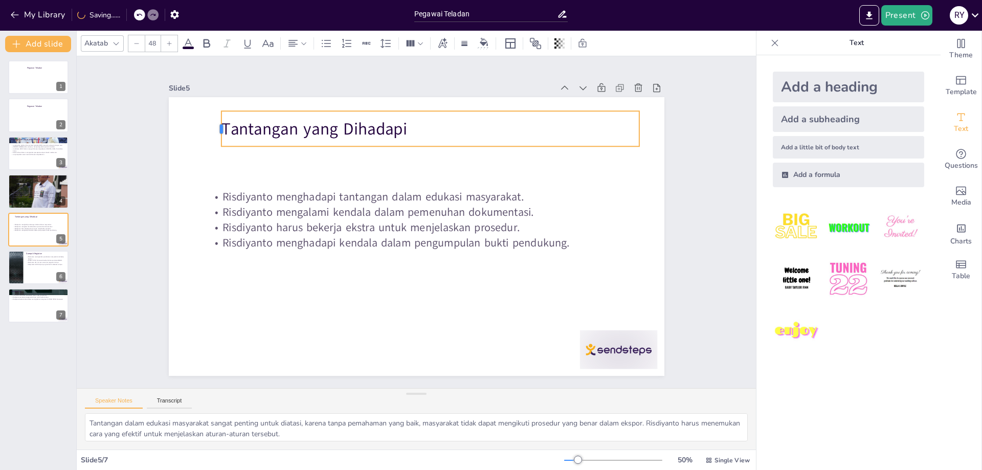
drag, startPoint x: 441, startPoint y: 125, endPoint x: 221, endPoint y: 135, distance: 220.2
click at [316, 35] on div at bounding box center [331, 20] width 30 height 32
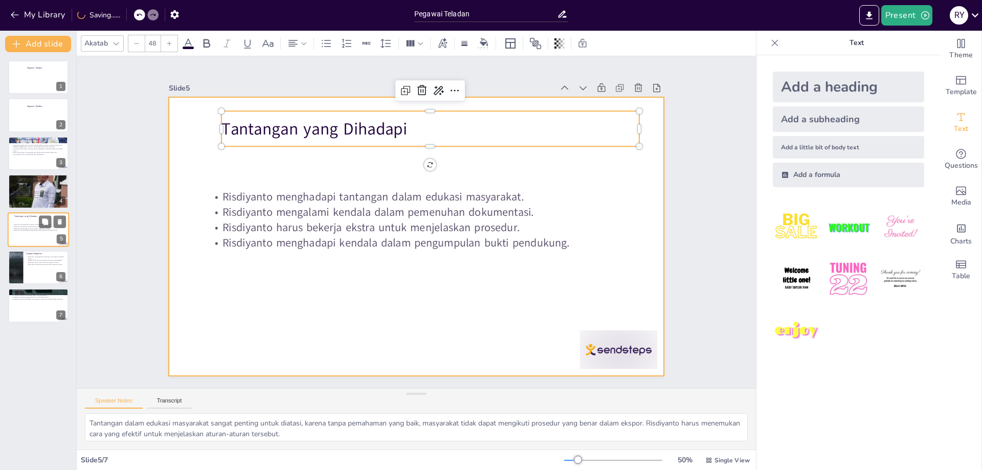
click at [27, 228] on p "Risdiyanto harus bekerja ekstra untuk menjelaskan prosedur." at bounding box center [39, 229] width 54 height 2
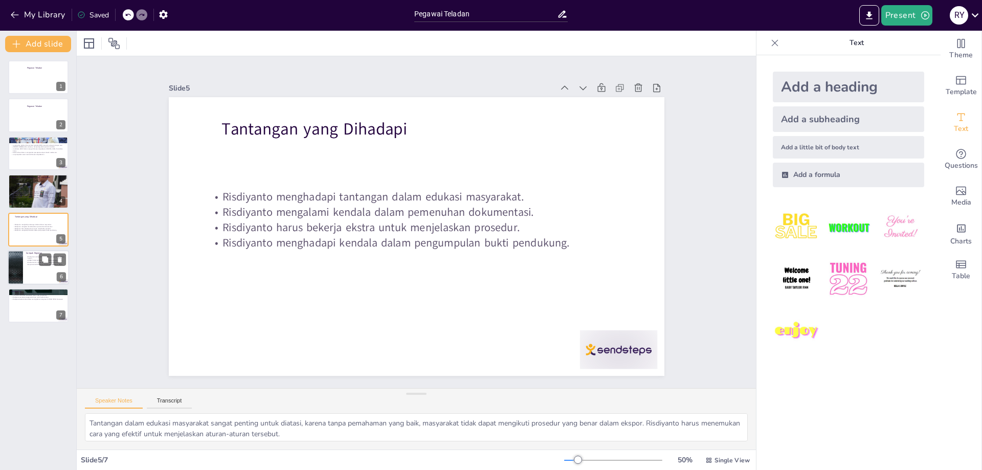
click at [49, 267] on div at bounding box center [38, 267] width 61 height 35
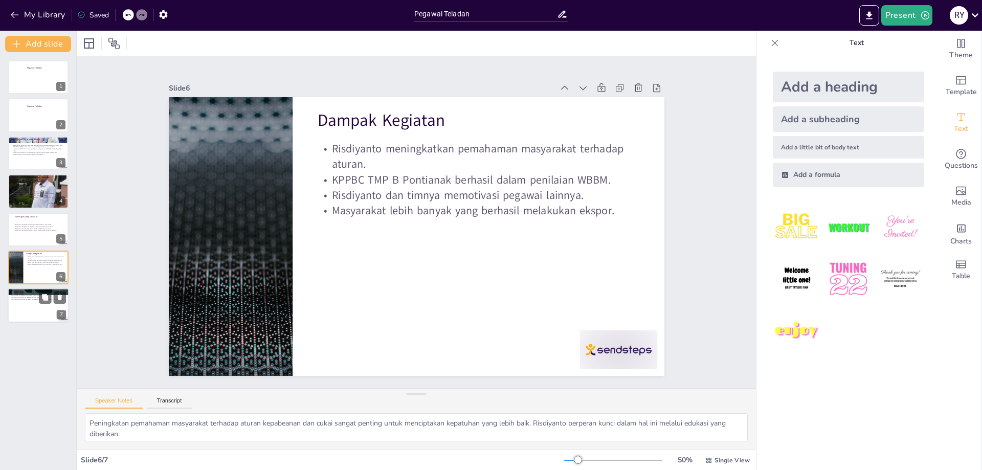
click at [37, 305] on div at bounding box center [38, 306] width 61 height 35
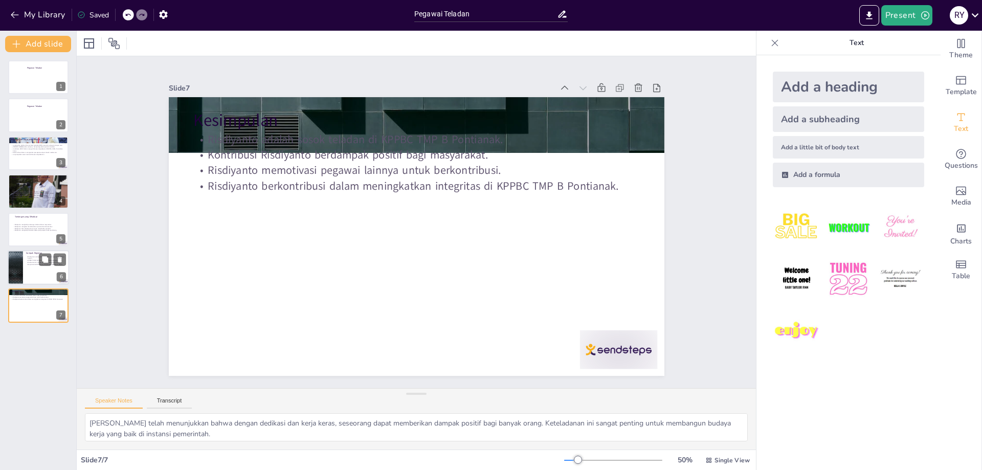
drag, startPoint x: 32, startPoint y: 263, endPoint x: 23, endPoint y: 254, distance: 13.0
click at [31, 263] on p "Risdiyanto dan timnya memotivasi pegawai lainnya." at bounding box center [46, 262] width 40 height 2
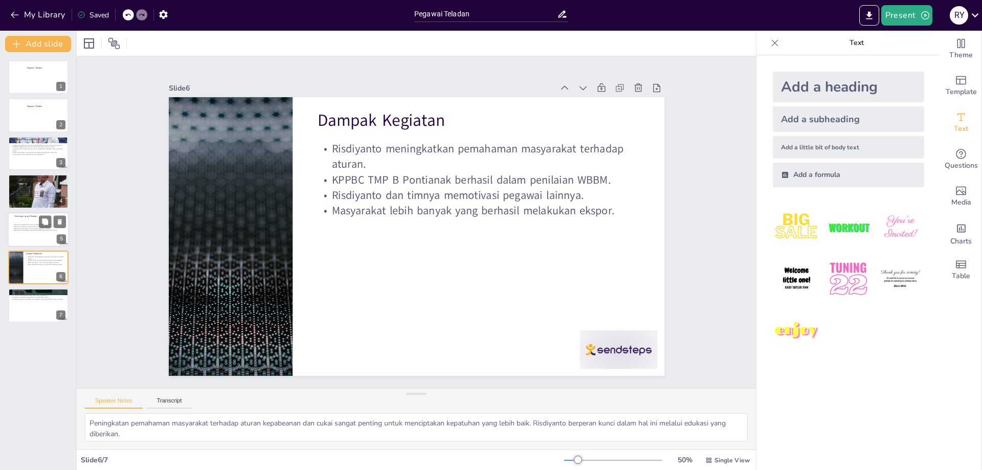
click at [31, 229] on p "Risdiyanto harus bekerja ekstra untuk menjelaskan prosedur." at bounding box center [39, 229] width 54 height 2
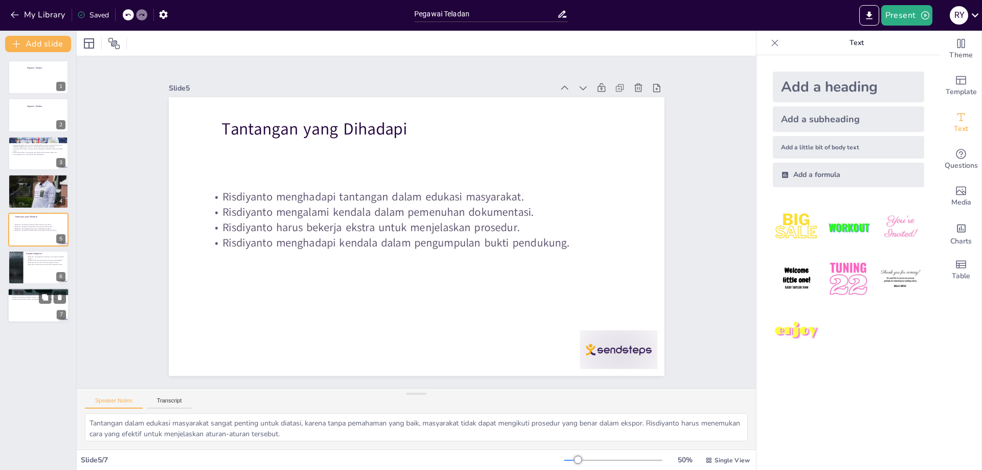
click at [39, 304] on div at bounding box center [38, 306] width 61 height 35
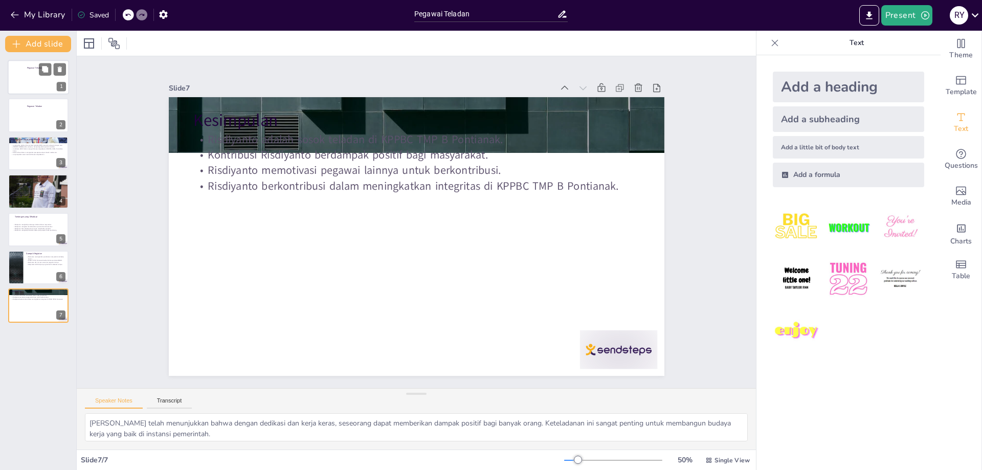
click at [31, 76] on div at bounding box center [38, 77] width 61 height 35
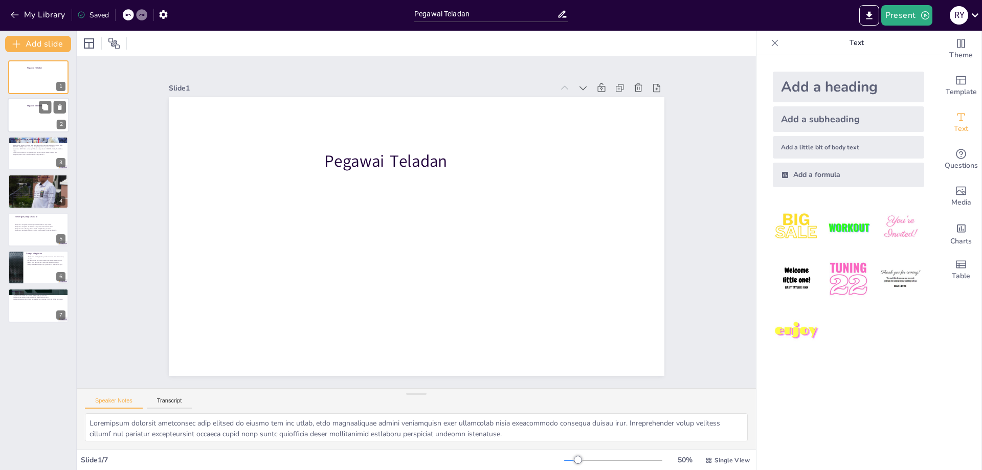
click at [27, 126] on div at bounding box center [38, 115] width 61 height 35
click at [59, 106] on icon at bounding box center [60, 108] width 4 height 6
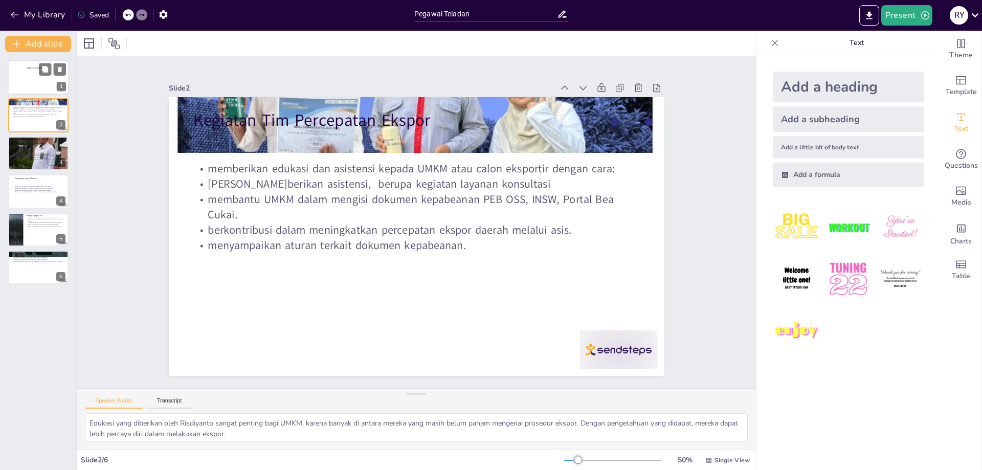
click at [30, 82] on div at bounding box center [38, 77] width 61 height 35
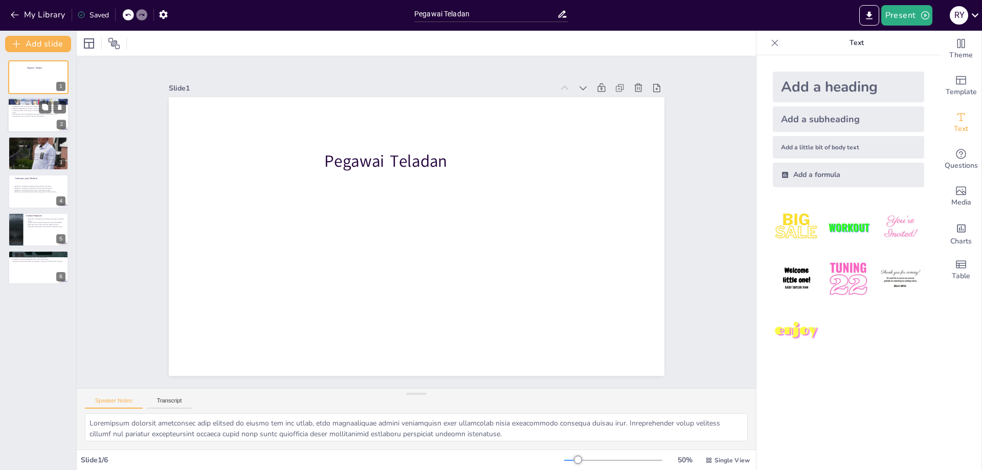
click at [38, 114] on p "berkontribusi dalam meningkatkan percepatan ekspor daerah melalui asis." at bounding box center [38, 115] width 55 height 2
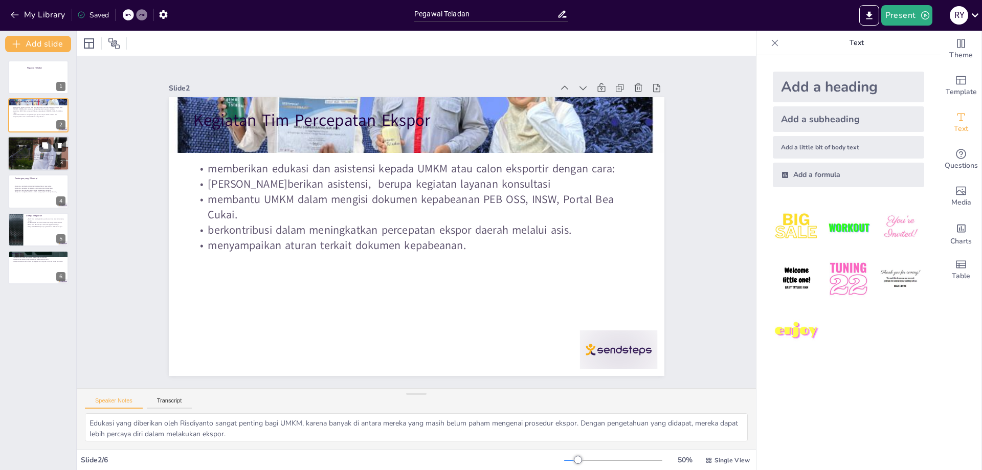
click at [23, 147] on div at bounding box center [38, 153] width 61 height 77
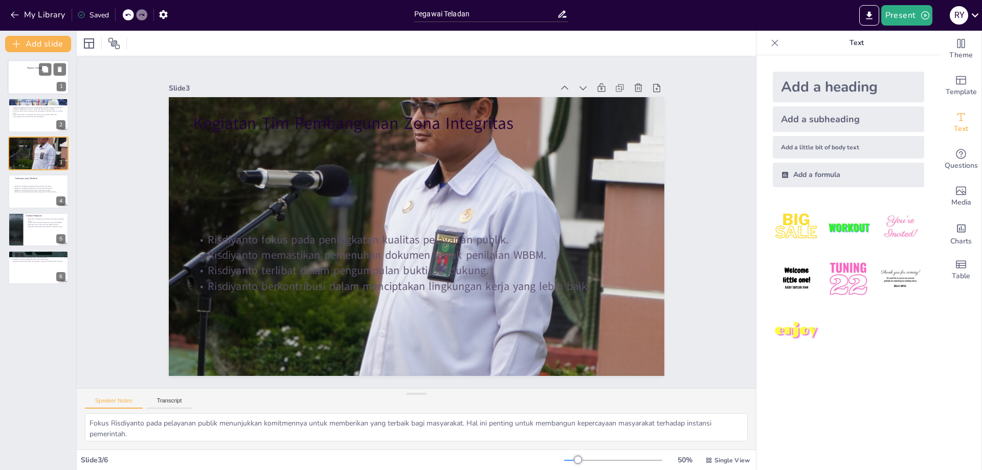
click at [24, 79] on div at bounding box center [38, 77] width 61 height 35
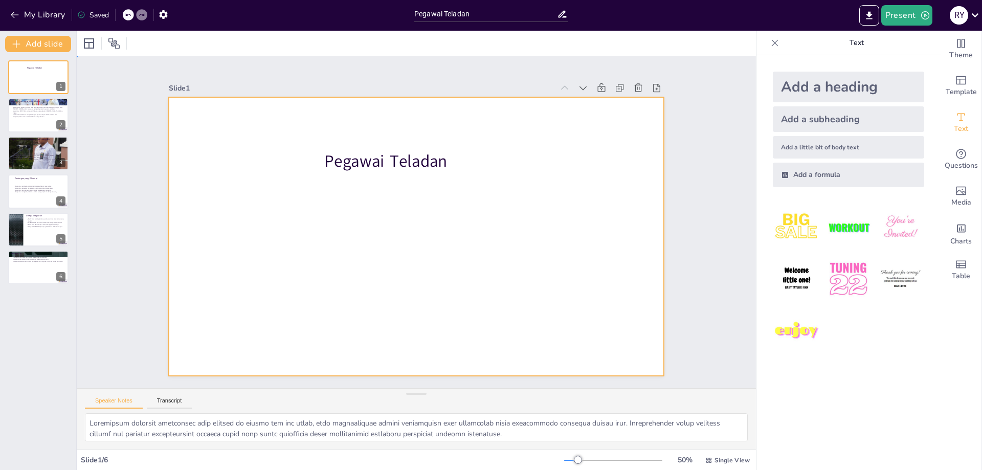
click at [473, 164] on div at bounding box center [415, 236] width 522 height 329
click at [473, 164] on div at bounding box center [410, 235] width 566 height 456
click at [476, 167] on div at bounding box center [410, 235] width 566 height 456
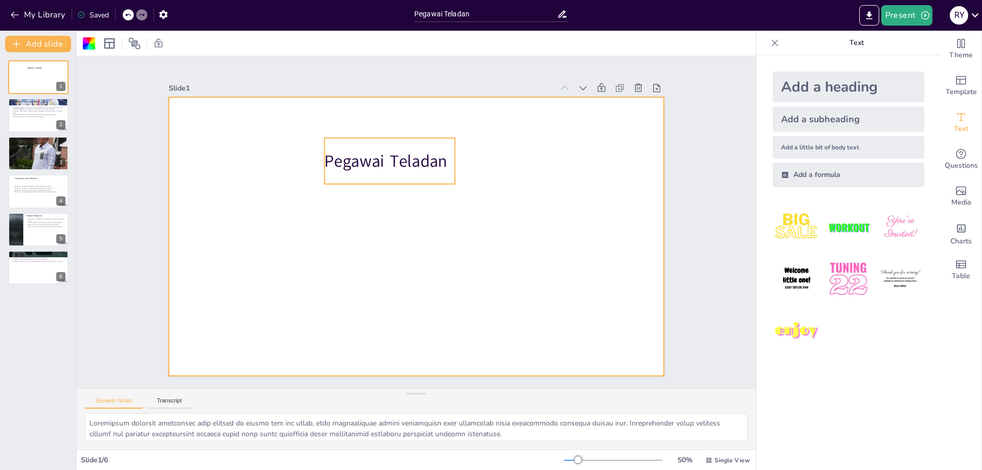
click at [447, 160] on p "Pegawai Teladan" at bounding box center [424, 155] width 124 height 85
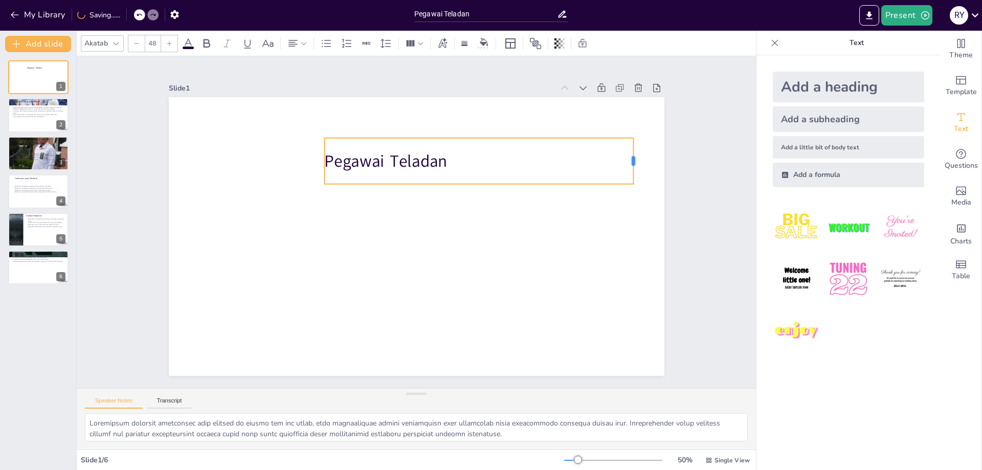
drag, startPoint x: 458, startPoint y: 160, endPoint x: 636, endPoint y: 169, distance: 178.8
click at [636, 233] on div at bounding box center [643, 256] width 26 height 46
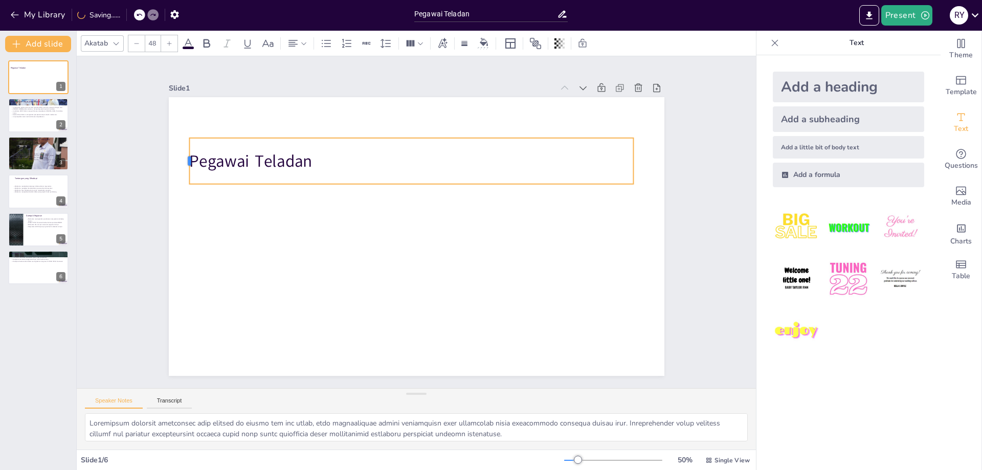
drag, startPoint x: 323, startPoint y: 162, endPoint x: 188, endPoint y: 145, distance: 136.1
click at [194, 138] on div at bounding box center [202, 114] width 17 height 47
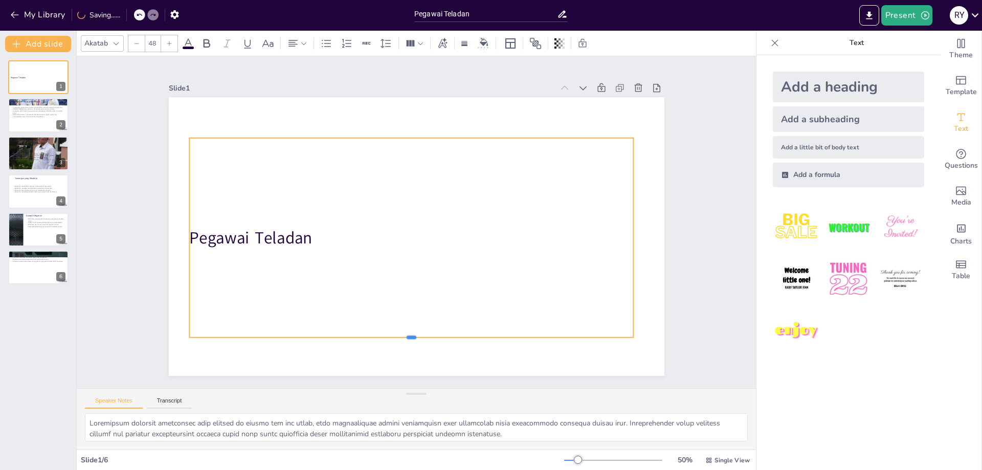
drag, startPoint x: 410, startPoint y: 185, endPoint x: 421, endPoint y: 338, distance: 153.9
click at [421, 338] on div at bounding box center [333, 307] width 336 height 303
click at [317, 240] on p "Pegawai Teladan" at bounding box center [411, 237] width 444 height 23
click at [308, 235] on p "Pegawai Teladan" at bounding box center [408, 236] width 439 height 115
click at [308, 235] on p "Pegawai Teladan" at bounding box center [407, 235] width 430 height 159
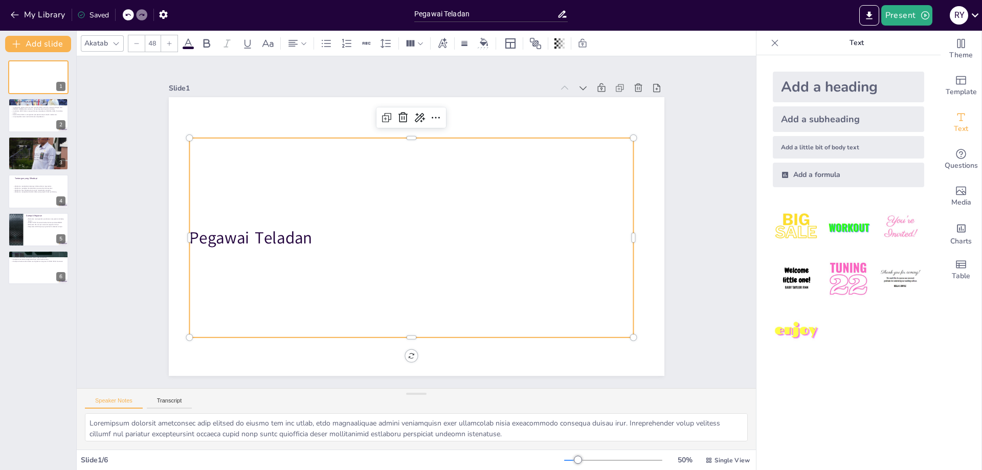
click at [312, 240] on p "Pegawai Teladan" at bounding box center [407, 235] width 430 height 159
click at [317, 241] on p "Pegawai Teladan" at bounding box center [411, 207] width 373 height 280
click at [317, 241] on p "Pegawai Teladan" at bounding box center [400, 226] width 242 height 396
click at [317, 241] on p "Pegawai Teladan" at bounding box center [410, 238] width 444 height 70
click at [198, 233] on p "Pegawai Teladan" at bounding box center [405, 235] width 415 height 202
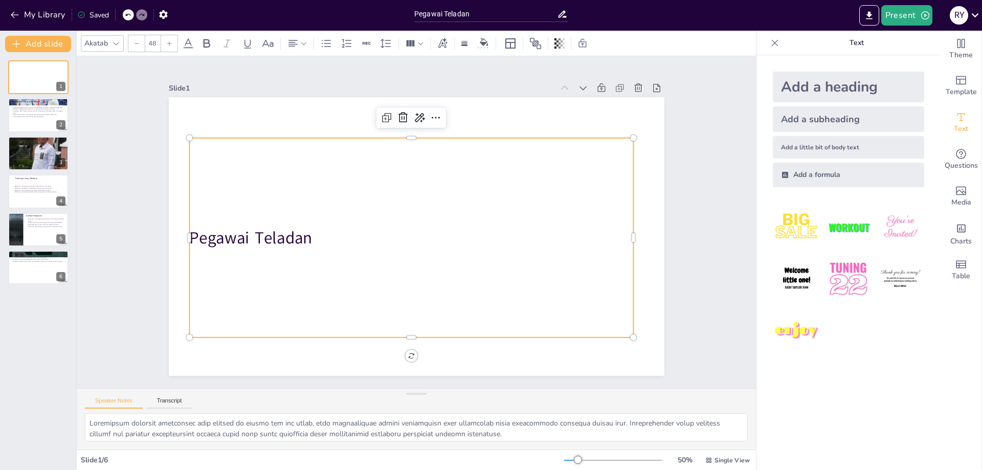
click at [216, 242] on p "Pegawai Teladan" at bounding box center [405, 235] width 415 height 202
click at [216, 242] on p "Pegawai Teladan" at bounding box center [404, 233] width 396 height 242
click at [216, 242] on p "Pegawai Teladan" at bounding box center [408, 236] width 439 height 115
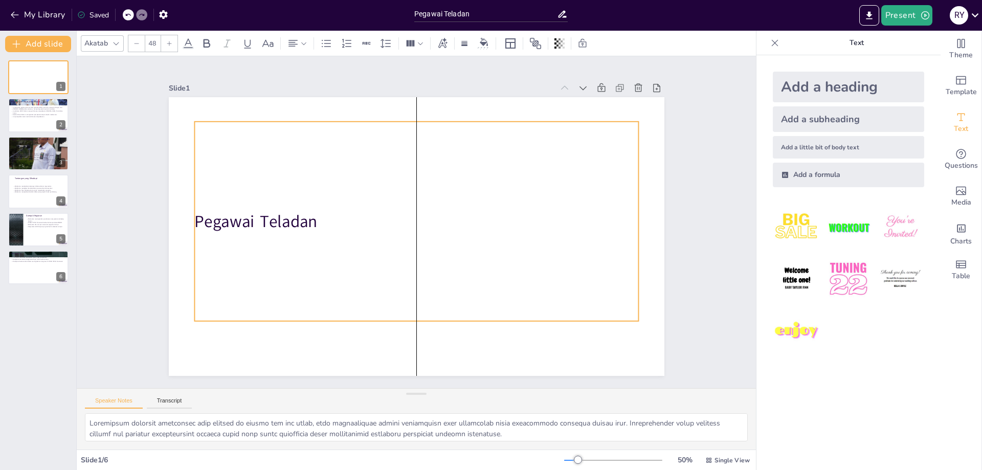
drag, startPoint x: 315, startPoint y: 236, endPoint x: 321, endPoint y: 219, distance: 17.5
click at [321, 219] on p "Pegawai Teladan" at bounding box center [416, 222] width 415 height 202
click at [28, 108] on p "[PERSON_NAME]berikan asistensi, berupa kegiatan layanan konsultasi" at bounding box center [38, 109] width 55 height 2
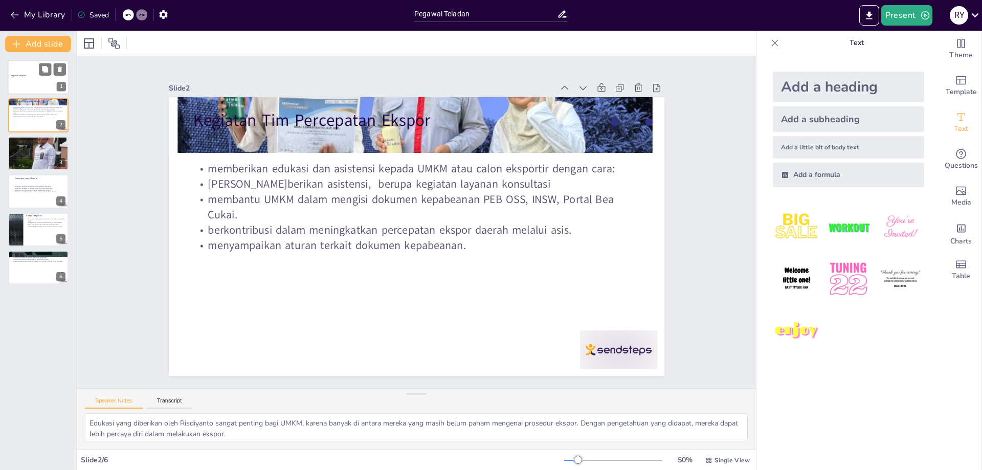
click at [37, 85] on div "Pegawai Teladan" at bounding box center [38, 75] width 55 height 25
type textarea "Risdiyanto memiliki pendidikan yang relevan di bidang bea dan cukai, yang membe…"
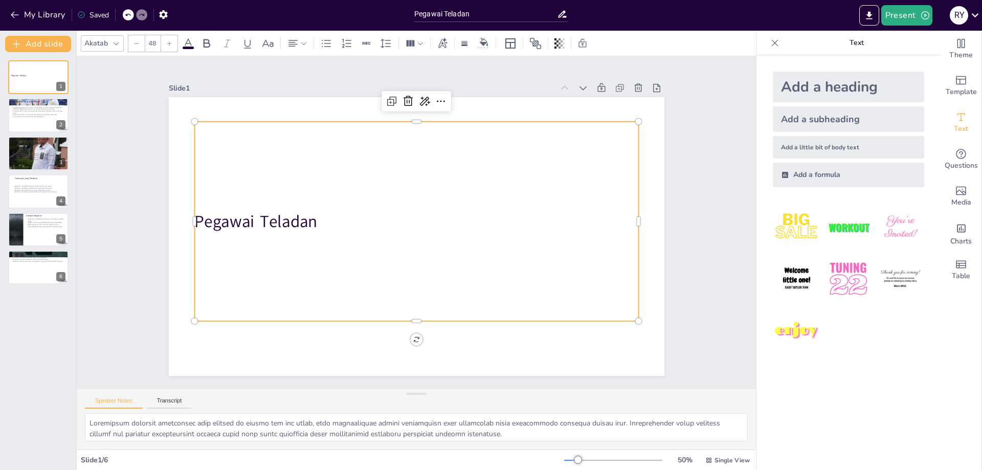
click at [383, 223] on p "Pegawai Teladan" at bounding box center [418, 223] width 70 height 444
click at [317, 223] on p "Pegawai Teladan" at bounding box center [417, 222] width 373 height 280
click at [350, 224] on p "Pegawai Teladan" at bounding box center [416, 222] width 415 height 202
click at [350, 224] on p "Pegawai Teladan" at bounding box center [416, 221] width 439 height 115
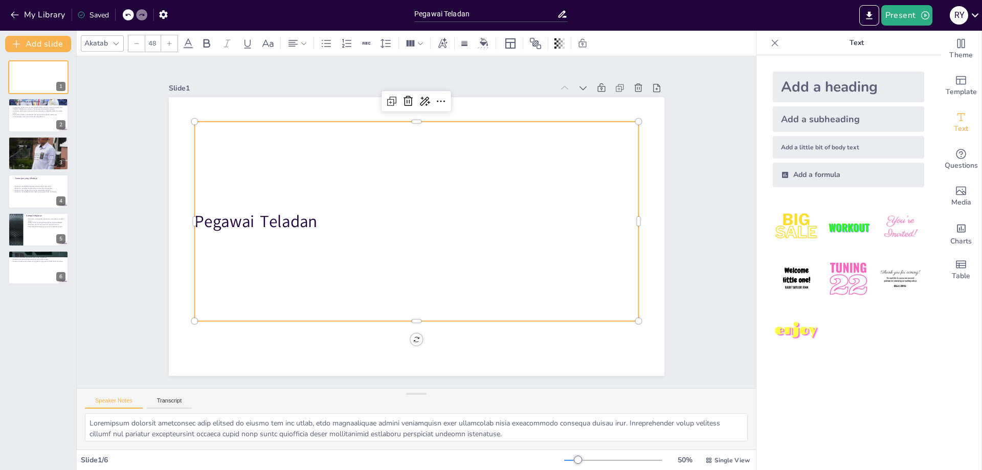
click at [350, 224] on p "Pegawai Teladan" at bounding box center [417, 221] width 430 height 159
click at [329, 223] on p "Pegawai Teladan" at bounding box center [416, 222] width 415 height 202
click at [318, 220] on p "Pegawai Teladan" at bounding box center [416, 221] width 439 height 115
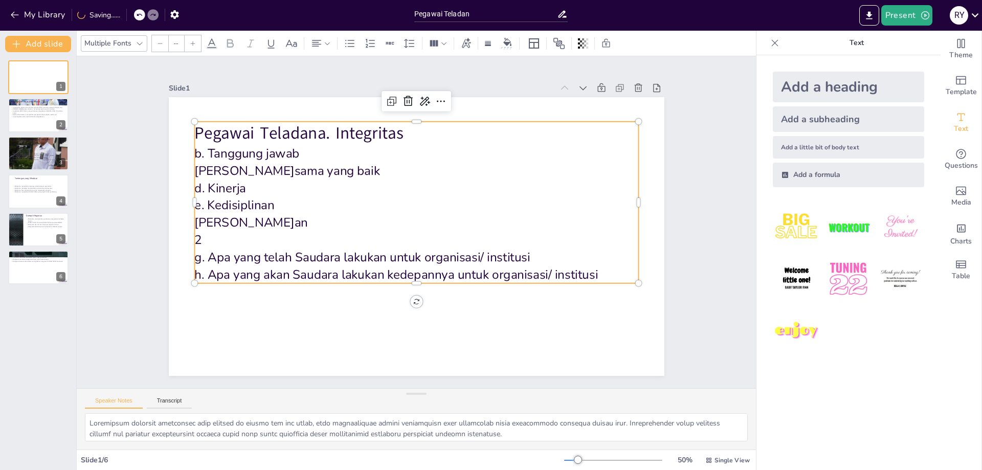
type input "48"
click at [326, 300] on p "Pegawai Teladana. Integritas" at bounding box center [416, 311] width 444 height 23
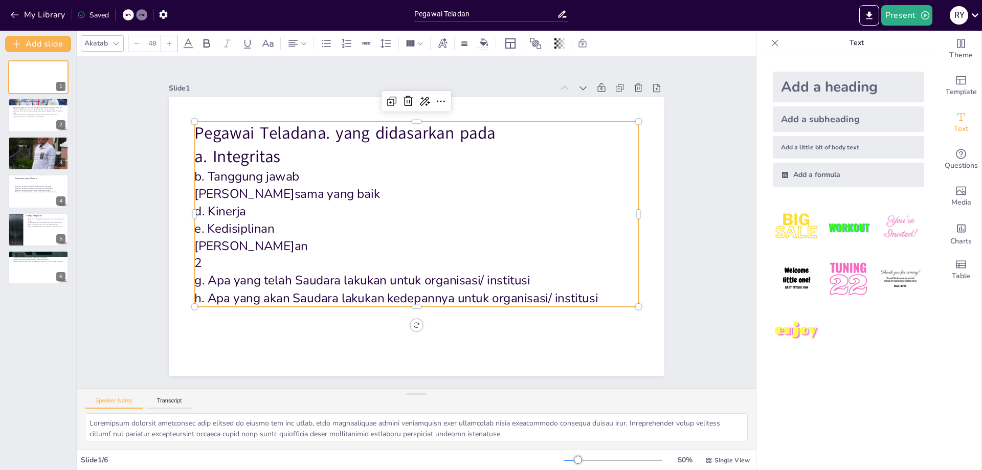
click at [289, 158] on p "a. Integritas" at bounding box center [429, 157] width 439 height 115
type input "--"
click at [262, 266] on p "2" at bounding box center [380, 242] width 237 height 393
click at [26, 105] on div at bounding box center [38, 115] width 61 height 35
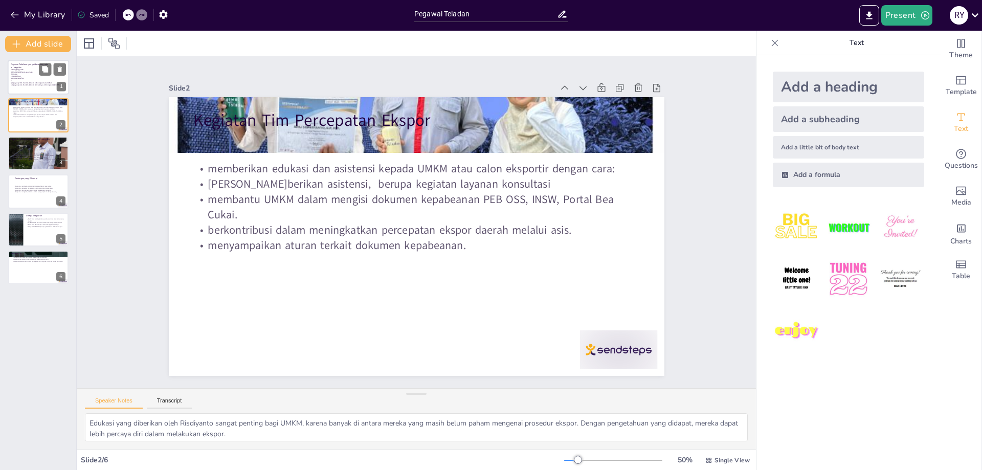
click at [29, 76] on p "e. Kedisiplinan" at bounding box center [38, 76] width 55 height 2
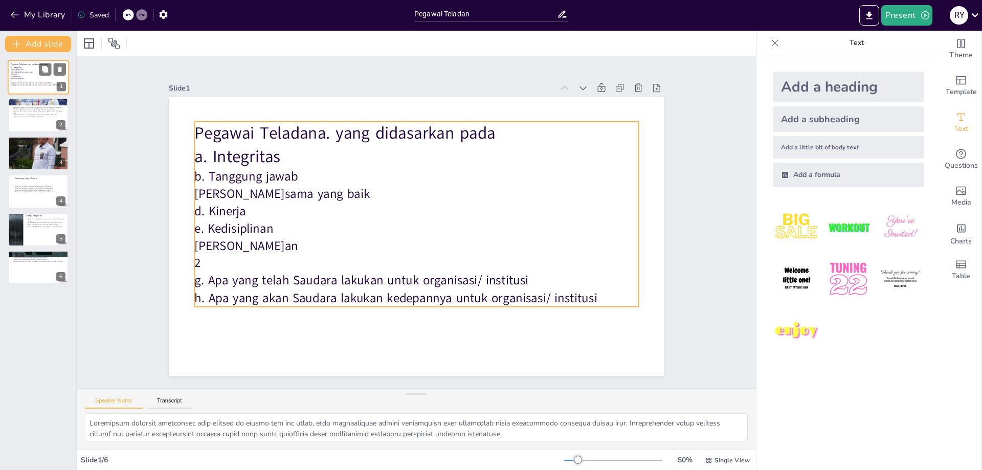
click at [31, 81] on p "2" at bounding box center [38, 81] width 55 height 2
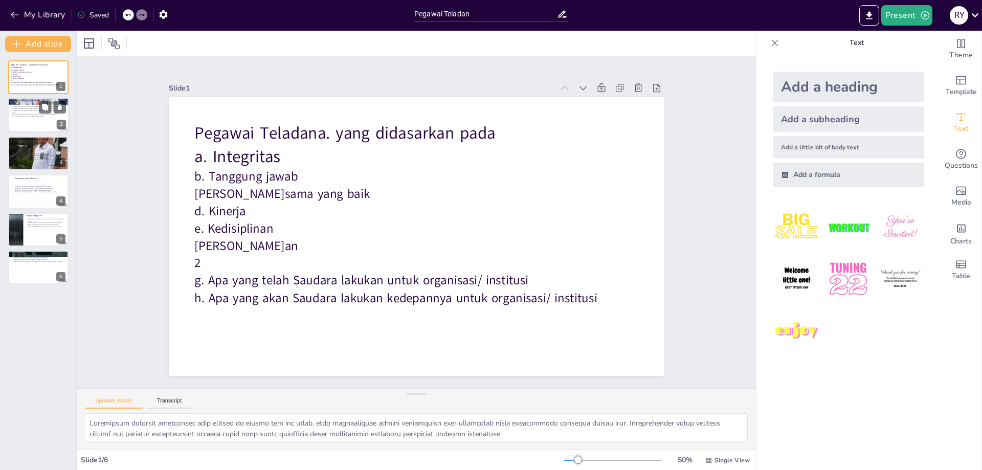
click at [32, 124] on div at bounding box center [38, 115] width 61 height 35
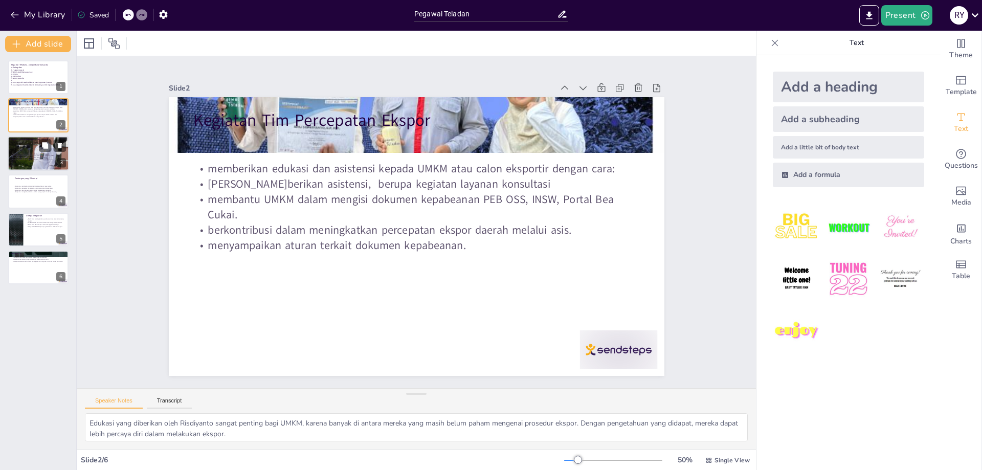
click at [58, 152] on div at bounding box center [38, 153] width 61 height 77
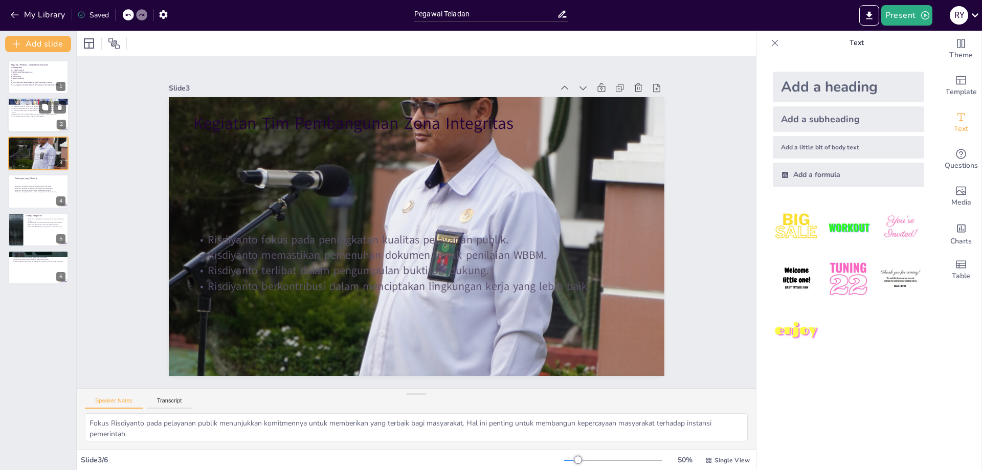
click at [25, 109] on p "[PERSON_NAME]berikan asistensi, berupa kegiatan layanan konsultasi" at bounding box center [38, 109] width 55 height 2
type textarea "Edukasi yang diberikan oleh Risdiyanto sangat penting bagi UMKM, karena banyak …"
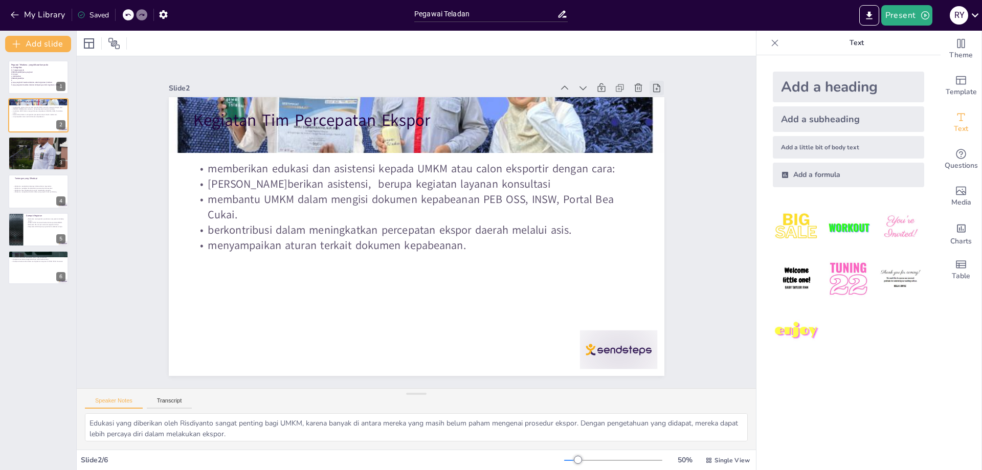
click at [33, 82] on p "g. Apa yang telah Saudara lakukan untuk organisasi/ institusi" at bounding box center [38, 83] width 55 height 2
type textarea "Risdiyanto memiliki pendidikan yang relevan di bidang bea dan cukai, yang membe…"
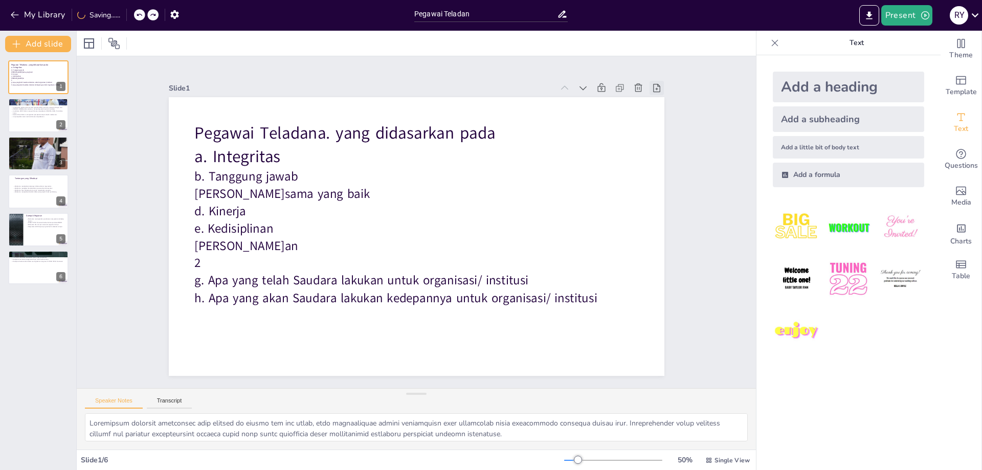
click at [686, 192] on icon at bounding box center [691, 197] width 10 height 10
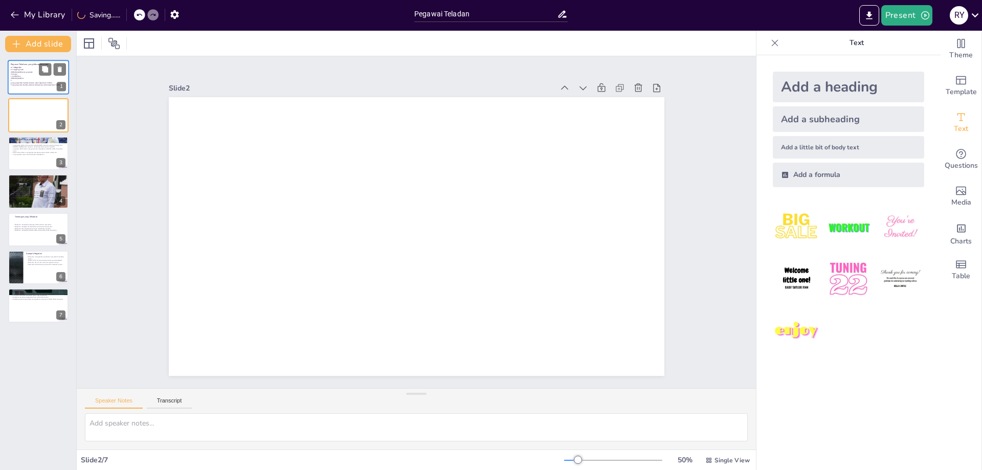
click at [33, 77] on p "e. Kedisiplinan" at bounding box center [38, 76] width 55 height 2
type textarea "Risdiyanto memiliki pendidikan yang relevan di bidang bea dan cukai, yang membe…"
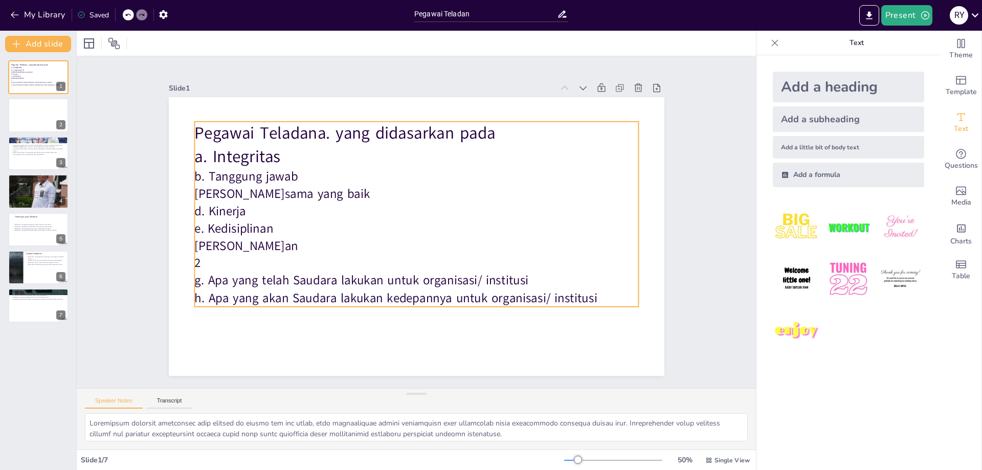
click at [315, 129] on p "Pegawai Teladana. yang didasarkan pada" at bounding box center [426, 134] width 444 height 70
click at [315, 129] on p "Pegawai Teladana. yang didasarkan pada" at bounding box center [434, 135] width 439 height 115
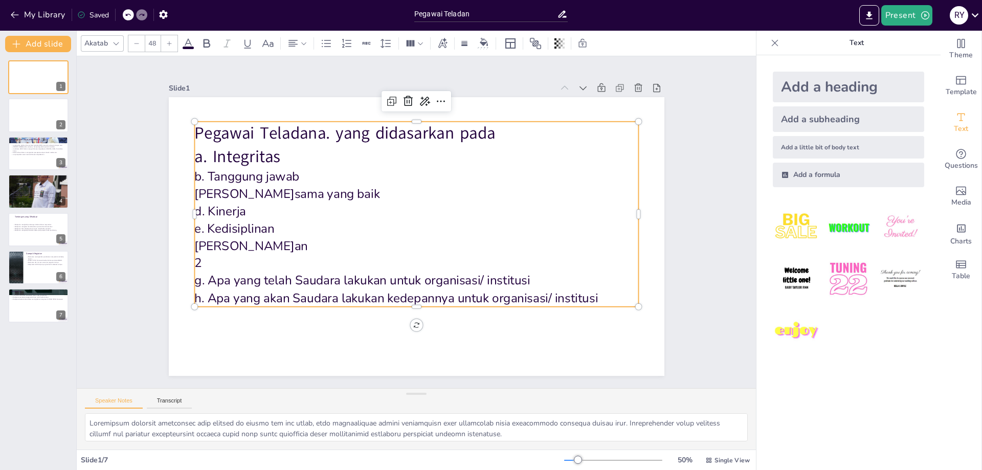
click at [317, 129] on span "Pegawai Teladana. yang didasarkan pada" at bounding box center [354, 126] width 301 height 54
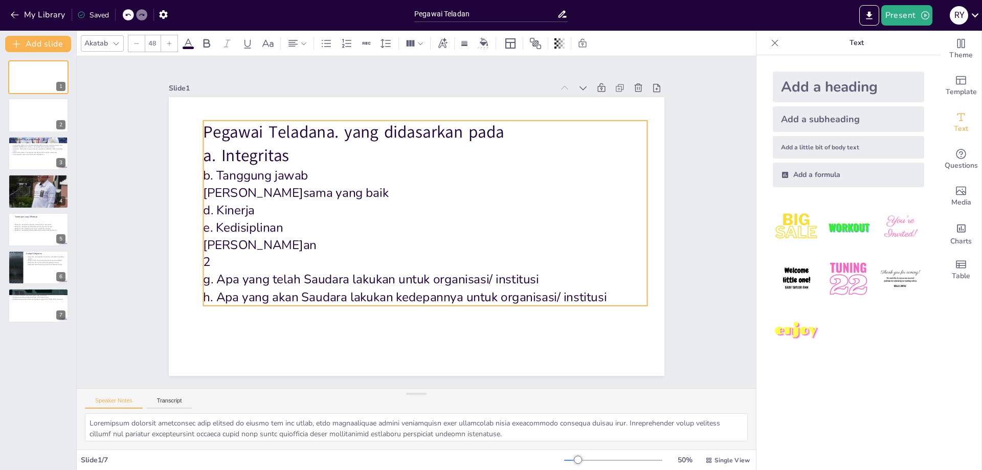
click at [327, 135] on span "Pegawai Teladana. yang didasarkan pada" at bounding box center [384, 117] width 293 height 114
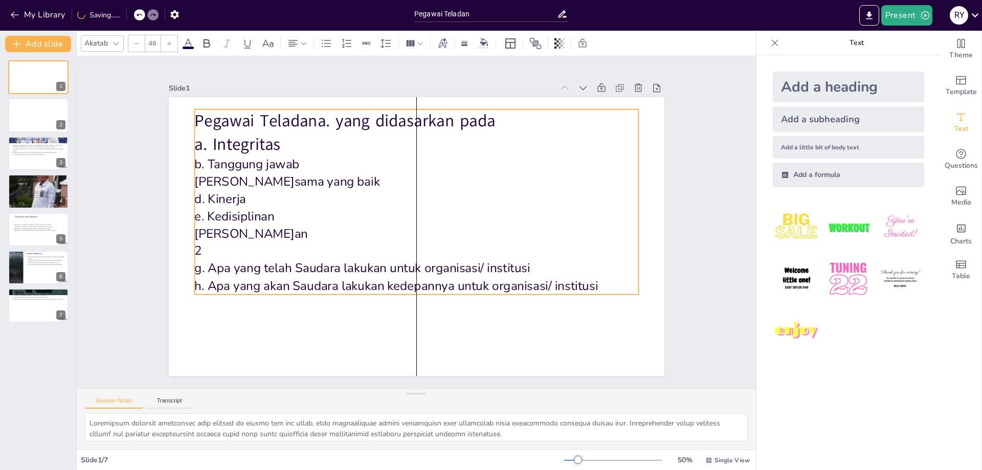
drag, startPoint x: 205, startPoint y: 129, endPoint x: 197, endPoint y: 118, distance: 13.6
click at [205, 118] on span "Pegawai Teladana. yang didasarkan pada" at bounding box center [355, 114] width 301 height 54
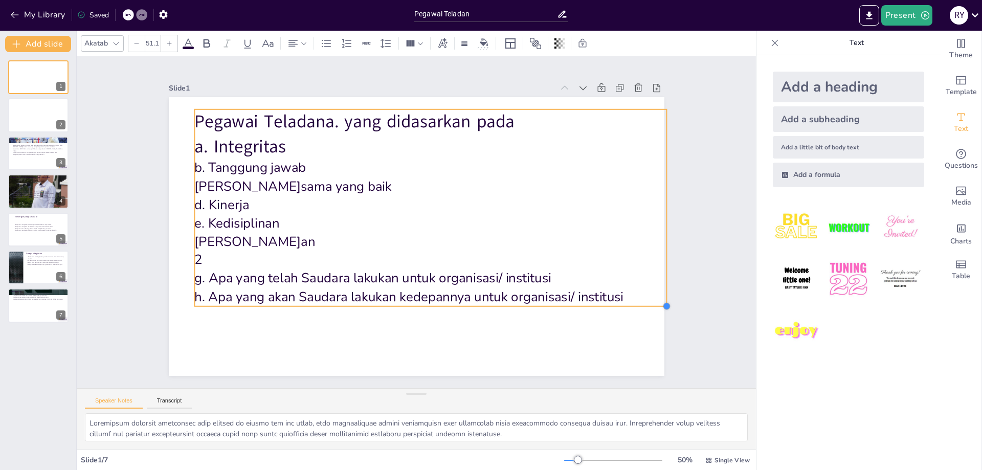
drag, startPoint x: 641, startPoint y: 294, endPoint x: 632, endPoint y: 305, distance: 14.9
click at [632, 305] on div "Pegawai Teladana. yang didasarkan pada a. Integritas b. Tanggung jawab c. Kerja…" at bounding box center [415, 236] width 522 height 329
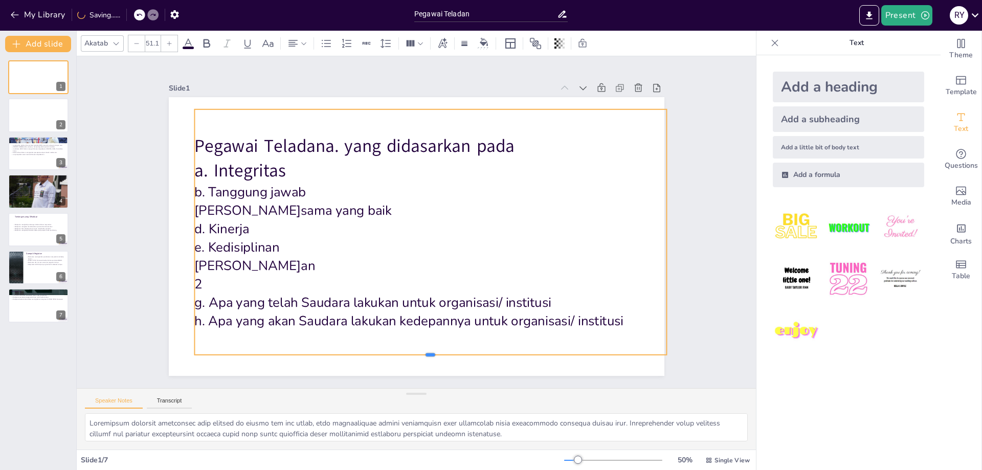
drag, startPoint x: 433, startPoint y: 308, endPoint x: 414, endPoint y: 361, distance: 56.6
click at [417, 364] on div at bounding box center [416, 359] width 471 height 57
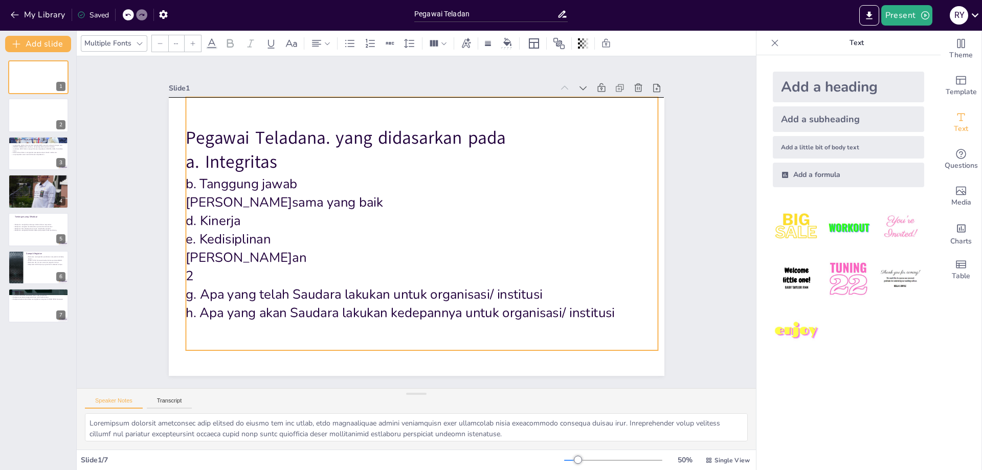
drag, startPoint x: 628, startPoint y: 323, endPoint x: 620, endPoint y: 310, distance: 15.5
click at [620, 310] on p "h. Apa yang akan Saudara lakukan kedepannya untuk organisasi/ institusi" at bounding box center [403, 312] width 466 height 116
type input "51.1"
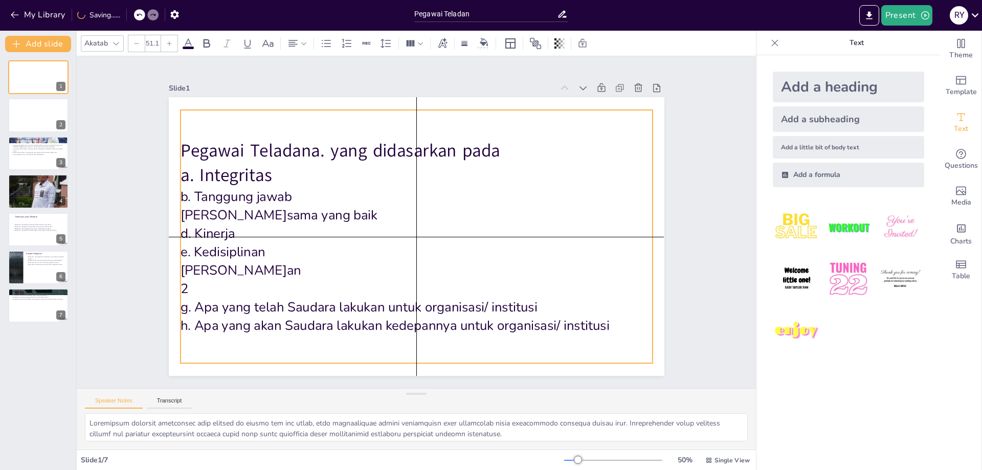
drag, startPoint x: 188, startPoint y: 136, endPoint x: 183, endPoint y: 145, distance: 10.8
click at [183, 145] on span "Pegawai Teladana. yang didasarkan pada" at bounding box center [340, 151] width 320 height 24
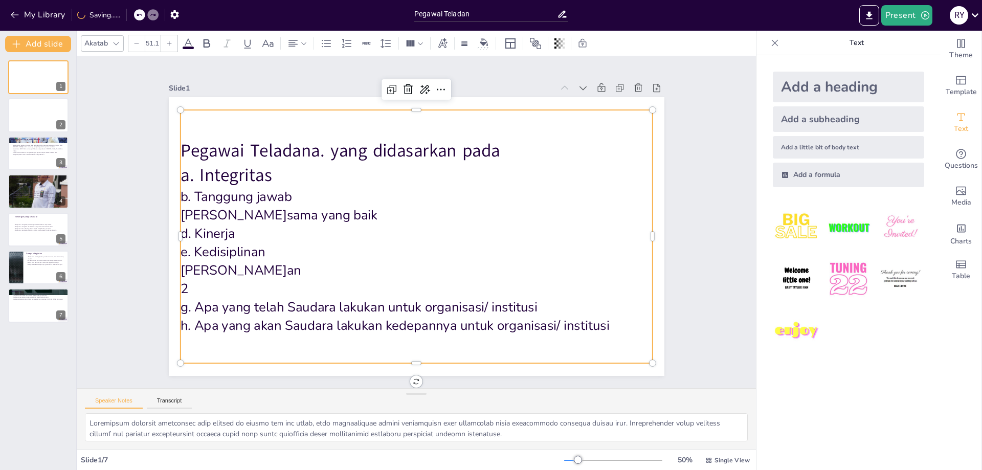
click at [325, 151] on span "Pegawai Teladana. yang didasarkan pada" at bounding box center [340, 151] width 320 height 24
click at [375, 156] on span "Pegawai Teladana. yang didasarkan pada" at bounding box center [451, 123] width 152 height 302
click at [331, 156] on span "Pegawai Teladana. yang didasarkan pada" at bounding box center [376, 126] width 302 height 152
click at [225, 151] on span "Pegawai Teladana. yang didasarkan pada" at bounding box center [376, 126] width 302 height 152
click at [217, 151] on span "Pegawai Teladana. yang didasarkan pada" at bounding box center [357, 136] width 318 height 90
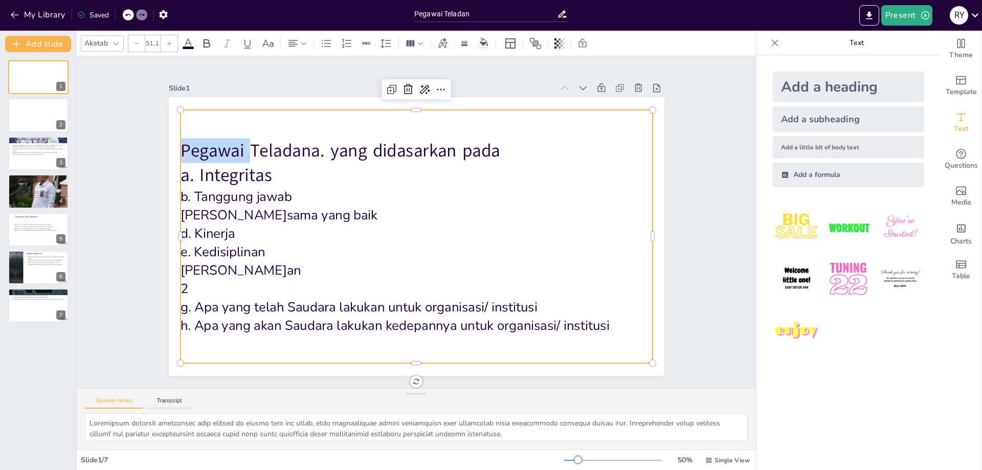
copy div "Pegawai Teladana. yang didasarkan pada a. Integritas b. Tanggung jawab c. Kerja…"
click at [38, 120] on div at bounding box center [38, 115] width 61 height 35
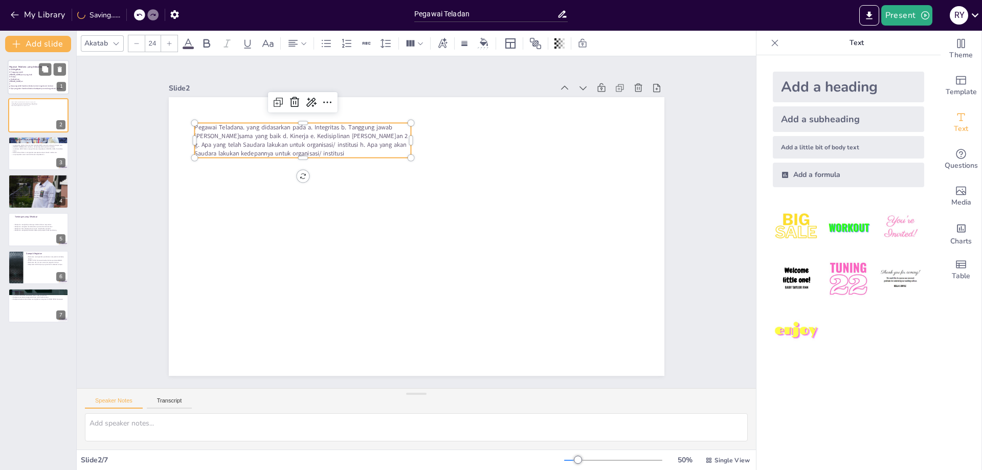
click at [31, 75] on p "[PERSON_NAME]sama yang baik" at bounding box center [38, 75] width 59 height 2
type textarea "Risdiyanto memiliki pendidikan yang relevan di bidang bea dan cukai, yang membe…"
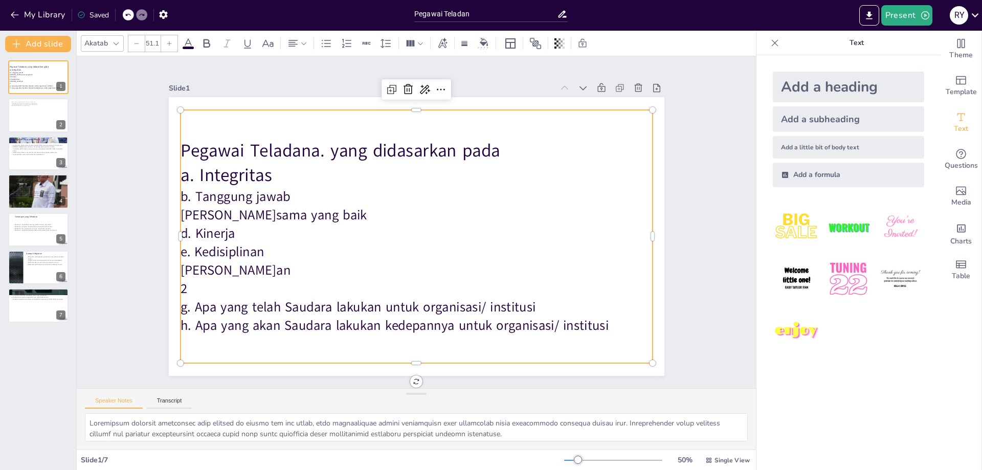
click at [226, 173] on p "a. Integritas" at bounding box center [416, 175] width 472 height 25
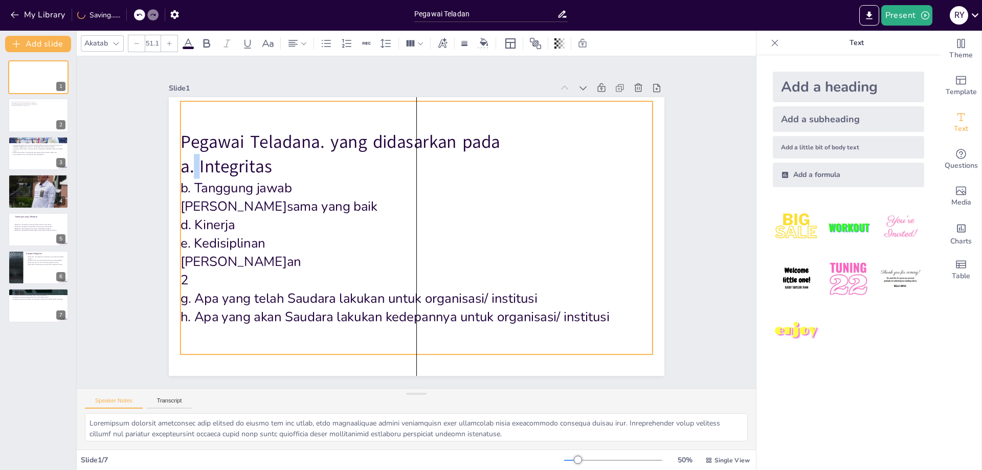
drag, startPoint x: 201, startPoint y: 173, endPoint x: 199, endPoint y: 163, distance: 10.9
click at [199, 163] on span "a. Integritas" at bounding box center [226, 167] width 92 height 24
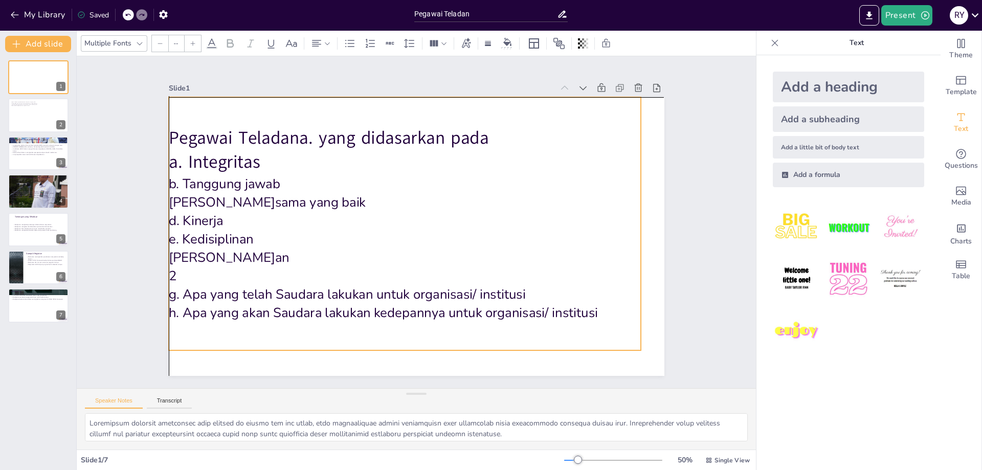
drag, startPoint x: 618, startPoint y: 320, endPoint x: 609, endPoint y: 315, distance: 10.5
click at [609, 315] on p "h. Apa yang akan Saudara lakukan kedepannya untuk organisasi/ institusi" at bounding box center [396, 311] width 472 height 68
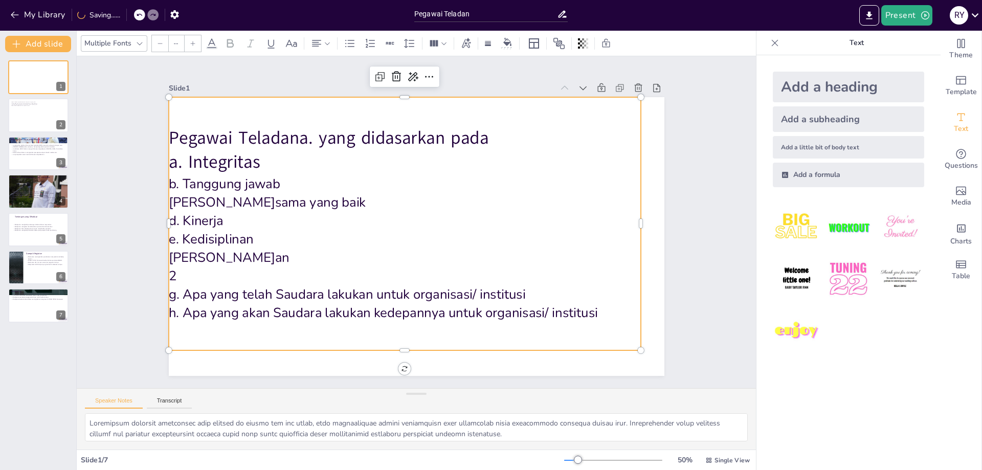
click at [589, 312] on p "h. Apa yang akan Saudara lakukan kedepannya untuk organisasi/ institusi" at bounding box center [396, 311] width 472 height 68
click at [589, 312] on p "h. Apa yang akan Saudara lakukan kedepannya untuk organisasi/ institusi" at bounding box center [386, 309] width 466 height 116
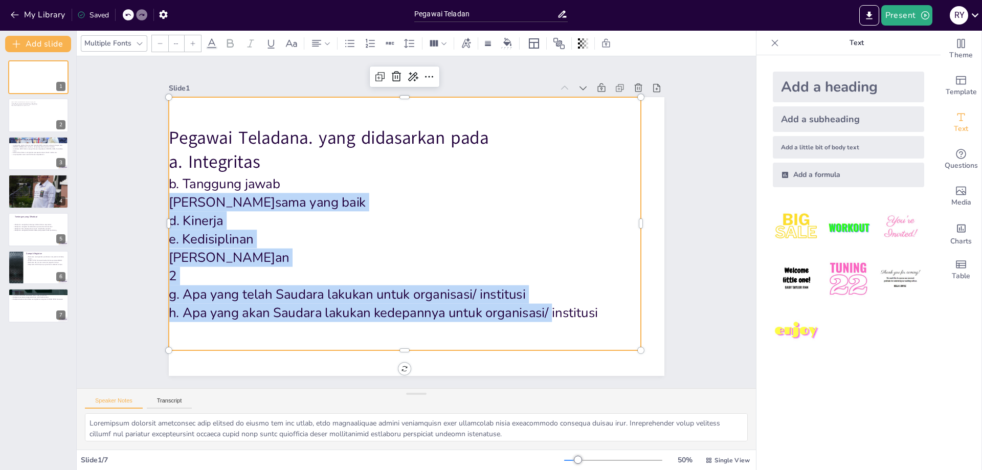
type input "51.1"
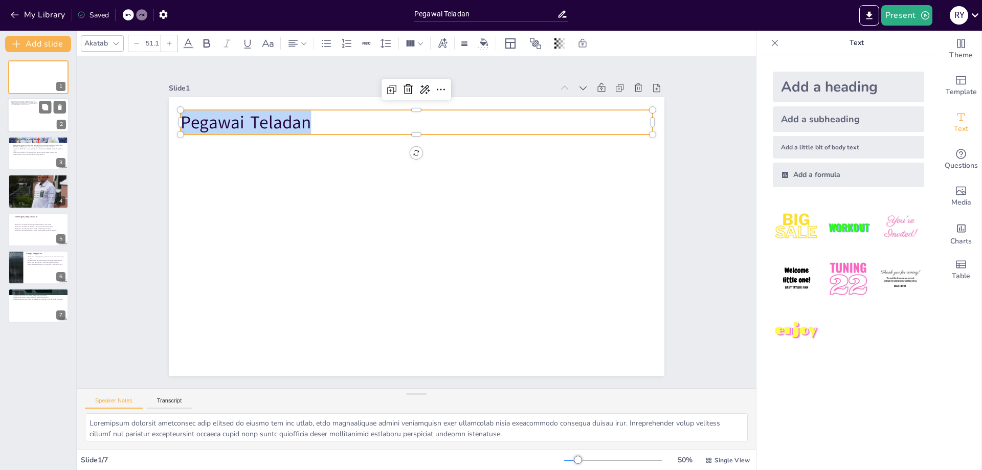
click at [26, 108] on div at bounding box center [38, 115] width 61 height 35
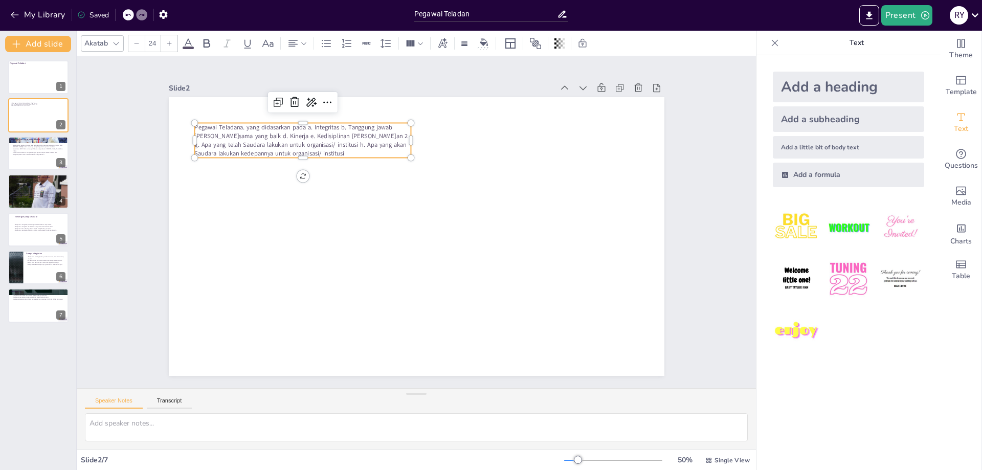
click at [372, 136] on span "Pegawai Teladana. yang didasarkan pada a. Integritas b. Tanggung jawab [PERSON_…" at bounding box center [320, 114] width 214 height 70
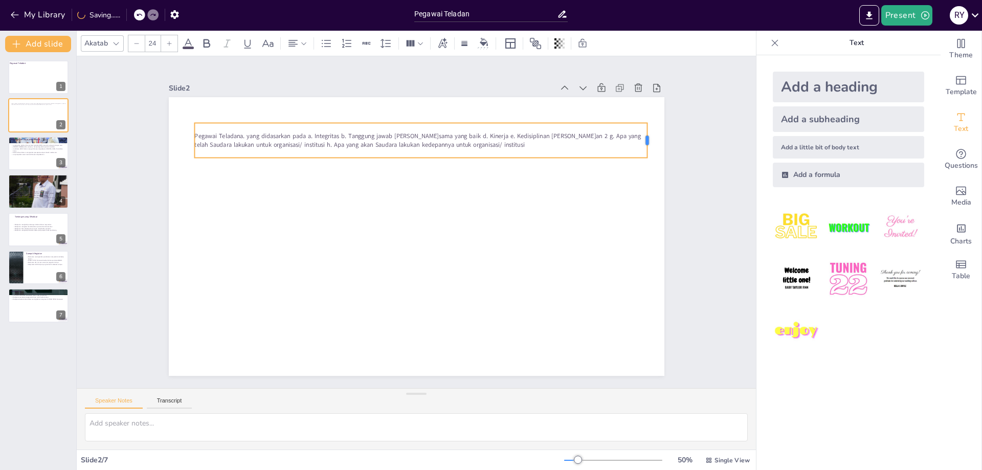
drag, startPoint x: 413, startPoint y: 140, endPoint x: 650, endPoint y: 141, distance: 236.4
click at [654, 226] on div at bounding box center [664, 243] width 21 height 35
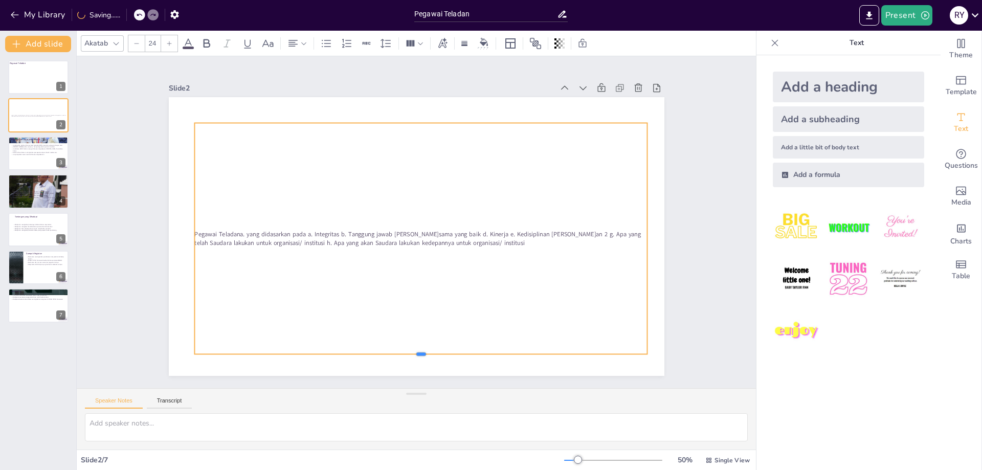
drag, startPoint x: 421, startPoint y: 159, endPoint x: 412, endPoint y: 356, distance: 196.6
click at [412, 356] on div at bounding box center [365, 348] width 417 height 192
click at [346, 233] on span "Pegawai Teladana. yang didasarkan pada a. Integritas b. Tanggung jawab [PERSON_…" at bounding box center [400, 226] width 109 height 438
click at [306, 233] on span "Pegawai Teladana. yang didasarkan pada a. Integritas b. Tanggung jawab [PERSON_…" at bounding box center [416, 234] width 446 height 55
click at [246, 234] on span "Pegawai Teladana. yang didasarkan pada a. Integritas b. Tanggung jawab [PERSON_…" at bounding box center [417, 232] width 446 height 55
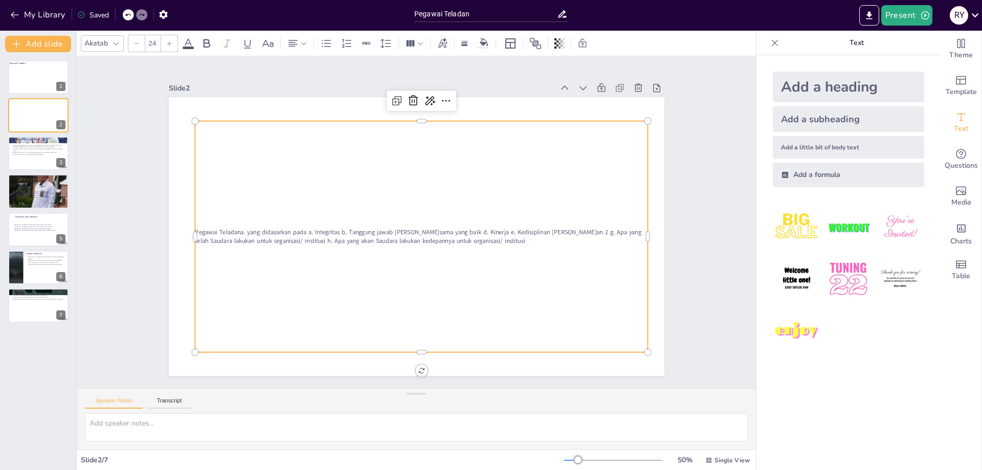
click at [245, 234] on span "Pegawai Teladana. yang didasarkan pada a. Integritas b. Tanggung jawab [PERSON_…" at bounding box center [415, 232] width 440 height 101
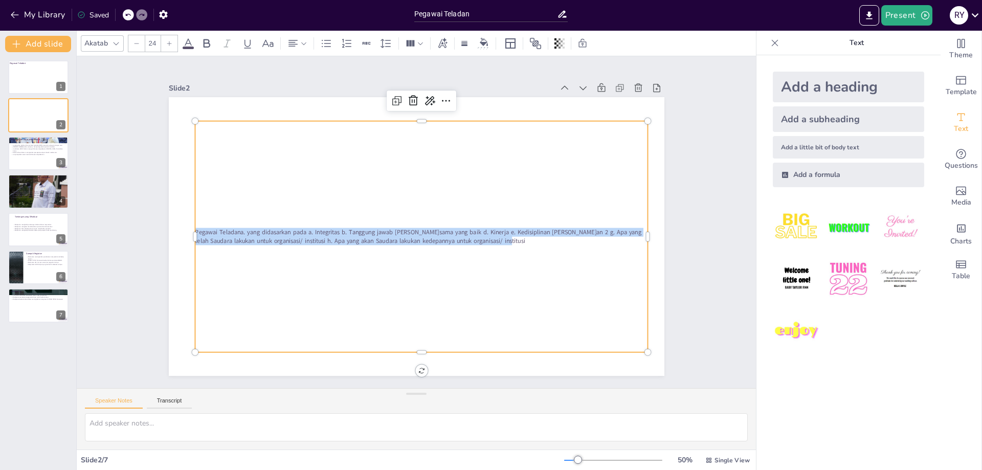
click at [245, 234] on span "Pegawai Teladana. yang didasarkan pada a. Integritas b. Tanggung jawab [PERSON_…" at bounding box center [417, 232] width 446 height 55
click at [245, 233] on span "Pegawai Teladana. yang didasarkan pada a. Integritas b. Tanggung jawab [PERSON_…" at bounding box center [410, 232] width 395 height 231
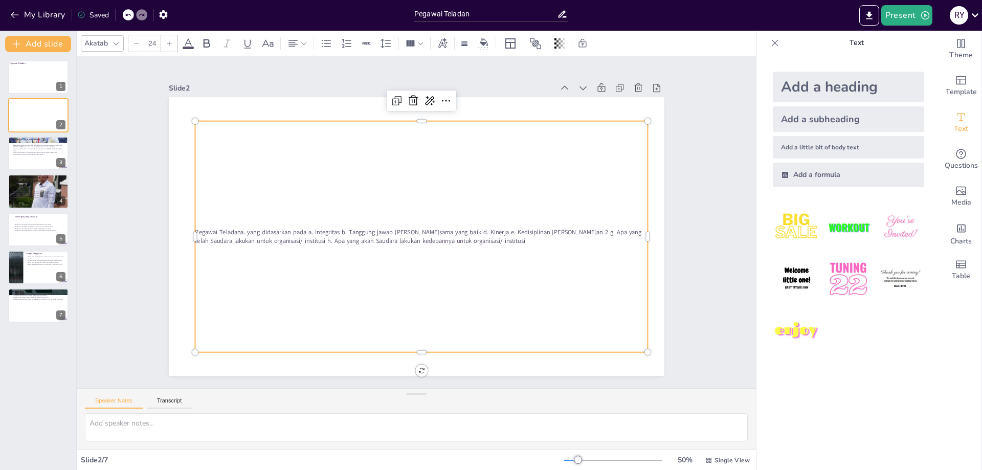
click at [245, 233] on span "Pegawai Teladana. yang didasarkan pada a. Integritas b. Tanggung jawab [PERSON_…" at bounding box center [412, 232] width 415 height 189
click at [245, 233] on span "Pegawai Teladana. yang didasarkan pada a. Integritas b. Tanggung jawab [PERSON_…" at bounding box center [415, 232] width 440 height 101
drag, startPoint x: 423, startPoint y: 142, endPoint x: 451, endPoint y: 358, distance: 217.8
click at [308, 358] on div at bounding box center [280, 213] width 55 height 452
click at [367, 255] on div "Pegawai Teladanayang didasarkan pada a. Integritas b. Tanggung jawab [PERSON_NA…" at bounding box center [415, 239] width 509 height 398
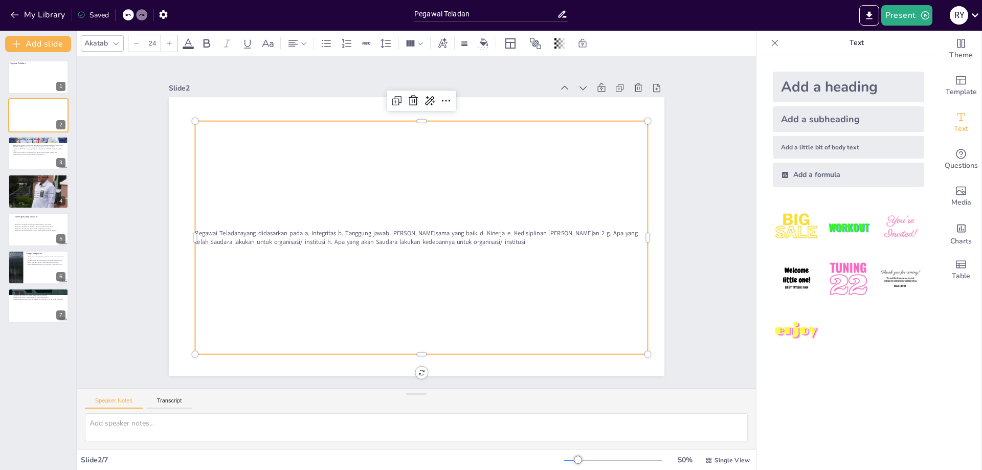
click at [338, 233] on span "Pegawai Teladanayang didasarkan pada a. Integritas b. Tanggung jawab [PERSON_NA…" at bounding box center [409, 232] width 411 height 188
click at [294, 241] on span "Pegawai Teladanayang didasarkan pada a. Integritas b. Tanggung jawab [PERSON_NA…" at bounding box center [413, 233] width 437 height 100
click at [496, 242] on p "Pegawai Teladanayang didasarkan pada a. Integritas b. Tanggung jawab [PERSON_NA…" at bounding box center [417, 238] width 436 height 157
drag, startPoint x: 27, startPoint y: 67, endPoint x: 28, endPoint y: 72, distance: 5.2
click at [28, 67] on div at bounding box center [38, 77] width 61 height 35
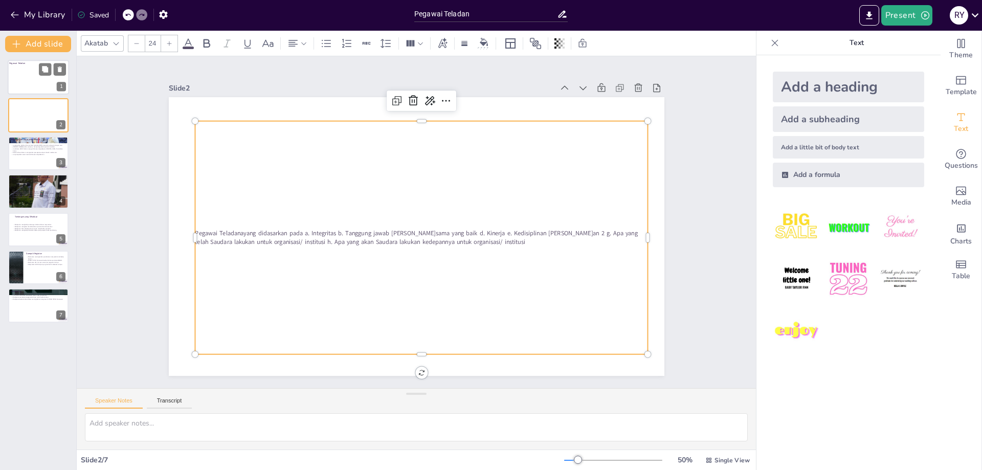
type textarea "Risdiyanto memiliki pendidikan yang relevan di bidang bea dan cukai, yang membe…"
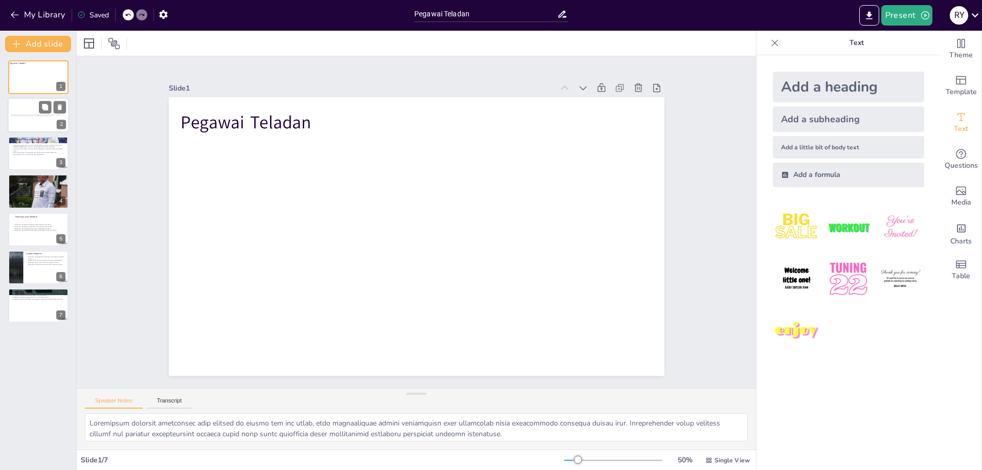
click at [30, 118] on div "Pegawai Teladanayang didasarkan pada a. Integritas b. Tanggung jawab [PERSON_NA…" at bounding box center [39, 115] width 56 height 29
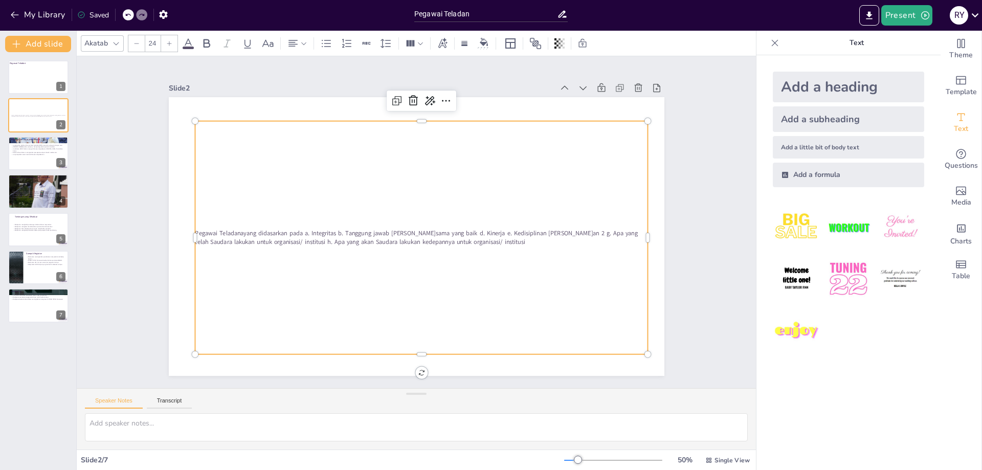
click at [369, 243] on span "Pegawai Teladanayang didasarkan pada a. Integritas b. Tanggung jawab [PERSON_NA…" at bounding box center [413, 233] width 436 height 100
click at [371, 237] on span "Pegawai Teladanayang didasarkan pada a. Integritas b. Tanggung jawab [PERSON_NA…" at bounding box center [412, 232] width 426 height 145
click at [371, 237] on span "Pegawai Teladanayang didasarkan pada a. Integritas b. Tanggung jawab [PERSON_NA…" at bounding box center [416, 237] width 443 height 17
click at [371, 237] on span "Pegawai Teladana. yang didasarkan pada a. Integritas b. Tanggung jawab [PERSON_…" at bounding box center [411, 232] width 415 height 189
click at [528, 241] on p "Pegawai Teladana. yang didasarkan pada a. Integritas b. Tanggung jawab [PERSON_…" at bounding box center [417, 238] width 436 height 157
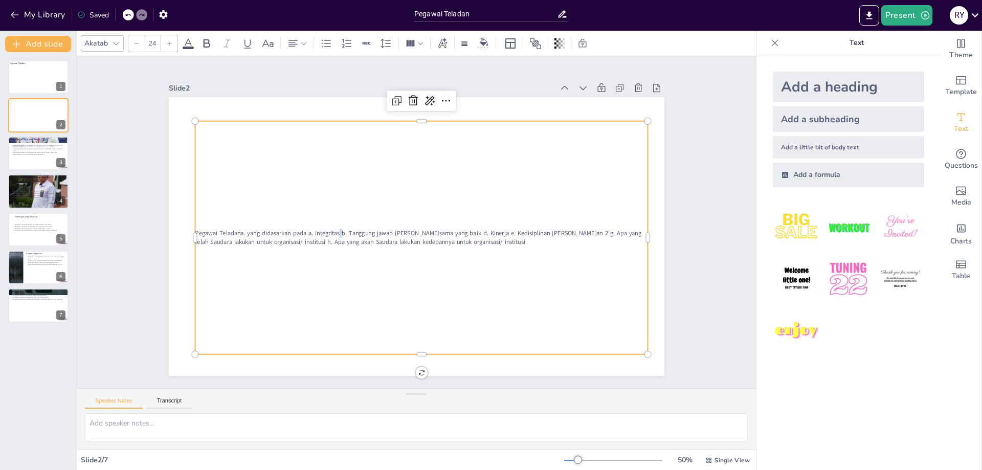
click at [343, 233] on span "Pegawai Teladana. yang didasarkan pada a. Integritas b. Tanggung jawab [PERSON_…" at bounding box center [415, 233] width 440 height 101
click at [311, 234] on span "Pegawai Teladana. yang didasarkan pada a. Integritas b. Tanggung jawab [PERSON_…" at bounding box center [417, 232] width 446 height 55
click at [311, 233] on span "Pegawai Teladana. yang didasarkan pada a. Integritas b. Tanggung jawab [PERSON_…" at bounding box center [415, 232] width 440 height 101
click at [311, 233] on span "Pegawai Teladana. yang didasarkan pada a. Integritas b. Tanggung jawab [PERSON_…" at bounding box center [414, 233] width 430 height 146
click at [312, 229] on span "Pegawai Teladana. yang didasarkan pada a. Integritas b. Tanggung jawab [PERSON_…" at bounding box center [415, 232] width 440 height 101
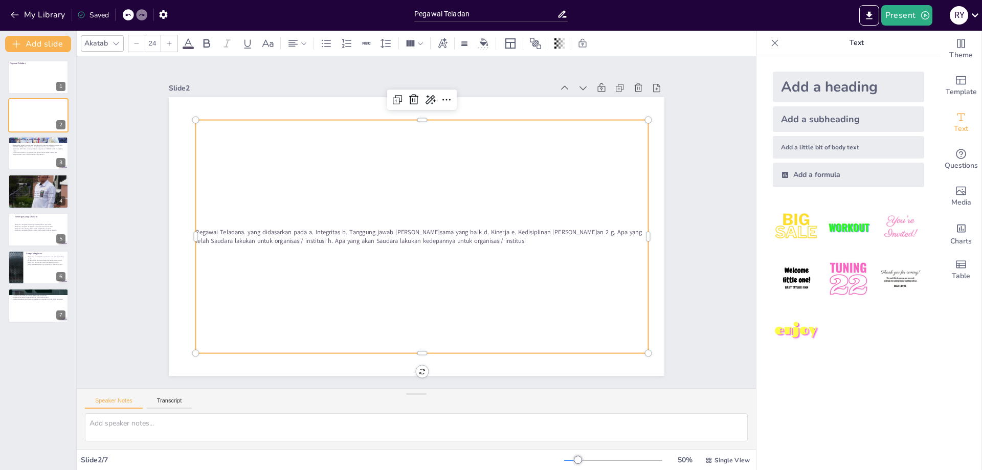
click at [309, 230] on span "Pegawai Teladana. yang didasarkan pada a. Integritas b. Tanggung jawab [PERSON_…" at bounding box center [415, 232] width 440 height 101
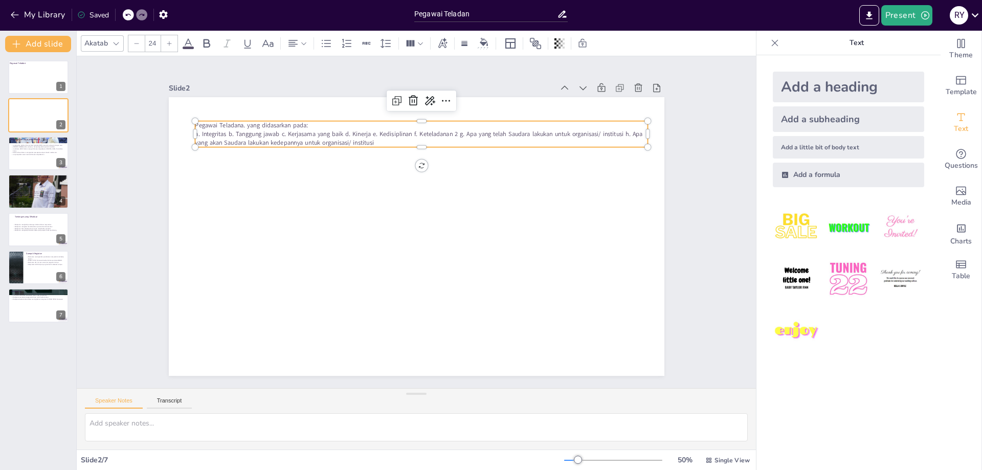
click at [229, 135] on span "a. Integritas b. Tanggung jawab c. Kerjasama yang baik d. Kinerja e. Kedisiplin…" at bounding box center [436, 136] width 442 height 101
click at [245, 135] on span "a. Integritas b. Tanggung jawab c. Kerjasama yang baik d. Kinerja e. Kedisiplin…" at bounding box center [453, 143] width 416 height 190
click at [229, 135] on span "a. Integritas b. Tanggung jawab c. Kerjasama yang baik d. Kinerja e. Kedisiplin…" at bounding box center [444, 139] width 431 height 146
click at [232, 136] on span "a. Integritas b. Tanggung jawab c. Kerjasama yang baik d. Kinerja e. Kedisiplin…" at bounding box center [436, 136] width 442 height 101
click at [229, 136] on span "a. Integritas b. Tanggung jawab c. Kerjasama yang baik d. Kinerja e. Kedisiplin…" at bounding box center [444, 139] width 431 height 146
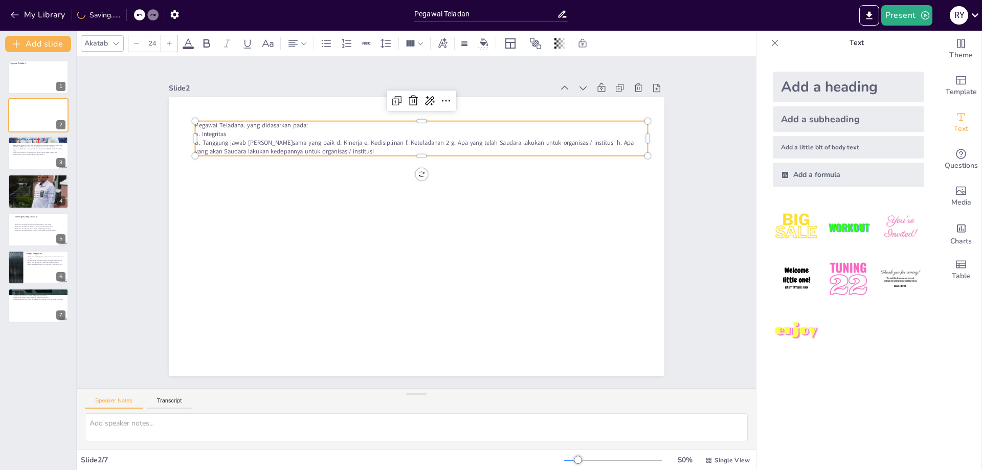
click at [249, 143] on span "b. Tanggung jawab [PERSON_NAME]sama yang baik d. Kinerja e. Kedisiplinan f. Ket…" at bounding box center [437, 146] width 423 height 144
click at [248, 141] on span "b. Tanggung jawab [PERSON_NAME]sama yang baik d. Kinerja e. Kedisiplinan f. Ket…" at bounding box center [430, 144] width 433 height 100
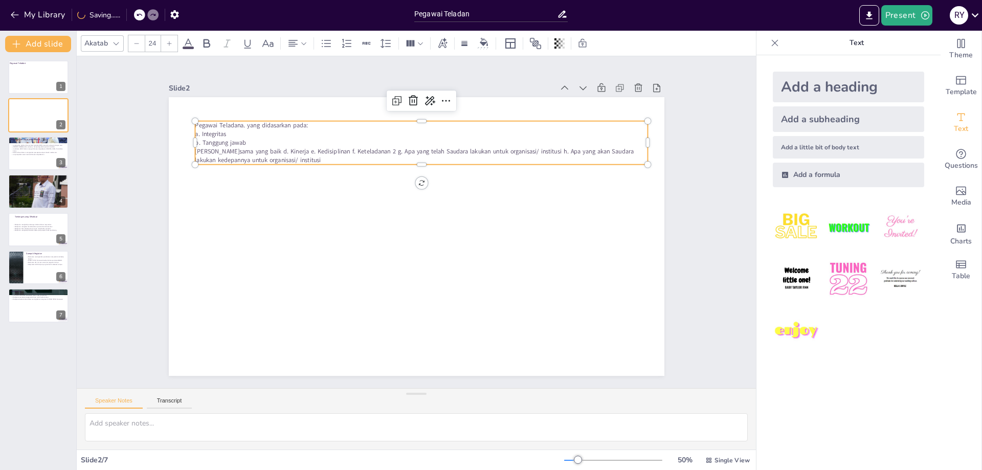
click at [260, 151] on span "[PERSON_NAME]sama yang baik d. Kinerja e. Kedisiplinan f. Keteladanan 2 g. Apa …" at bounding box center [421, 151] width 438 height 54
click at [221, 161] on span "d. Kinerja e. Kedisiplinan f. Keteladanan 2 g. Apa yang telah Saudara lakukan u…" at bounding box center [407, 164] width 425 height 17
click at [224, 162] on span "d. Kinerja e. Kedisiplinan f. Keteladanan 2 g. Apa yang telah Saudara lakukan u…" at bounding box center [413, 160] width 424 height 53
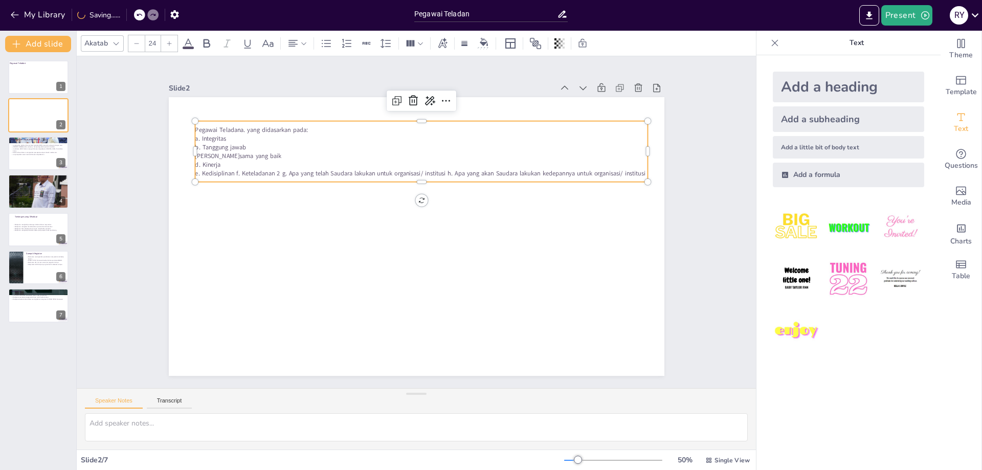
click at [235, 167] on span "e. Kedisiplinan f. Keteladanan 2 g. Apa yang telah Saudara lakukan untuk organi…" at bounding box center [430, 175] width 443 height 102
drag, startPoint x: 236, startPoint y: 178, endPoint x: 246, endPoint y: 177, distance: 10.3
click at [246, 177] on span "[PERSON_NAME]an 2 g. Apa yang telah Saudara lakukan untuk organisasi/ institusi…" at bounding box center [421, 176] width 420 height 53
drag, startPoint x: 203, startPoint y: 151, endPoint x: 186, endPoint y: 149, distance: 17.5
click at [186, 149] on div at bounding box center [193, 126] width 14 height 61
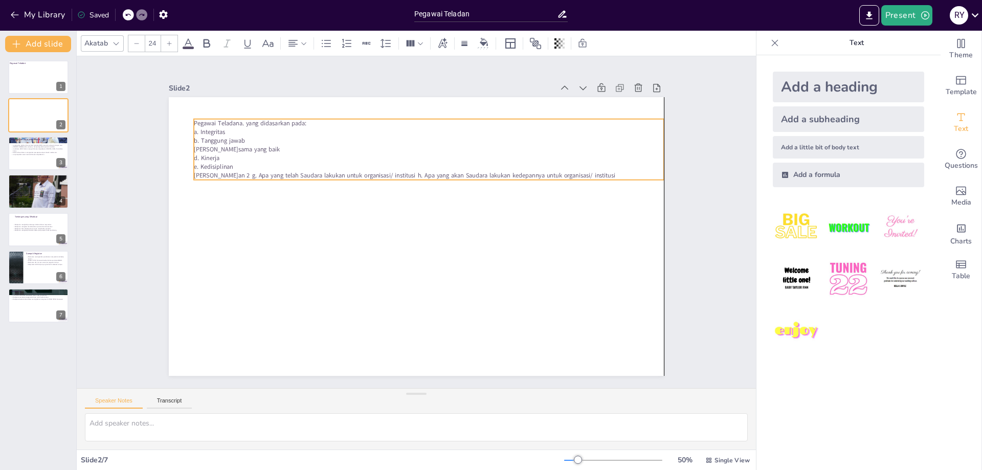
drag, startPoint x: 228, startPoint y: 176, endPoint x: 240, endPoint y: 175, distance: 12.3
click at [240, 175] on span "[PERSON_NAME]an 2 g. Apa yang telah Saudara lakukan untuk organisasi/ institusi…" at bounding box center [410, 174] width 420 height 53
click at [240, 175] on span "[PERSON_NAME]an 2 g. Apa yang telah Saudara lakukan untuk organisasi/ institusi…" at bounding box center [415, 175] width 420 height 52
click at [237, 131] on p "a. Integritas" at bounding box center [444, 134] width 469 height 58
click at [241, 132] on p "a. Integritas" at bounding box center [453, 138] width 462 height 106
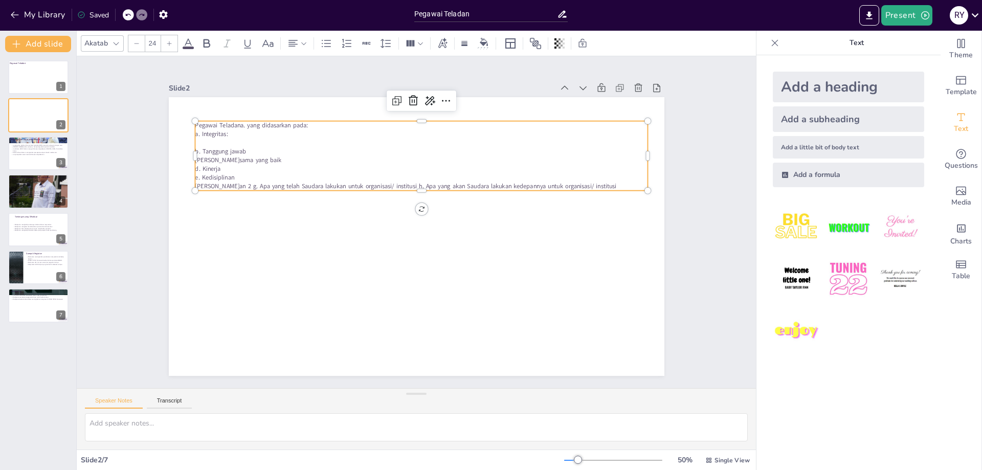
click at [242, 137] on p "a. Integritas:" at bounding box center [449, 140] width 434 height 148
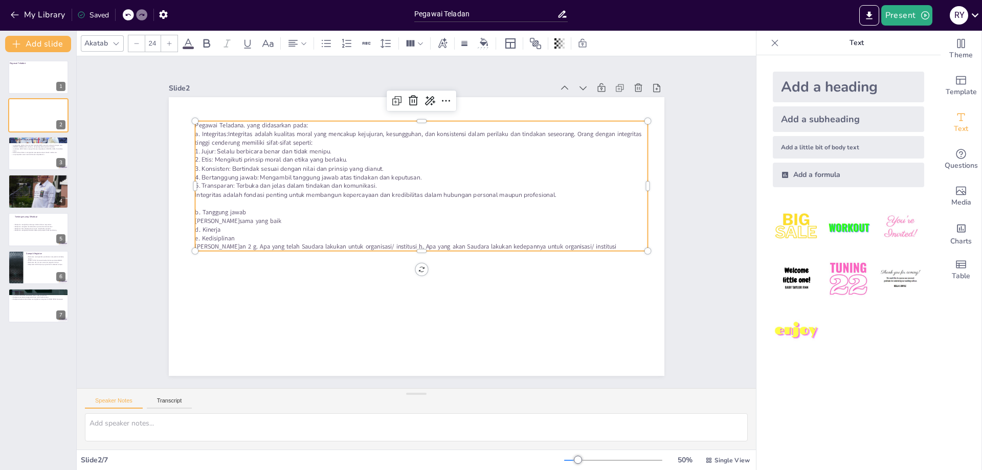
click at [253, 213] on p "b. Tanggung jawab" at bounding box center [425, 214] width 434 height 148
click at [227, 133] on span "1. Jujur: Selalu berbicara benar dan tidak menipu." at bounding box center [293, 107] width 132 height 50
click at [214, 139] on span "1. Jujur: Selalu berbicara benar dan tidak menipu." at bounding box center [281, 121] width 135 height 36
click at [208, 147] on span "1. Jujur: Selalu berbicara benar dan tidak menipu." at bounding box center [271, 135] width 137 height 23
click at [241, 126] on span "1. Jujur: Selalu berbicara benar dan tidak menipu." at bounding box center [305, 94] width 128 height 63
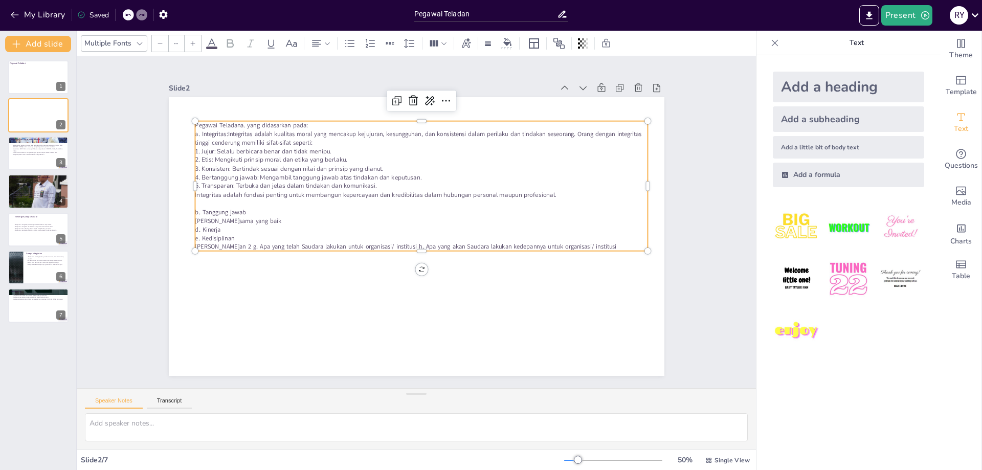
click at [251, 179] on span "5. Transparan: Terbuka dan jelas dalam tindakan dan komunikasi." at bounding box center [303, 147] width 175 height 64
click at [227, 133] on span "1. Jujur: Selalu berbicara benar dan tidak menipu." at bounding box center [293, 107] width 132 height 50
click at [207, 147] on span "1. Jujur: Selalu berbicara benar dan tidak menipu." at bounding box center [271, 135] width 137 height 23
click at [353, 145] on p "a. Integritas: Integritas adalah kualitas moral yang mencakup kejujuran, kesung…" at bounding box center [430, 139] width 453 height 64
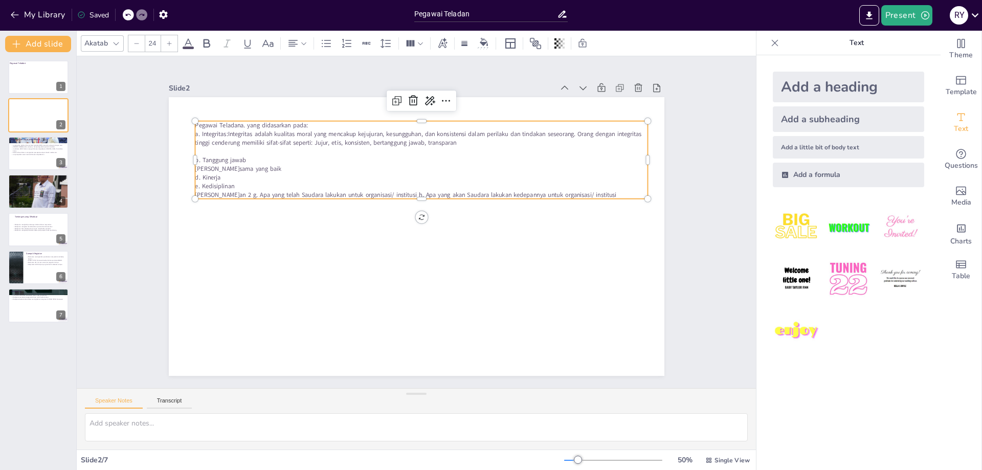
click at [258, 160] on p "b. Tanggung jawab" at bounding box center [434, 162] width 445 height 102
click at [256, 159] on p "b. Tanggung jawab" at bounding box center [428, 161] width 452 height 56
click at [251, 158] on p "b. Tanggung jawab" at bounding box center [428, 161] width 452 height 56
click at [251, 158] on p "b. Tanggung jawab" at bounding box center [441, 164] width 434 height 148
click at [251, 158] on p "b. Tanggung jawab" at bounding box center [434, 162] width 445 height 103
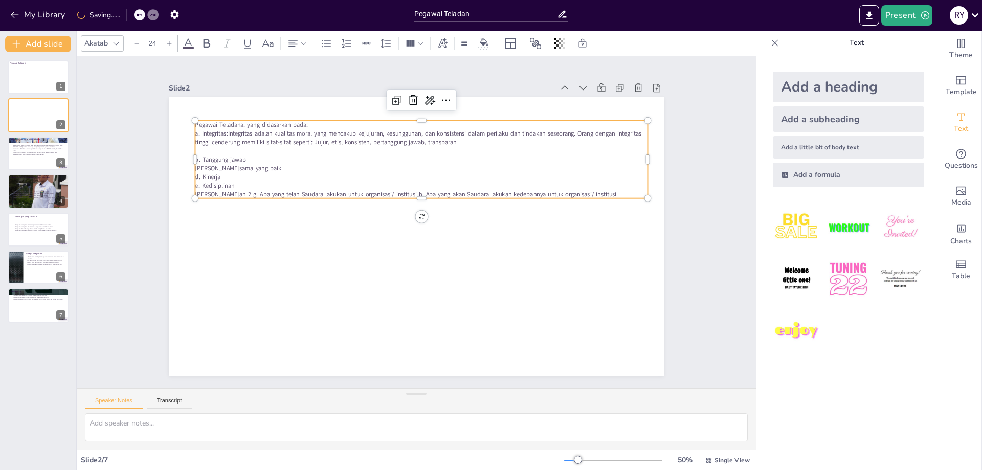
click at [248, 160] on p "b. Tanggung jawab" at bounding box center [434, 162] width 445 height 102
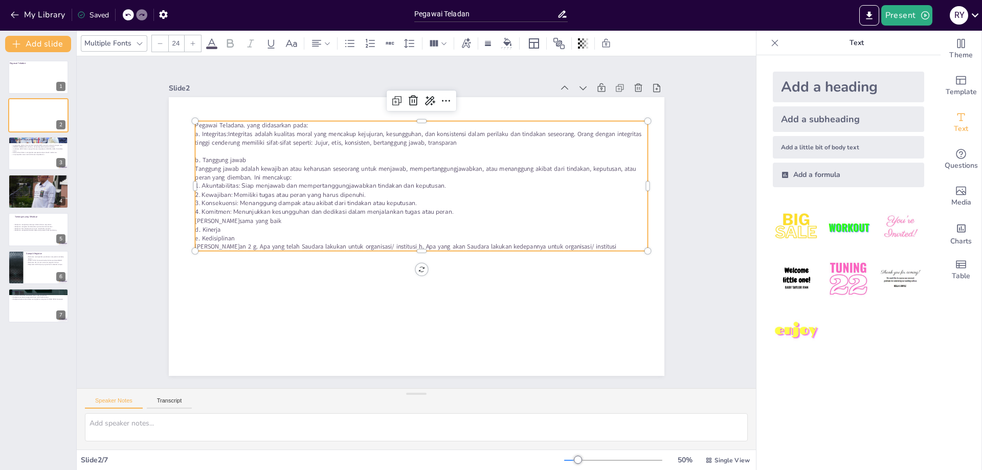
click at [316, 181] on p "Tanggung jawab adalah kewajiban atau keharusan seseorang untuk menjawab, memper…" at bounding box center [431, 175] width 447 height 111
drag, startPoint x: 295, startPoint y: 177, endPoint x: 320, endPoint y: 174, distance: 25.7
click at [296, 176] on p "Tanggung jawab adalah kewajiban atau keharusan seseorang untuk menjawab, memper…" at bounding box center [449, 186] width 377 height 280
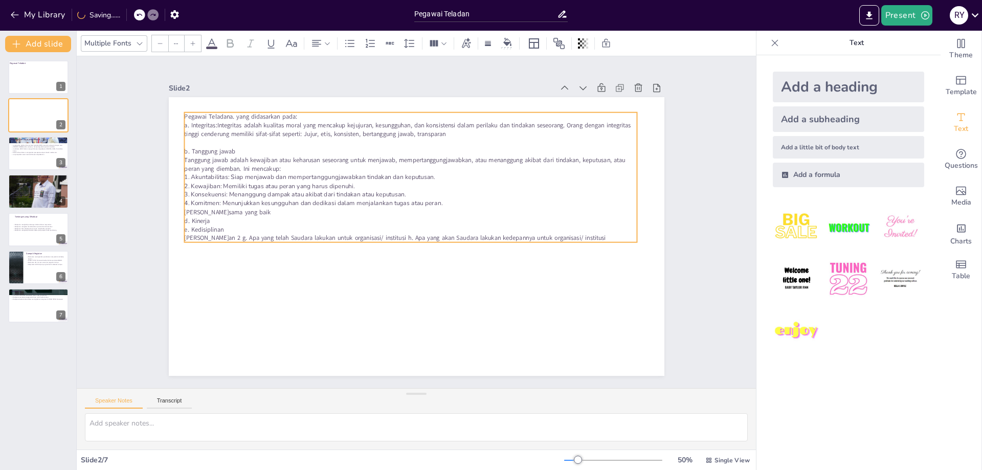
drag, startPoint x: 459, startPoint y: 210, endPoint x: 447, endPoint y: 202, distance: 14.6
click at [447, 202] on p "4. Komitmen: Menunjukkan kesungguhan dan dedikasi dalam menjalankan tugas atau …" at bounding box center [413, 203] width 452 height 56
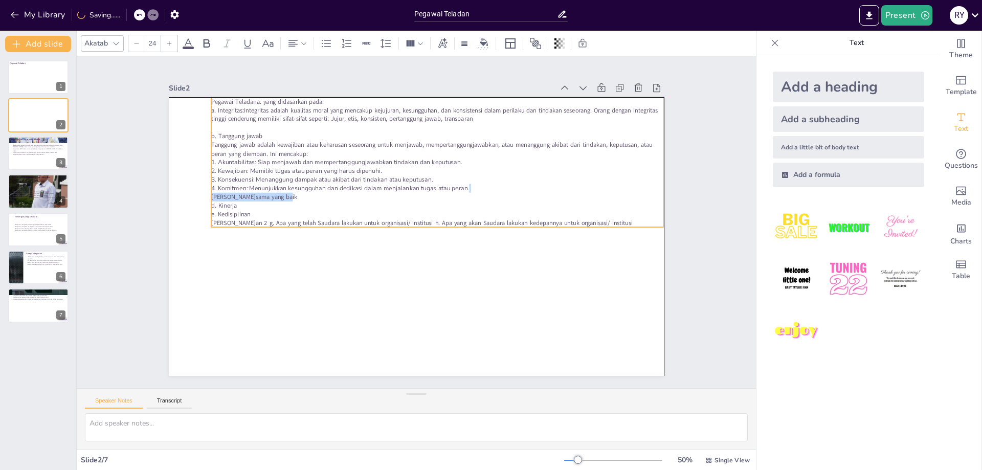
drag, startPoint x: 441, startPoint y: 206, endPoint x: 467, endPoint y: 195, distance: 28.7
click at [467, 195] on div "Pegawai Teladana. yang didasarkan pada: a. Integritas: Integritas adalah kualit…" at bounding box center [449, 168] width 470 height 222
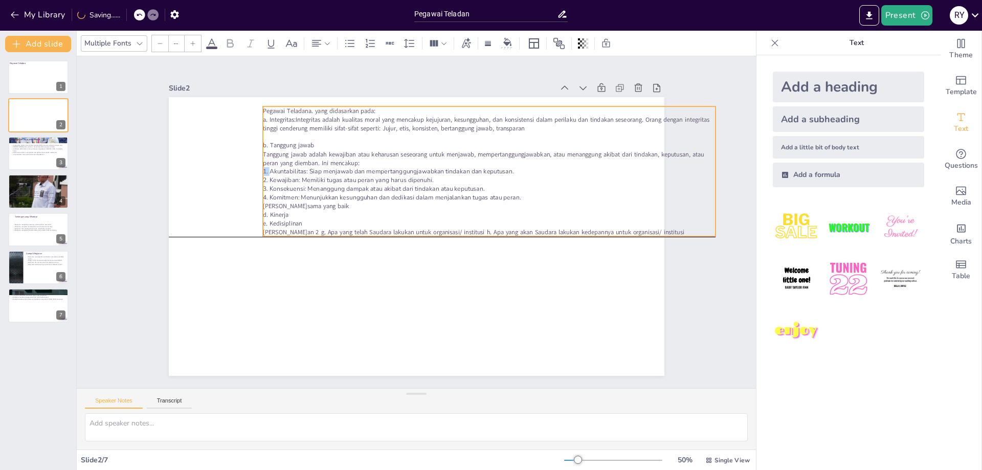
type input "--"
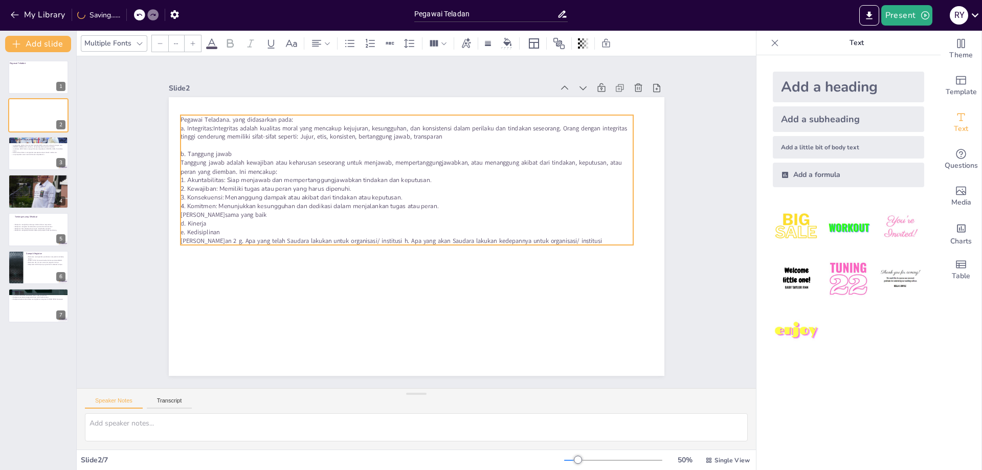
drag, startPoint x: 218, startPoint y: 162, endPoint x: 188, endPoint y: 180, distance: 35.5
click at [193, 180] on span "1. Akuntabilitas: Siap menjawab dan mempertanggungjawabkan tindakan dan keputus…" at bounding box center [316, 158] width 247 height 60
click at [216, 181] on span "1. Akuntabilitas: Siap menjawab dan mempertanggungjawabkan tindakan dan keputus…" at bounding box center [332, 138] width 233 height 109
click at [191, 180] on span "1. Akuntabilitas: Siap menjawab dan mempertanggungjawabkan tindakan dan keputus…" at bounding box center [311, 168] width 251 height 34
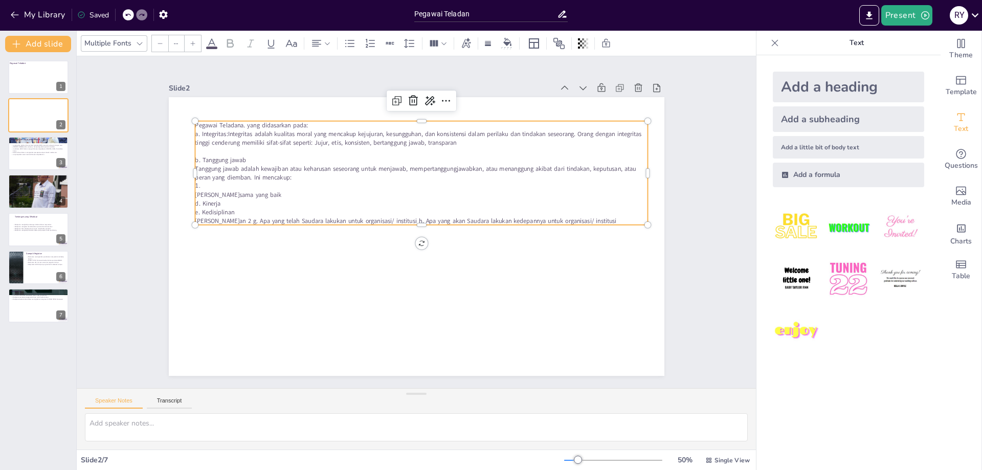
click at [212, 187] on p "1." at bounding box center [428, 188] width 445 height 103
click at [227, 184] on p "1." at bounding box center [435, 191] width 417 height 192
click at [211, 184] on p "1." at bounding box center [428, 188] width 445 height 103
click at [211, 184] on p "1." at bounding box center [428, 188] width 445 height 102
click at [290, 199] on p "[PERSON_NAME]sama yang baik" at bounding box center [434, 201] width 397 height 234
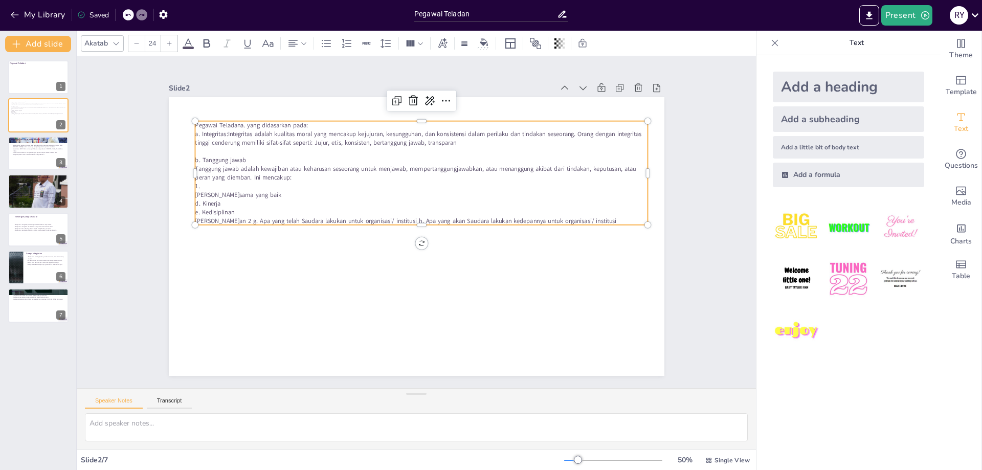
click at [268, 196] on p "[PERSON_NAME]sama yang baik" at bounding box center [421, 194] width 453 height 9
click at [268, 196] on p "[PERSON_NAME]sama yang baik" at bounding box center [427, 196] width 445 height 103
click at [213, 158] on span "[PERSON_NAME]sama yang baik" at bounding box center [255, 140] width 84 height 35
type input "--"
type input "24"
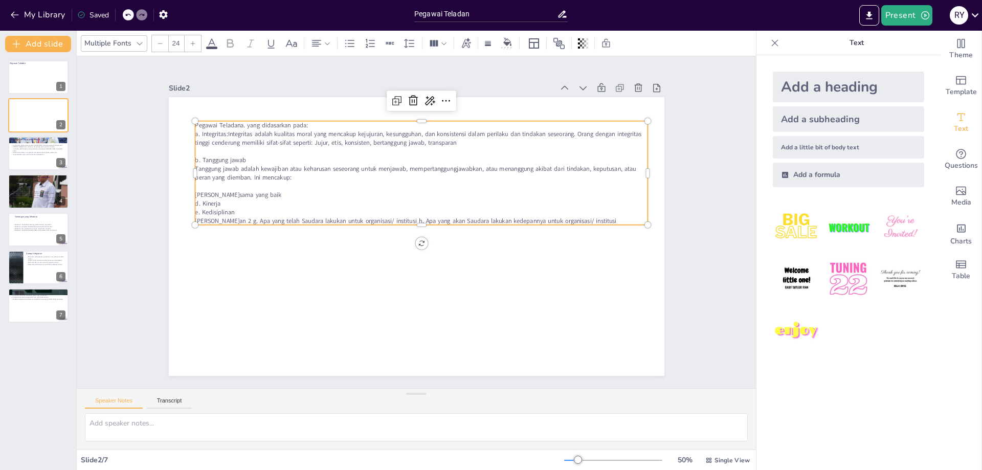
click at [316, 125] on p "Pegawai Teladana. yang didasarkan pada:" at bounding box center [432, 127] width 452 height 56
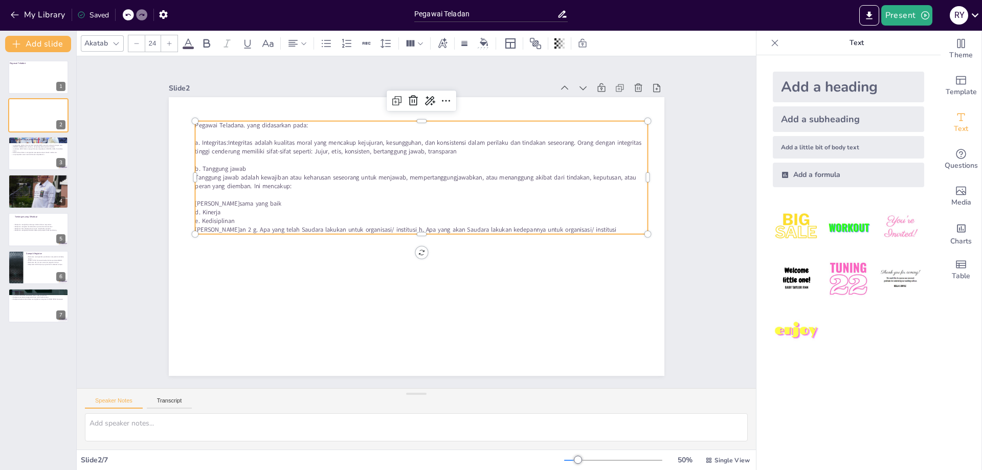
click at [279, 202] on p "[PERSON_NAME]sama yang baik" at bounding box center [434, 213] width 310 height 343
click at [269, 207] on p "[PERSON_NAME]sama yang baik" at bounding box center [428, 207] width 417 height 192
click at [295, 186] on p "Tanggung jawab adalah kewajiban atau keharusan seseorang untuk menjawab, memper…" at bounding box center [429, 183] width 447 height 111
click at [27, 78] on div at bounding box center [38, 77] width 61 height 35
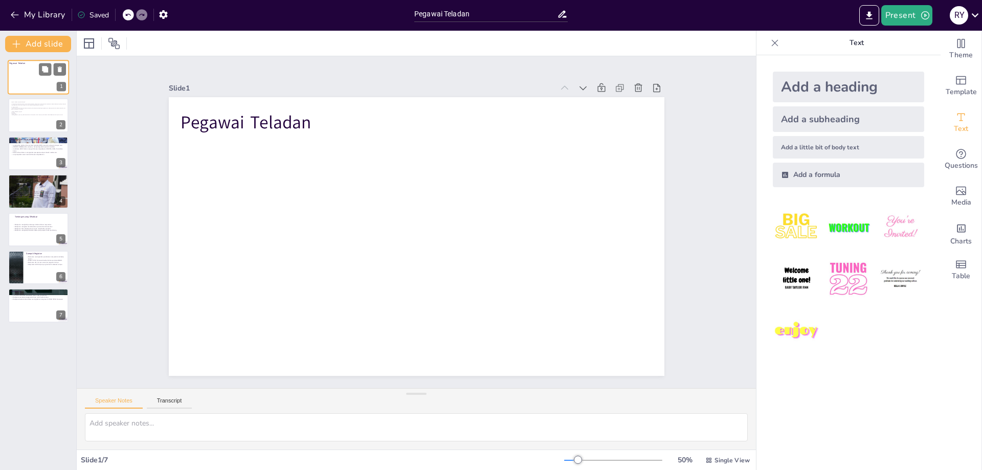
type textarea "Risdiyanto memiliki pendidikan yang relevan di bidang bea dan cukai, yang membe…"
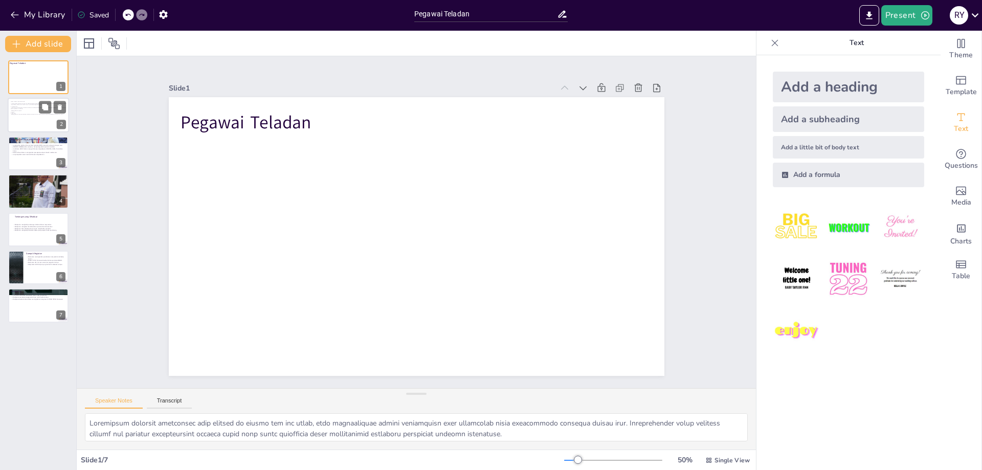
click at [30, 113] on p "e. Kedisiplinan" at bounding box center [39, 113] width 56 height 1
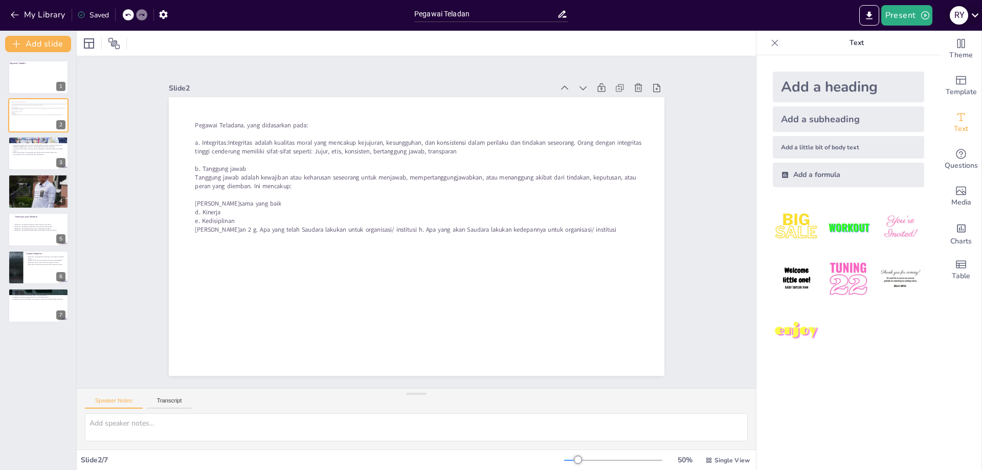
click at [978, 14] on icon at bounding box center [975, 15] width 7 height 4
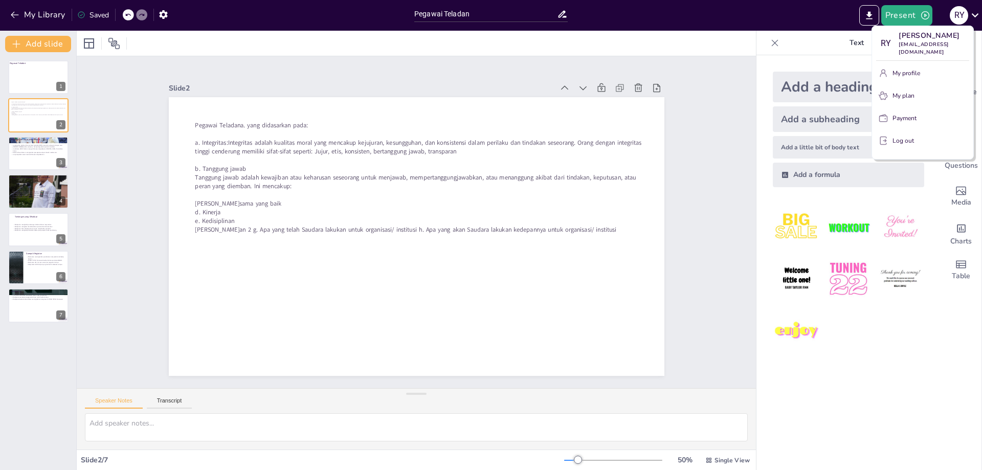
click at [32, 159] on div at bounding box center [491, 235] width 982 height 470
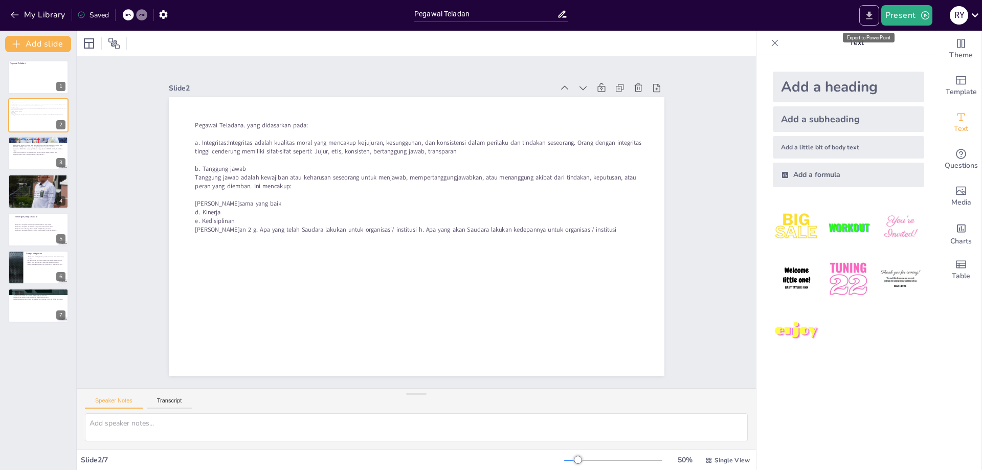
click at [872, 15] on icon "Export to PowerPoint" at bounding box center [869, 15] width 6 height 8
click at [871, 18] on icon "Export to PowerPoint" at bounding box center [869, 15] width 6 height 8
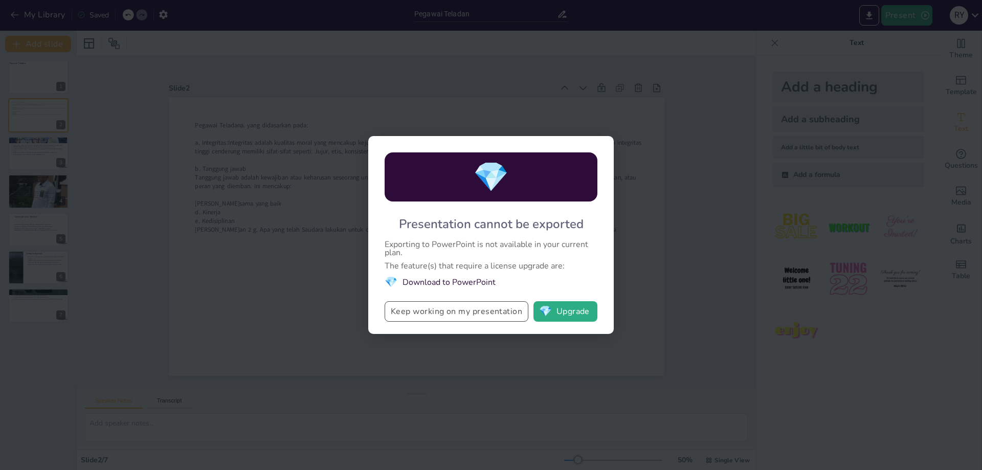
click at [455, 312] on button "Keep working on my presentation" at bounding box center [457, 311] width 144 height 20
